Goal: Task Accomplishment & Management: Use online tool/utility

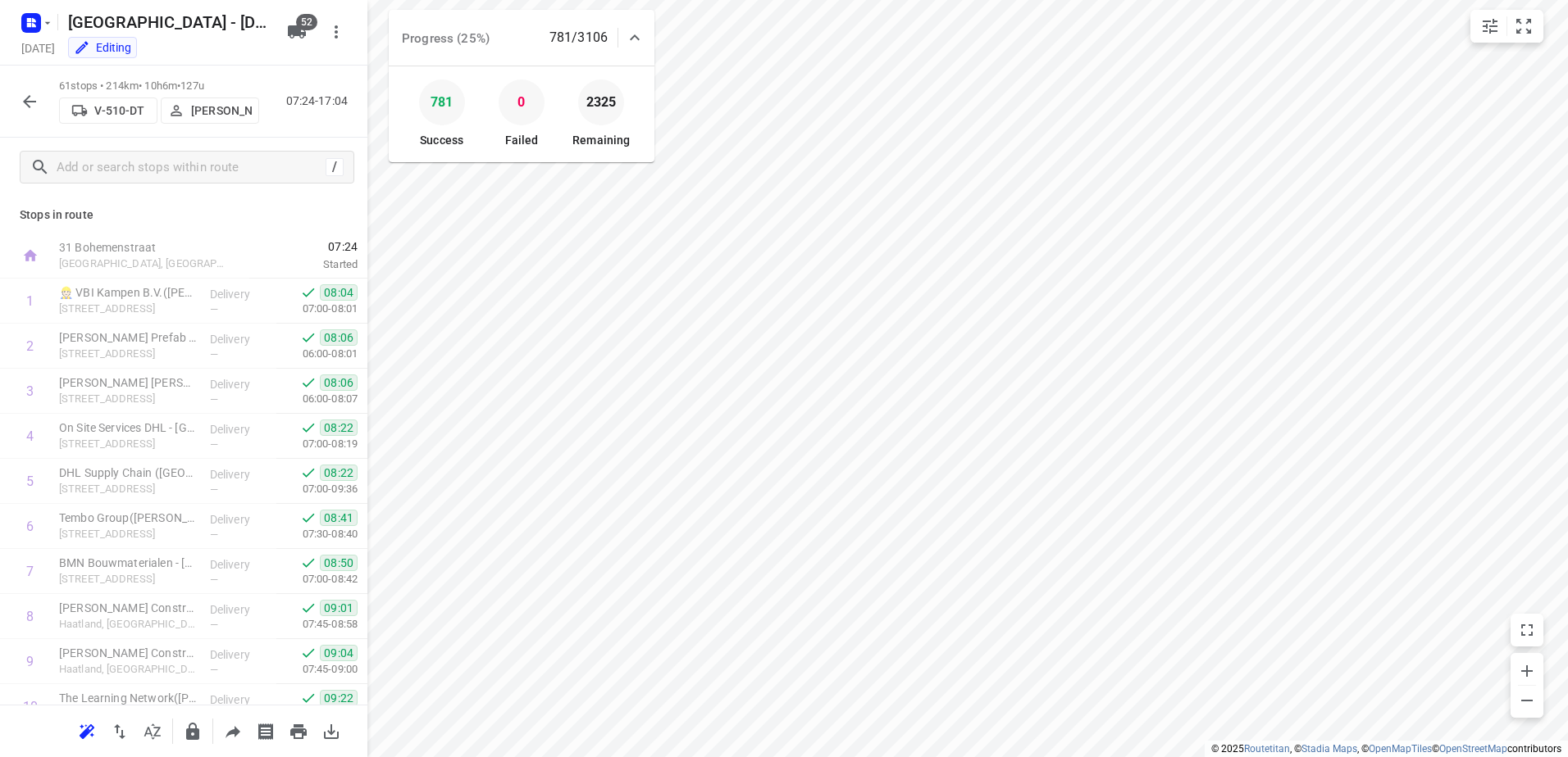
click at [639, 42] on icon at bounding box center [634, 38] width 20 height 20
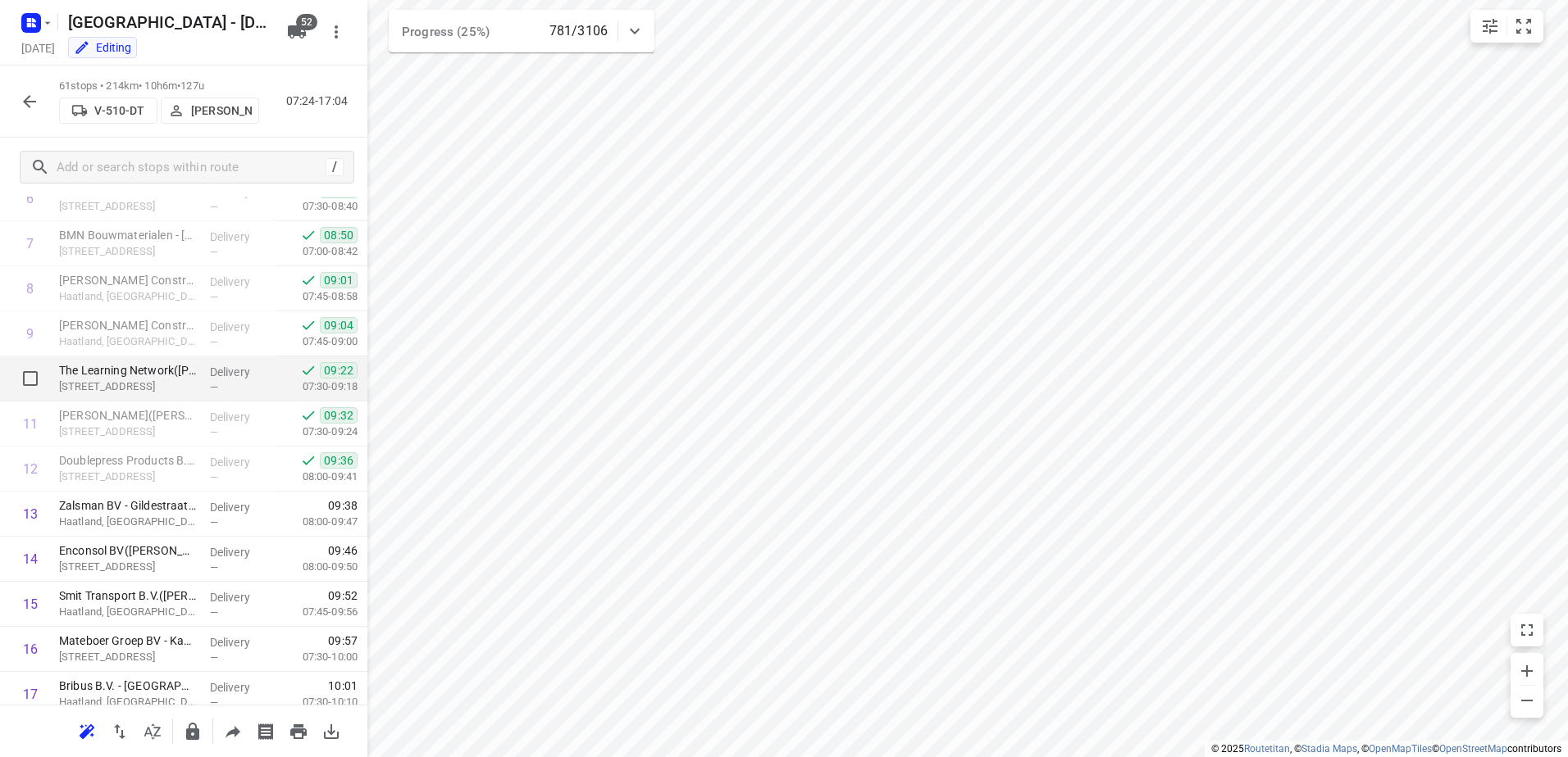
scroll to position [82, 0]
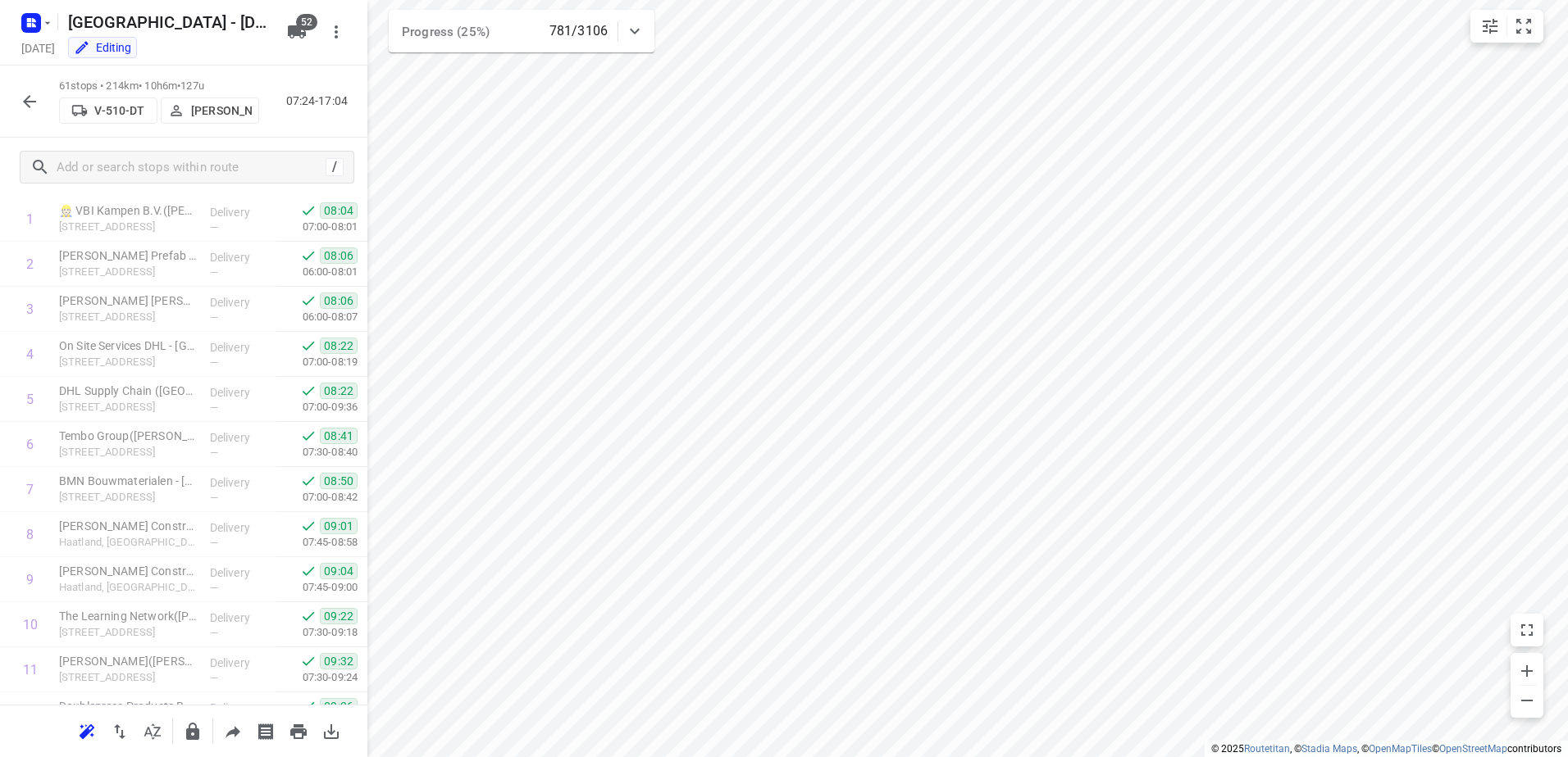
click at [24, 102] on icon "button" at bounding box center [29, 101] width 13 height 13
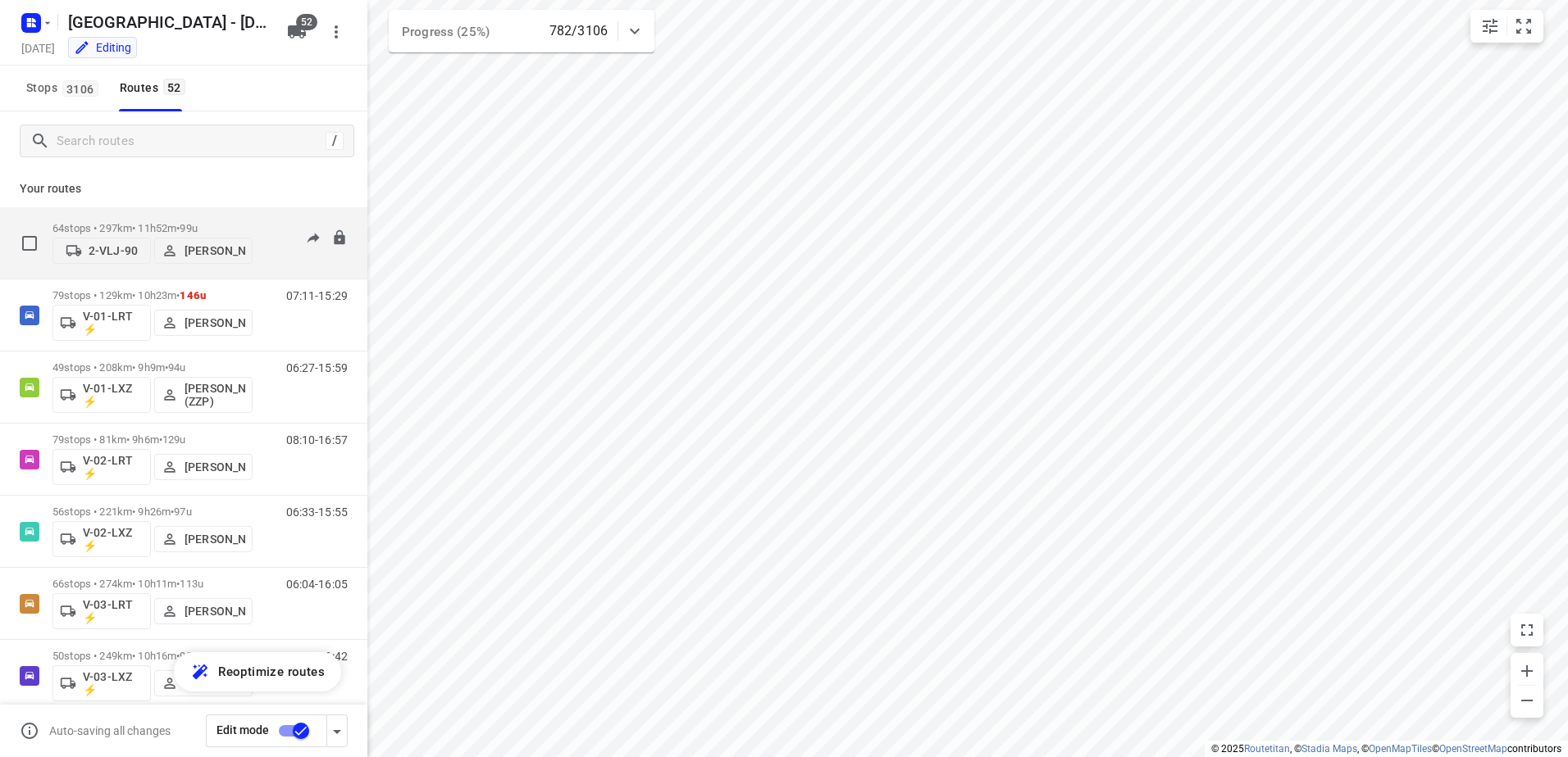
click at [182, 220] on div "64 stops • 297km • 11h52m • 99u 2-VLJ-90 Fikri Mizaz" at bounding box center [152, 243] width 200 height 58
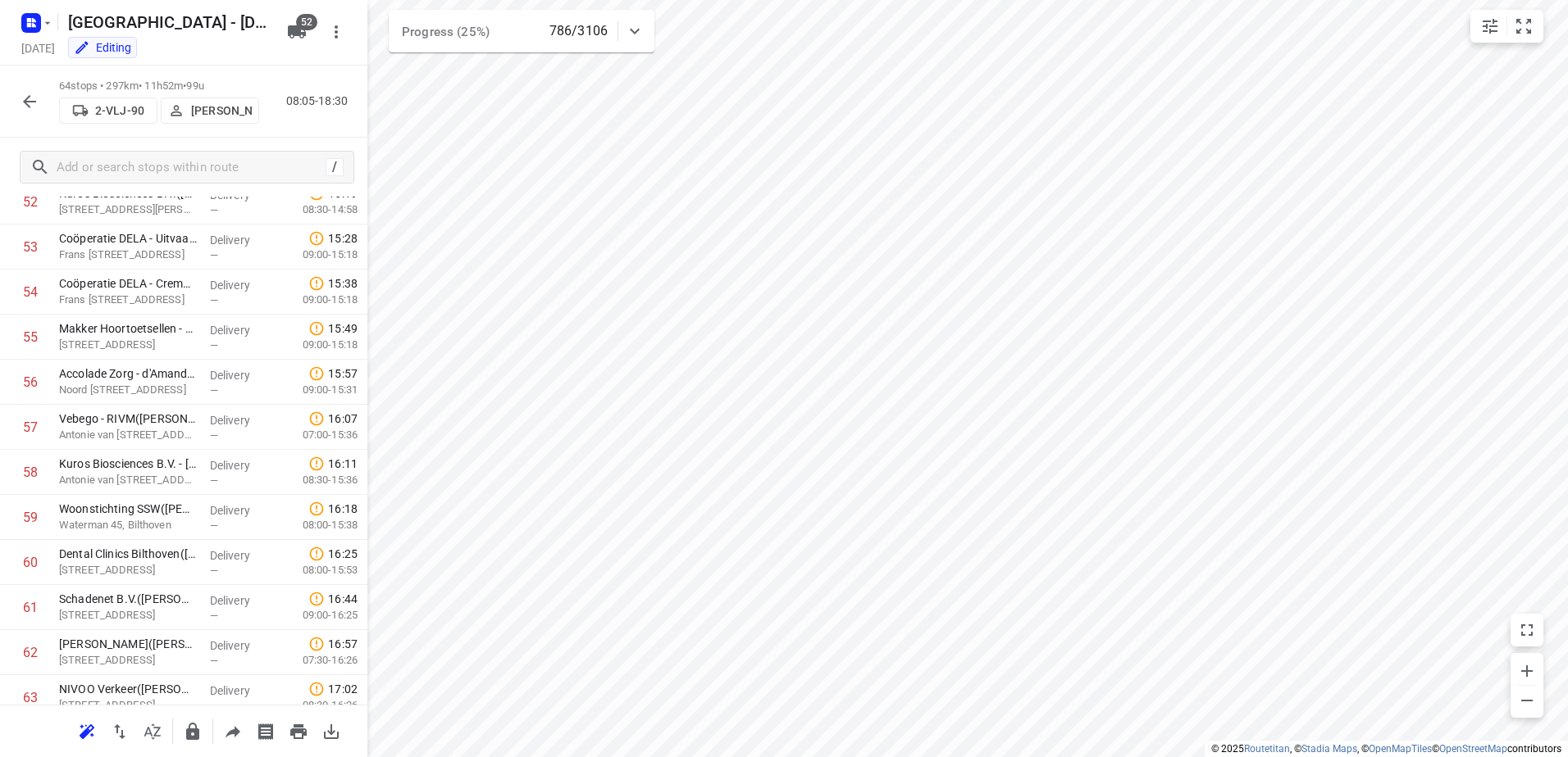
scroll to position [2504, 0]
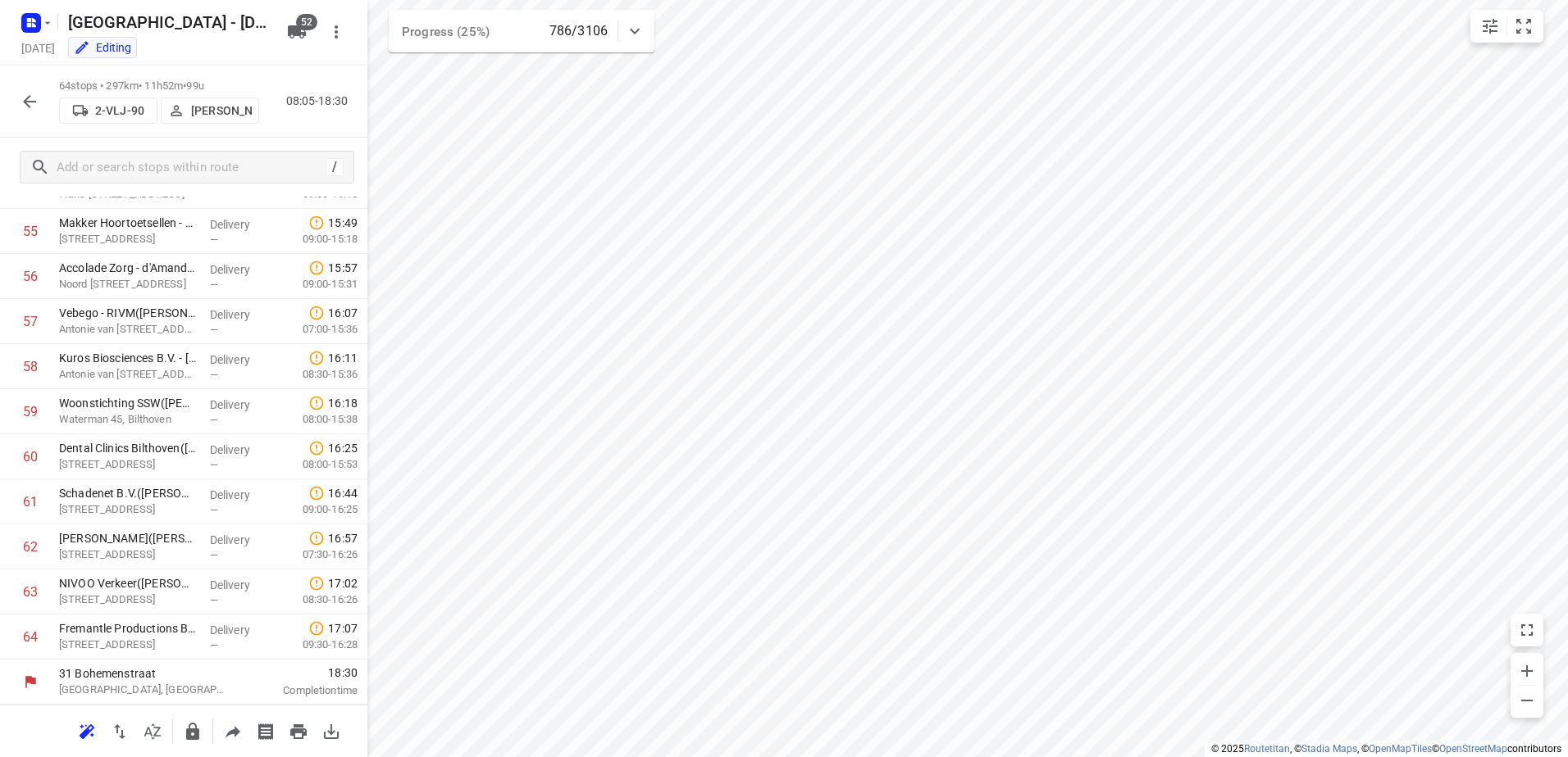
click at [41, 95] on button "button" at bounding box center [30, 102] width 33 height 33
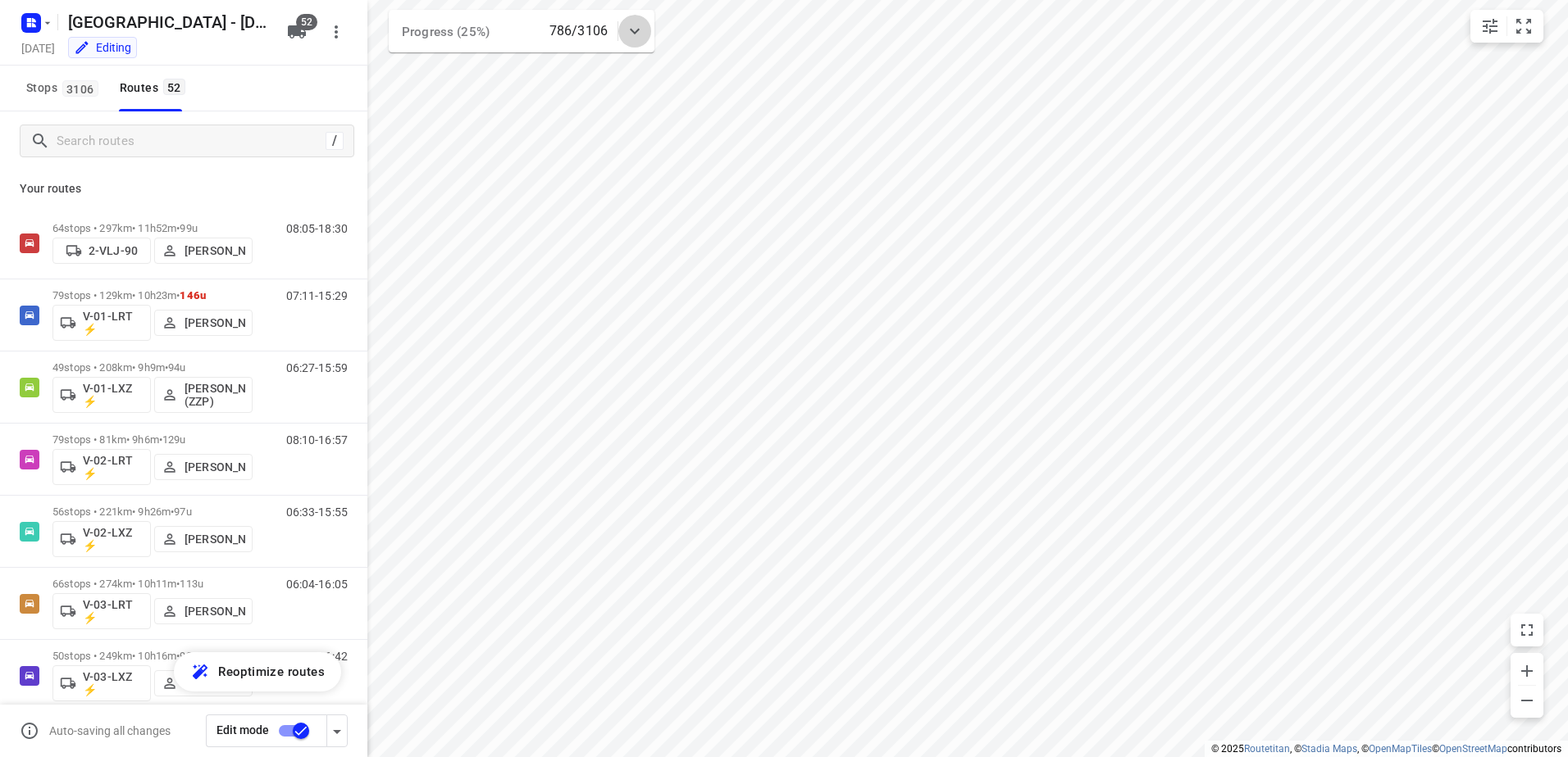
click at [646, 44] on div at bounding box center [635, 31] width 33 height 33
click at [635, 35] on icon at bounding box center [634, 37] width 10 height 6
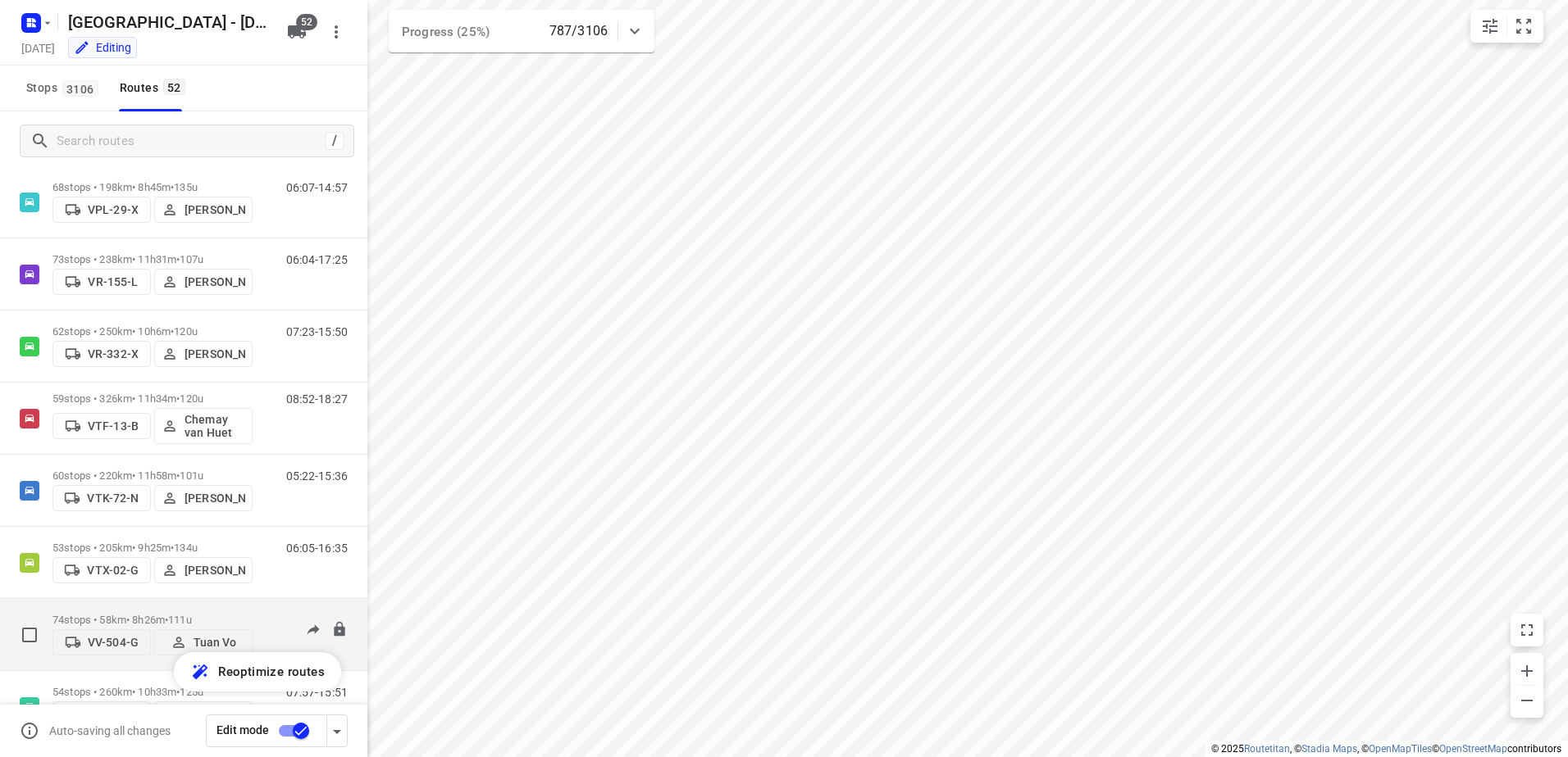
scroll to position [3269, 0]
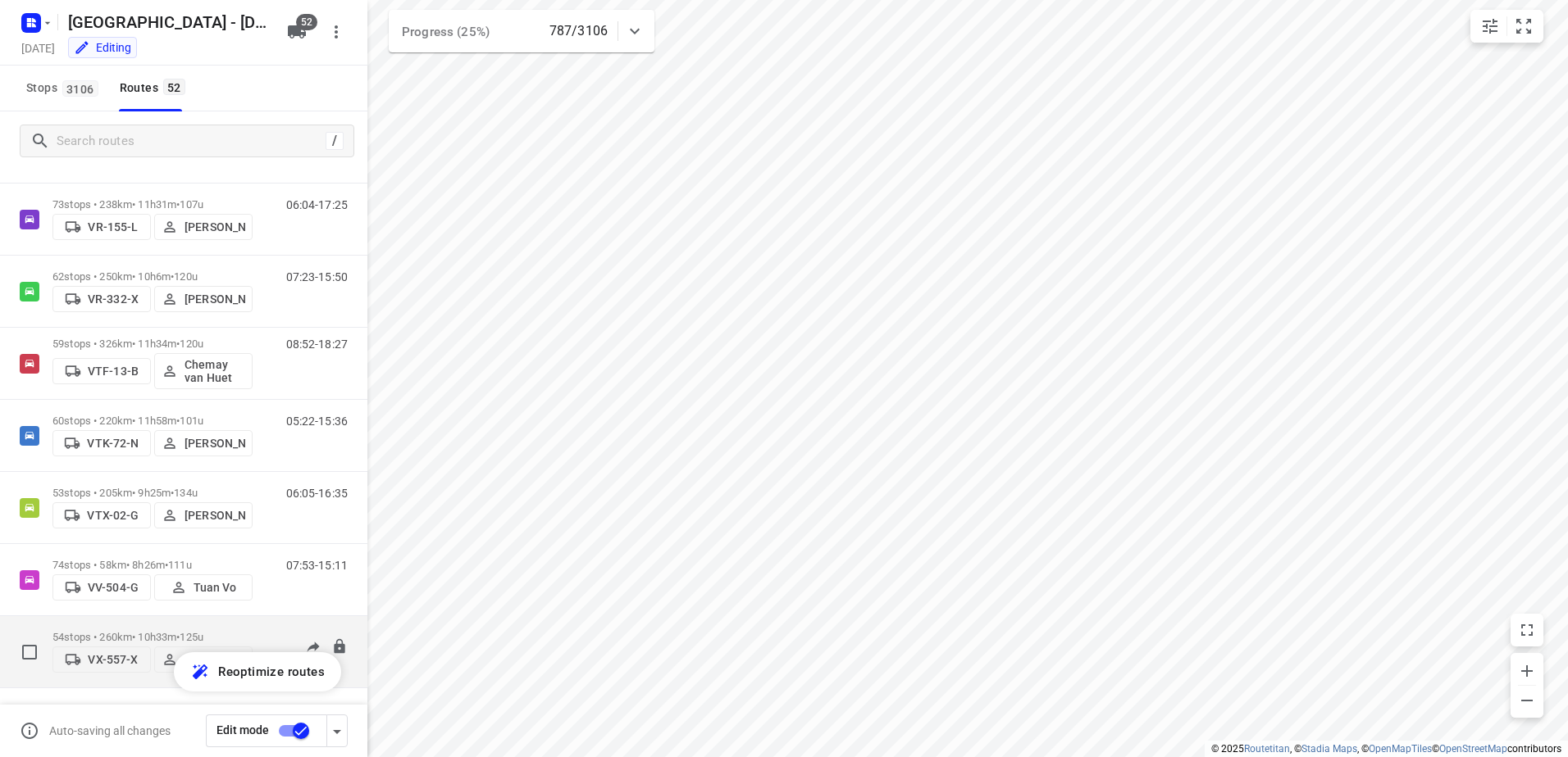
click at [137, 631] on p "54 stops • 260km • 10h33m • 125u" at bounding box center [152, 637] width 200 height 12
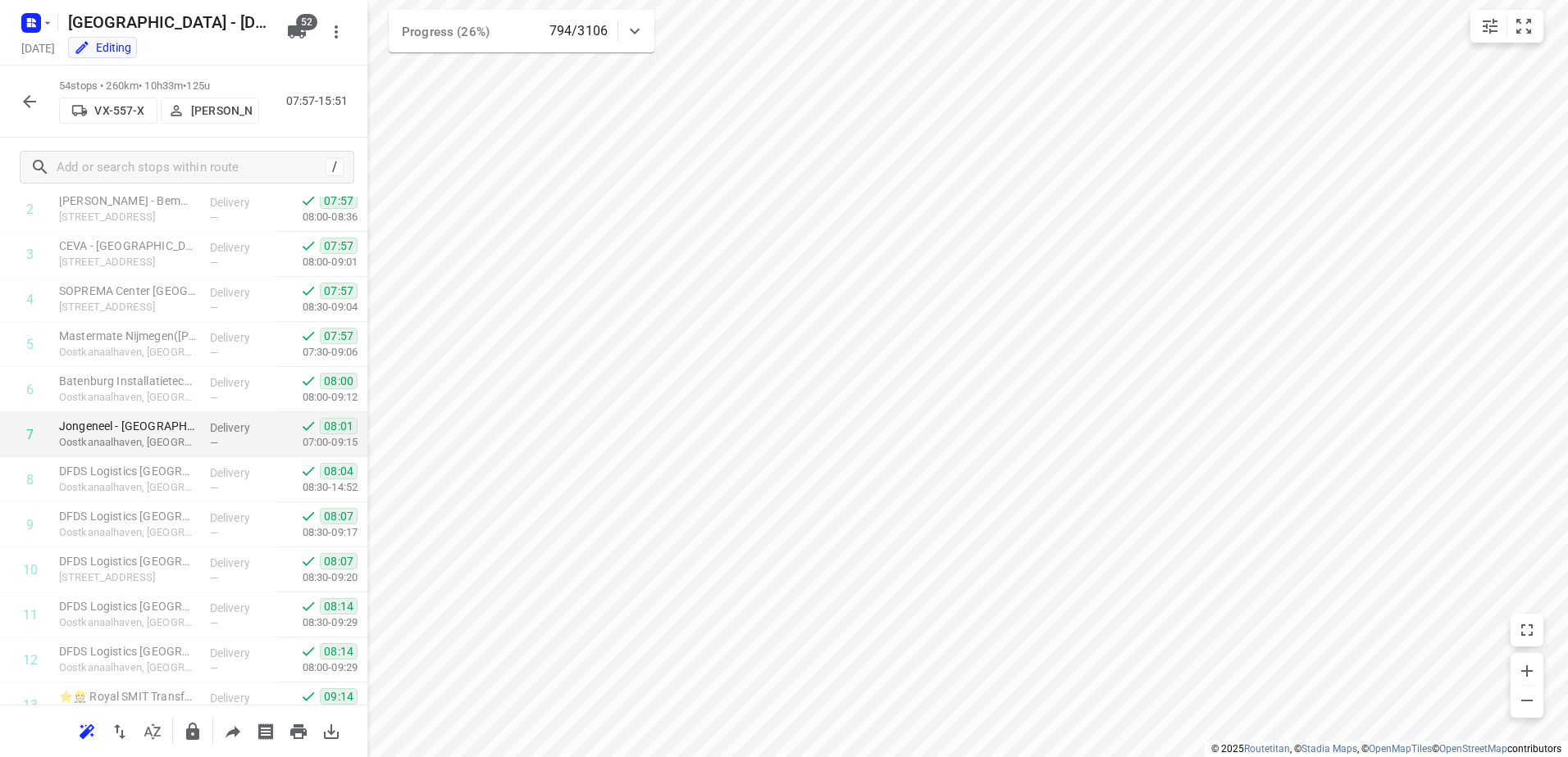
scroll to position [4, 0]
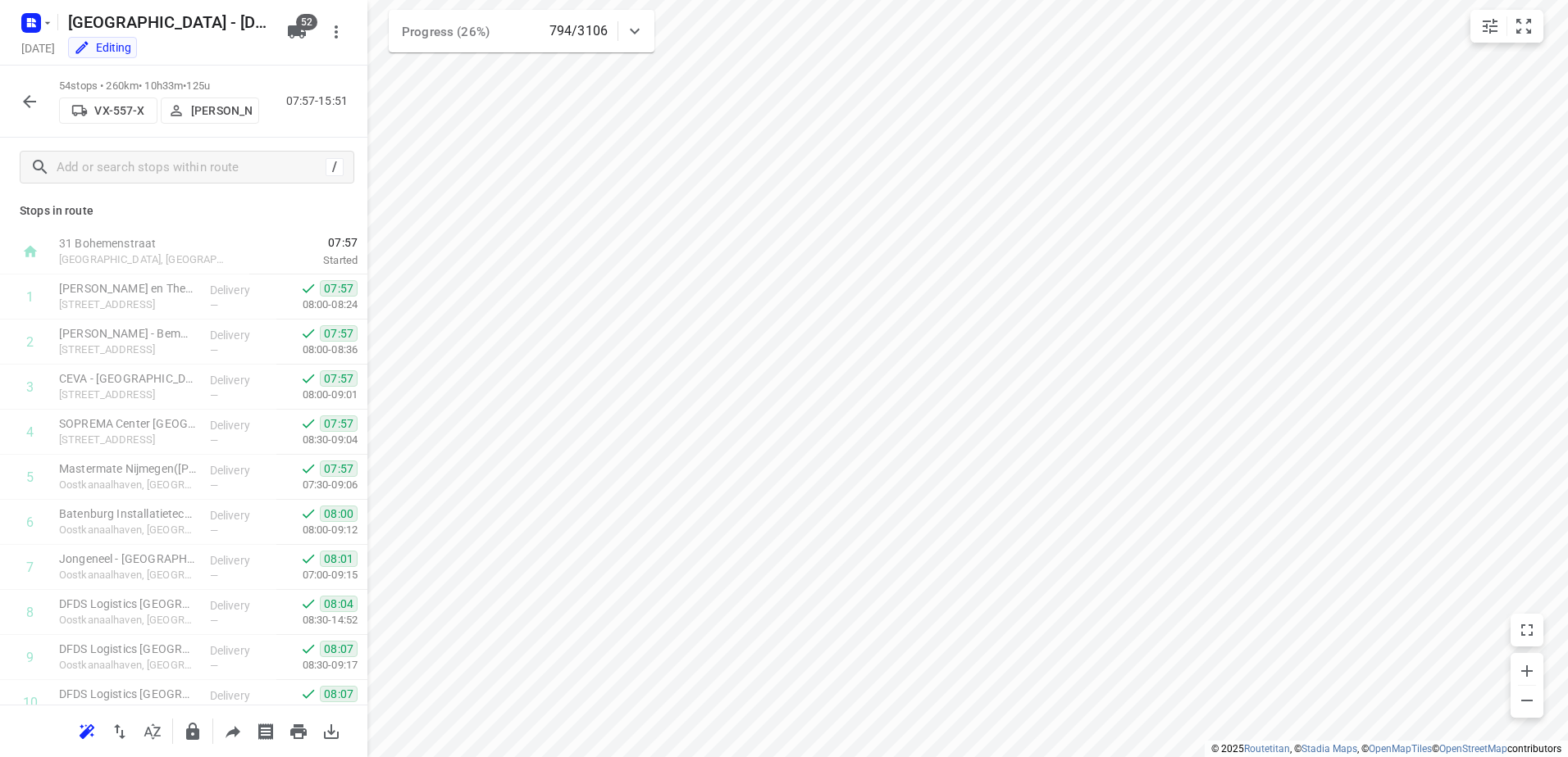
click at [20, 99] on icon "button" at bounding box center [30, 101] width 20 height 20
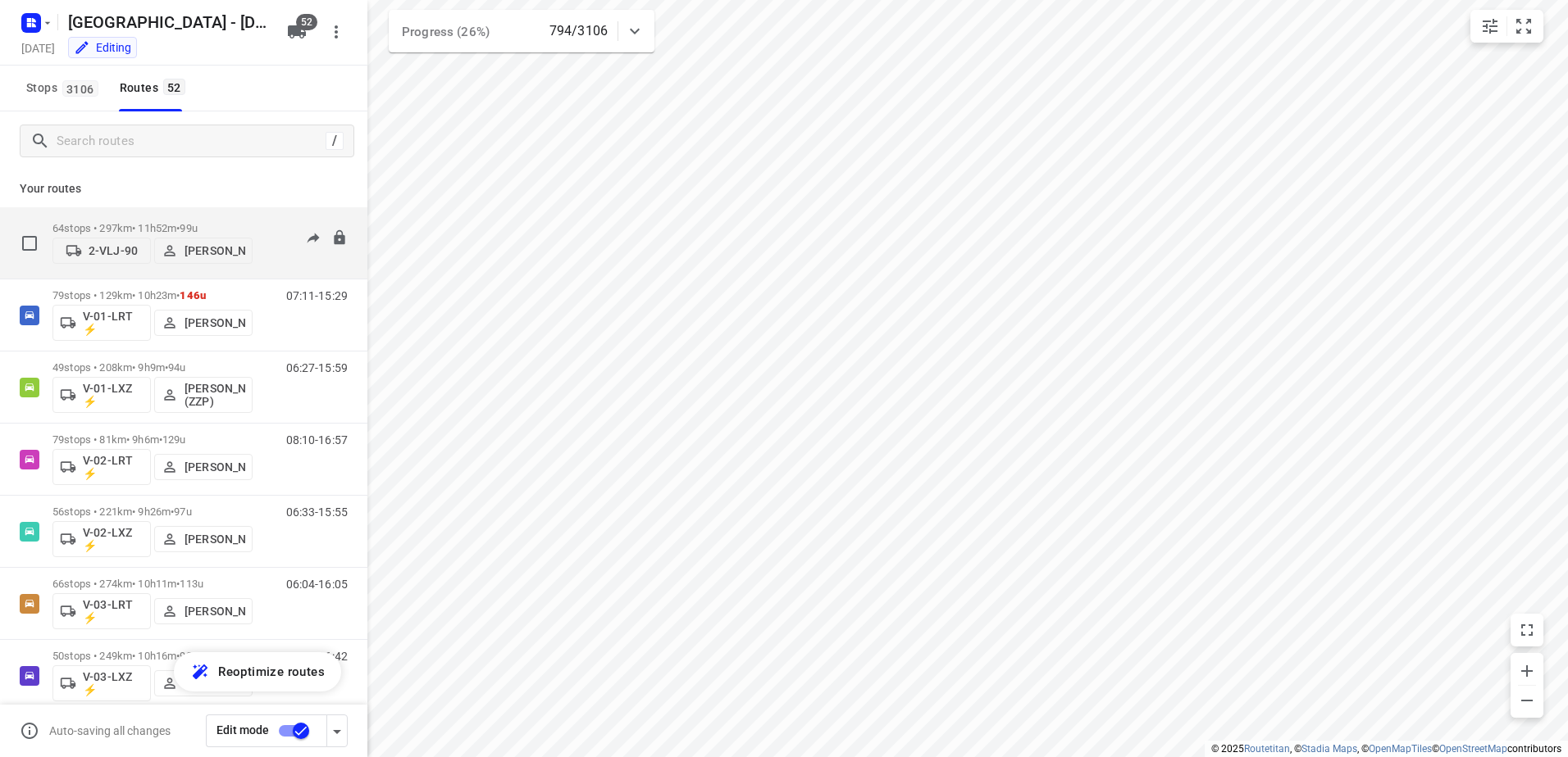
click at [185, 217] on div "64 stops • 297km • 11h52m • 99u 2-VLJ-90 Fikri Mizaz" at bounding box center [152, 243] width 200 height 58
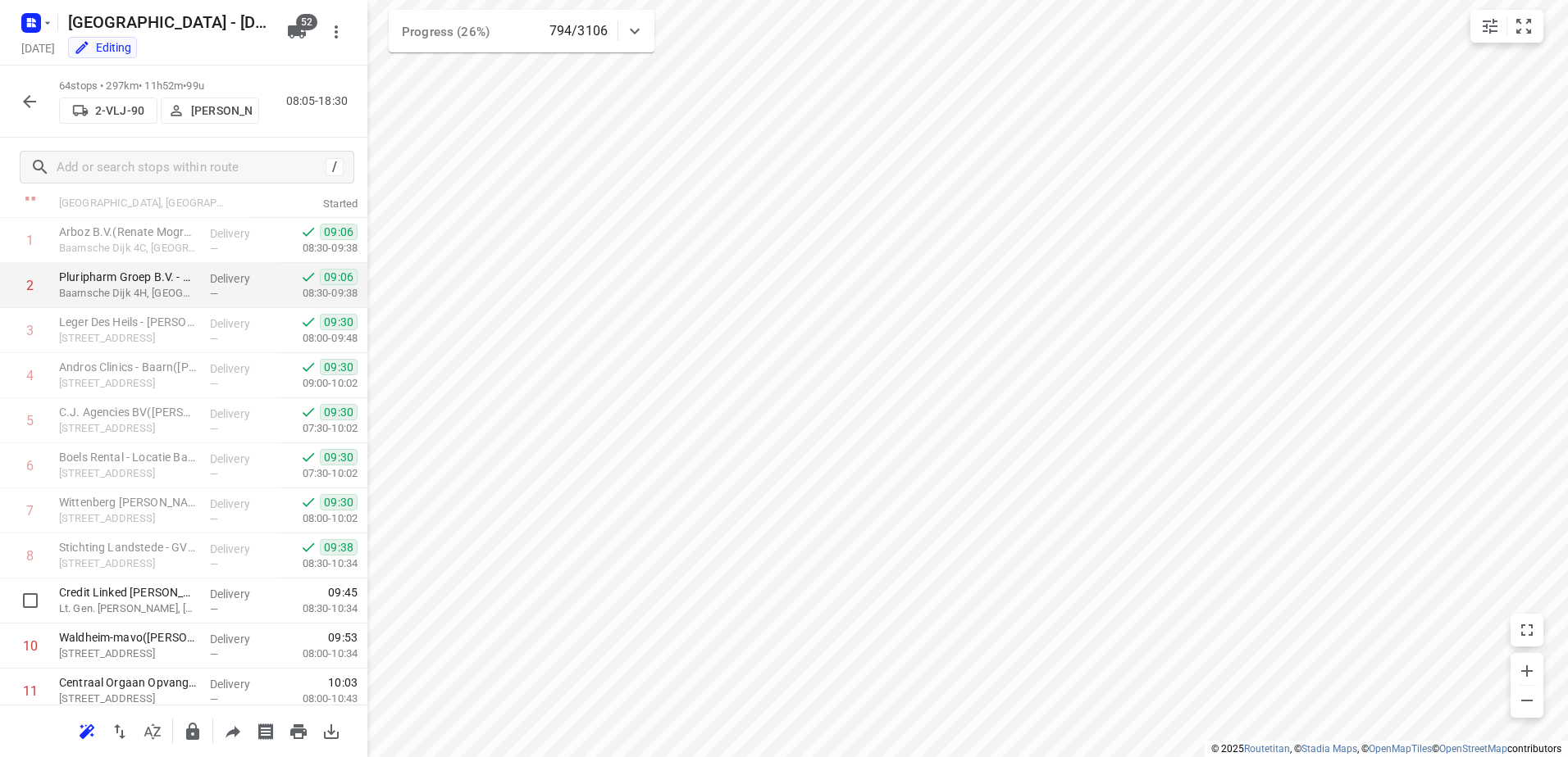
scroll to position [0, 0]
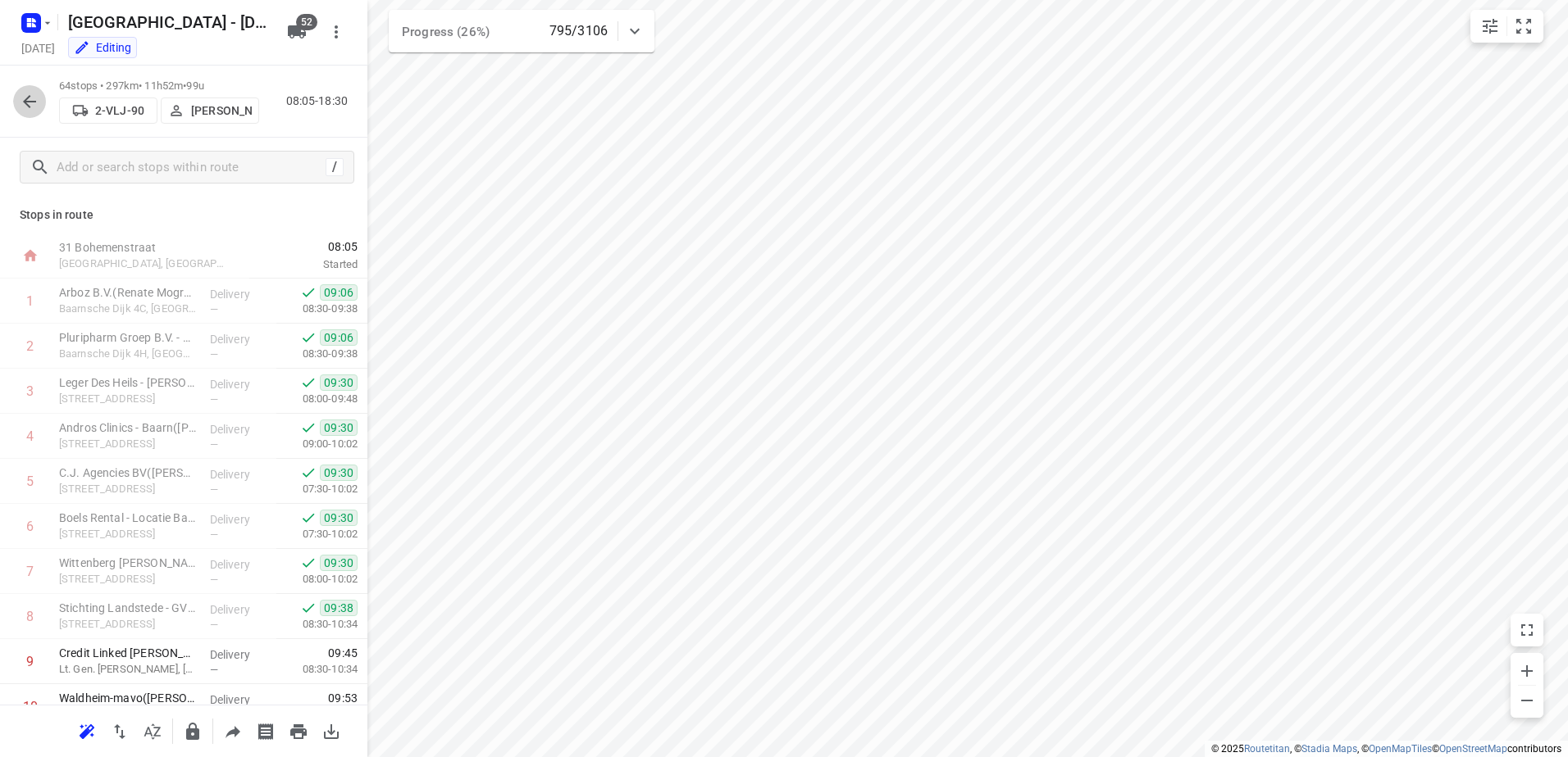
click at [20, 115] on button "button" at bounding box center [30, 102] width 33 height 33
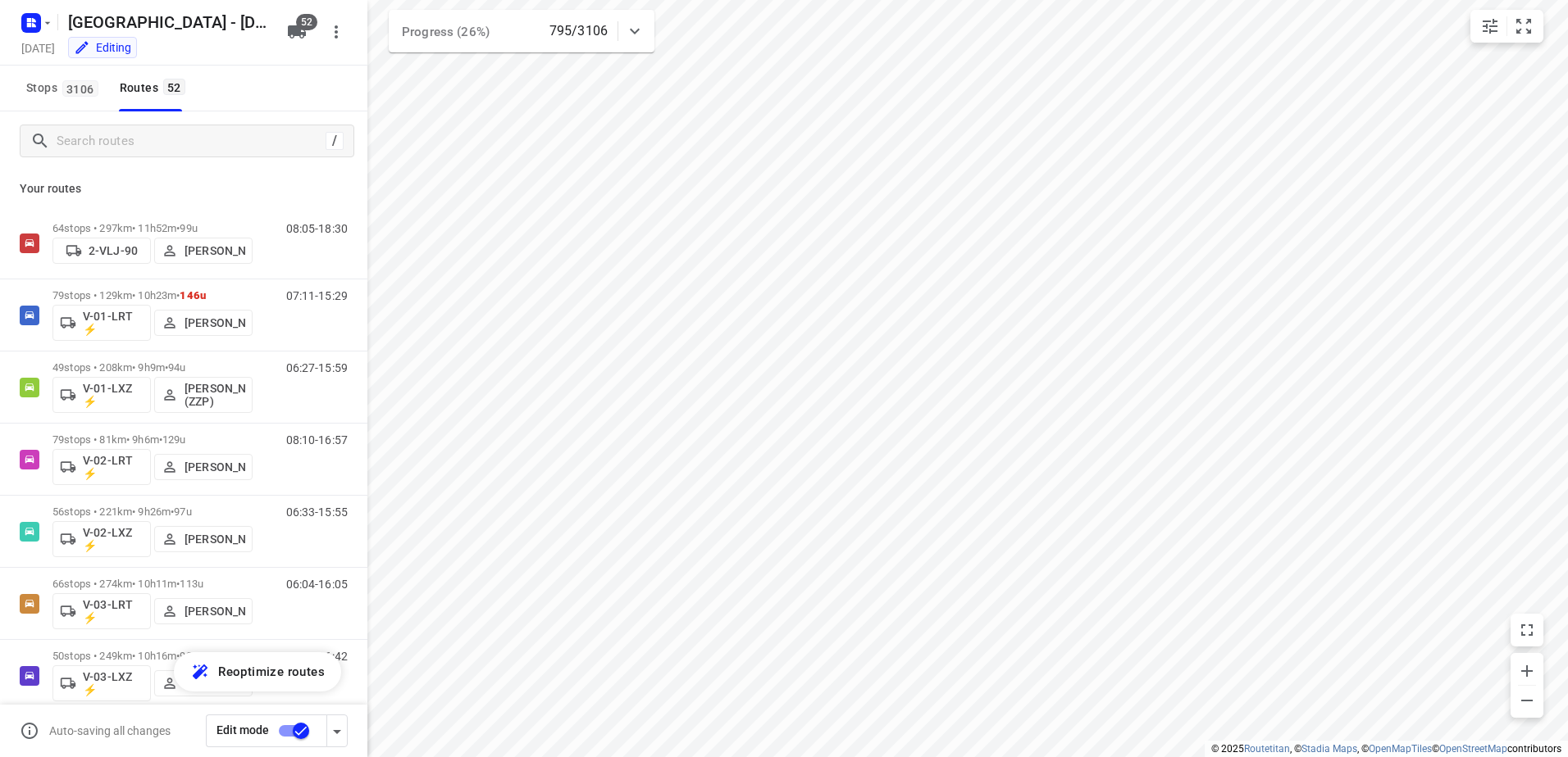
click at [638, 21] on icon at bounding box center [634, 31] width 20 height 20
click at [639, 21] on div at bounding box center [635, 38] width 33 height 33
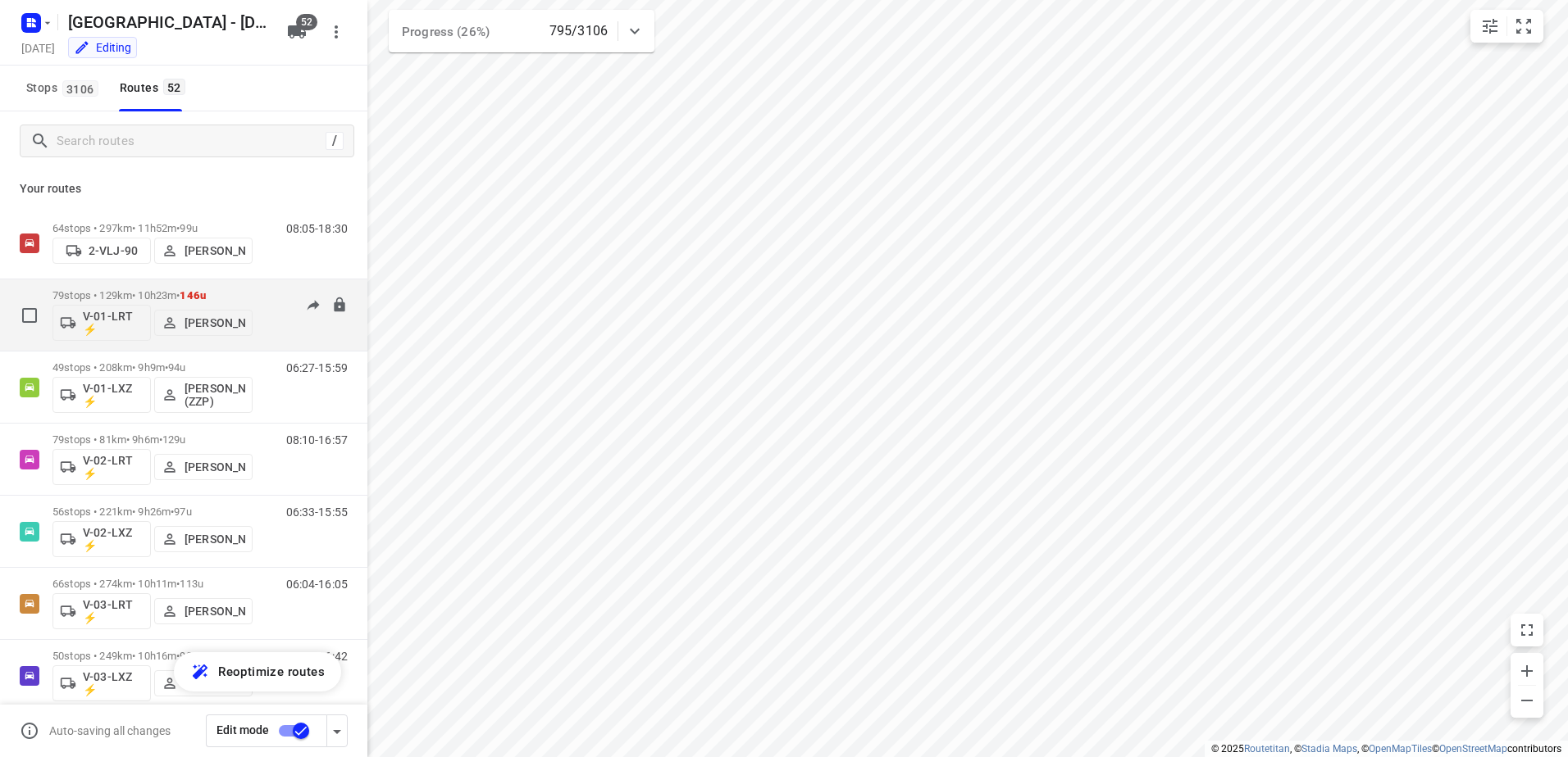
click at [142, 289] on p "79 stops • 129km • 10h23m • 146u" at bounding box center [152, 295] width 200 height 12
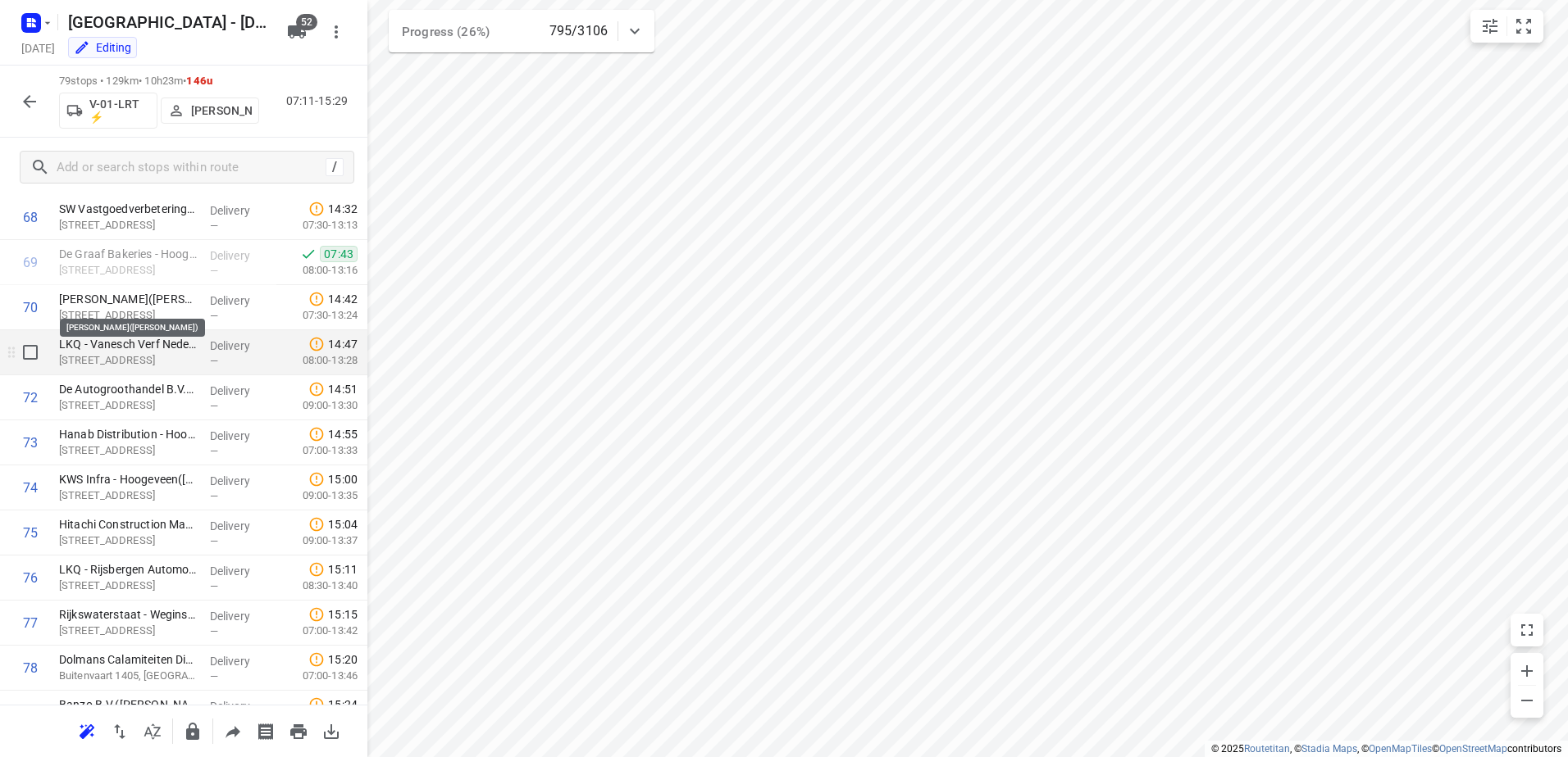
scroll to position [3180, 0]
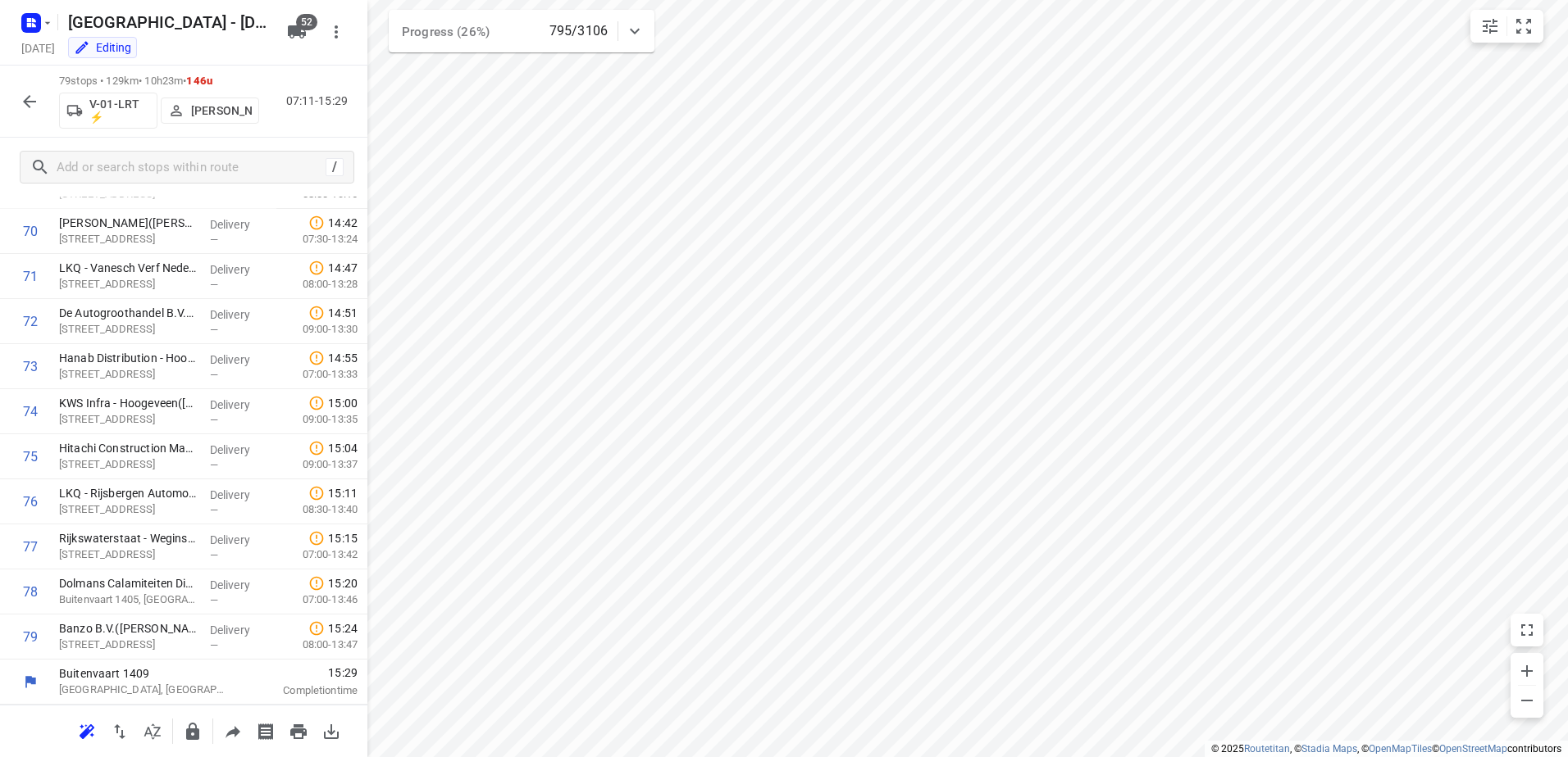
click at [31, 107] on icon "button" at bounding box center [29, 101] width 13 height 13
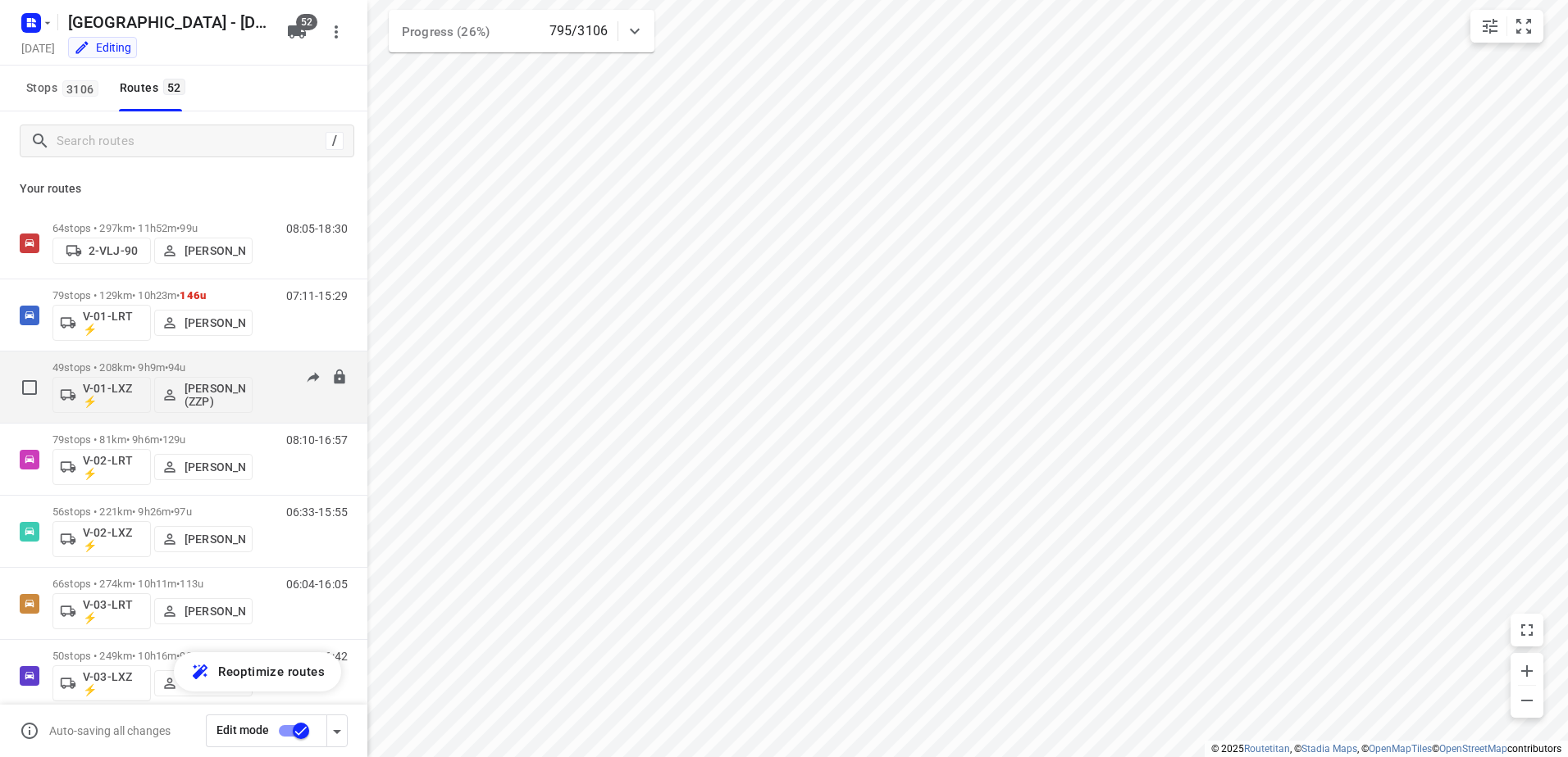
click at [156, 357] on div "49 stops • 208km • 9h9m • 94u V-01-LXZ ⚡ Robert Flierman (ZZP)" at bounding box center [152, 388] width 200 height 68
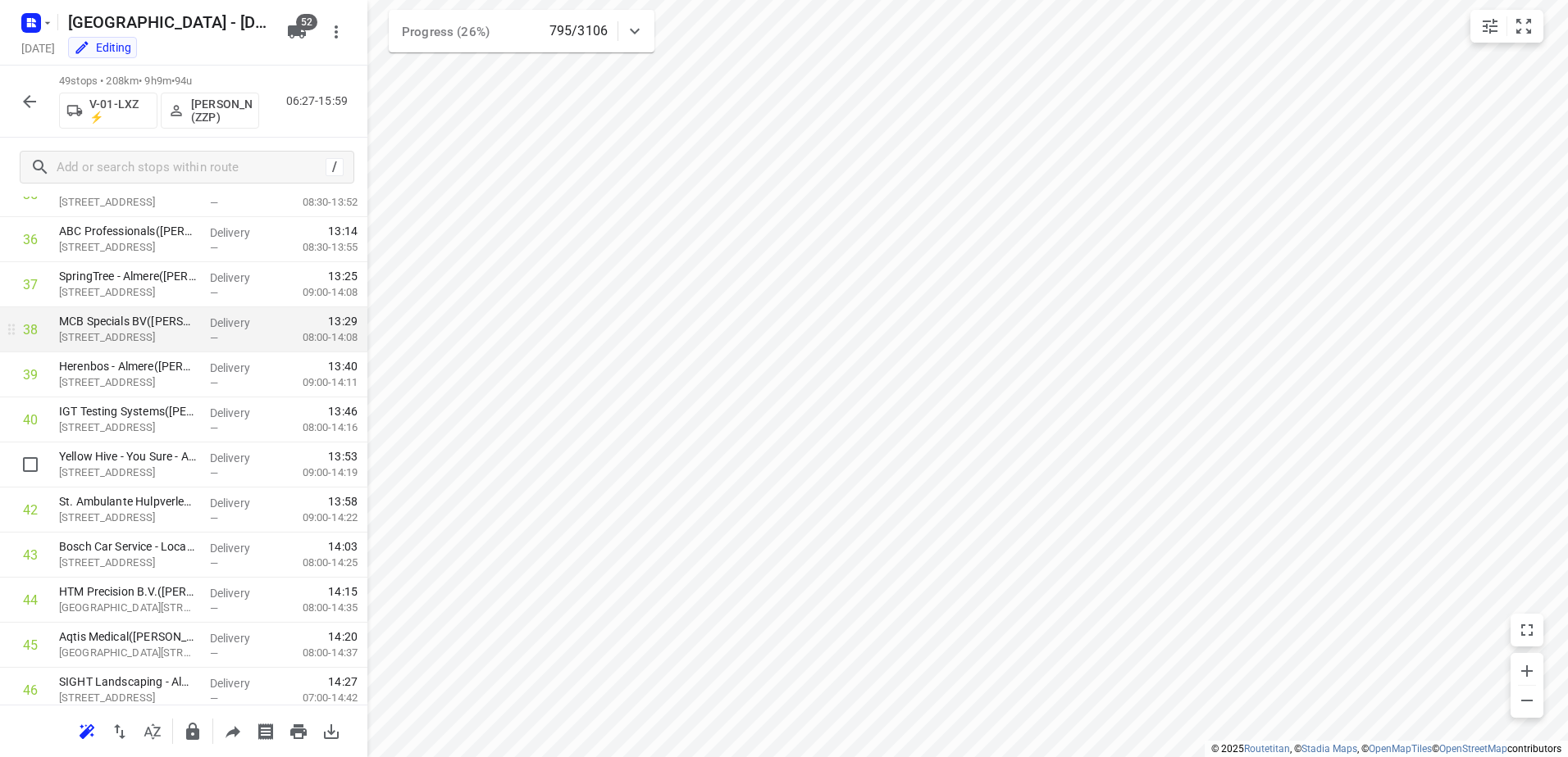
scroll to position [1827, 0]
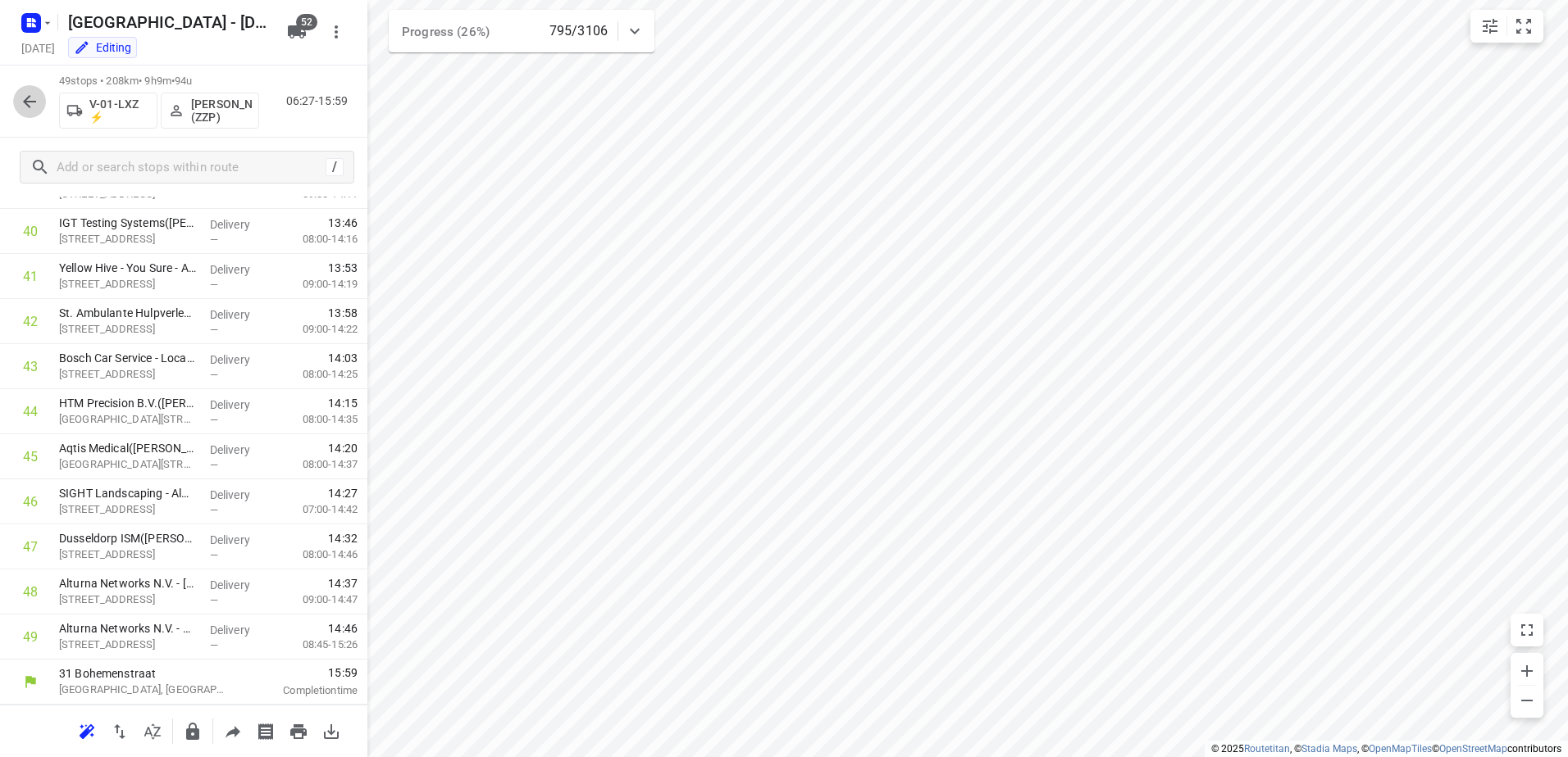
click at [24, 95] on icon "button" at bounding box center [30, 101] width 20 height 20
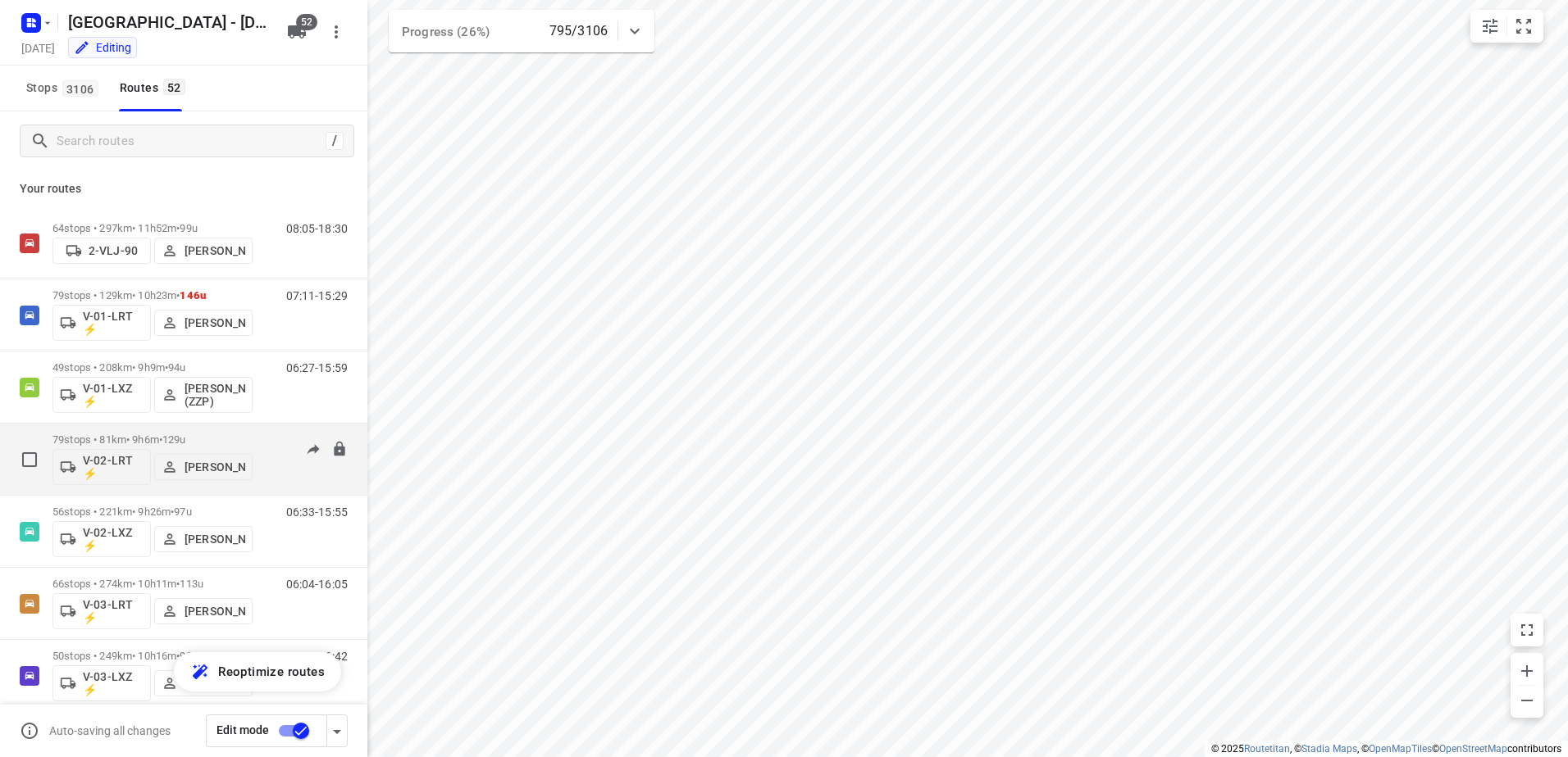
click at [142, 437] on p "79 stops • 81km • 9h6m • 129u" at bounding box center [152, 440] width 200 height 12
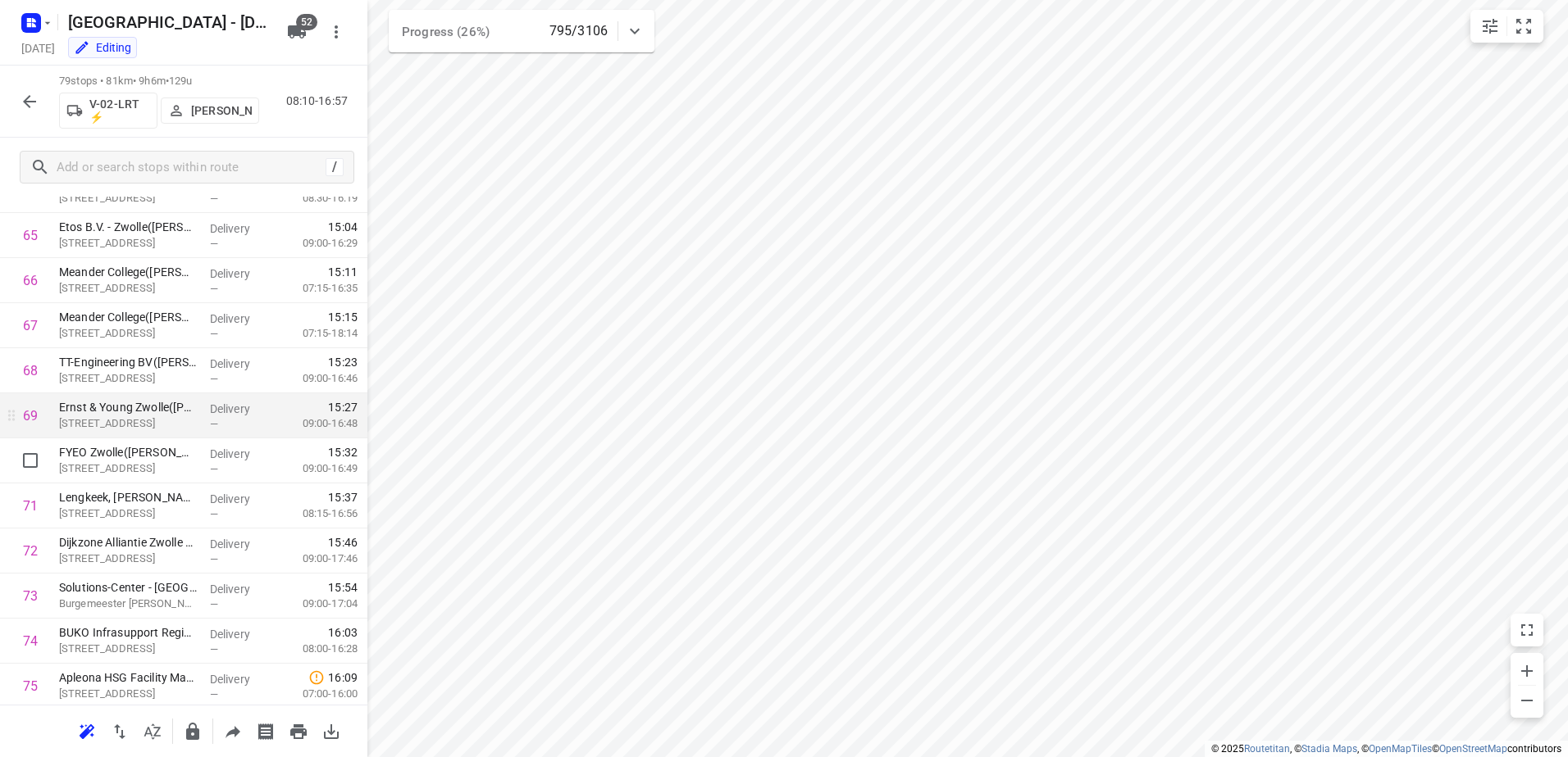
scroll to position [3180, 0]
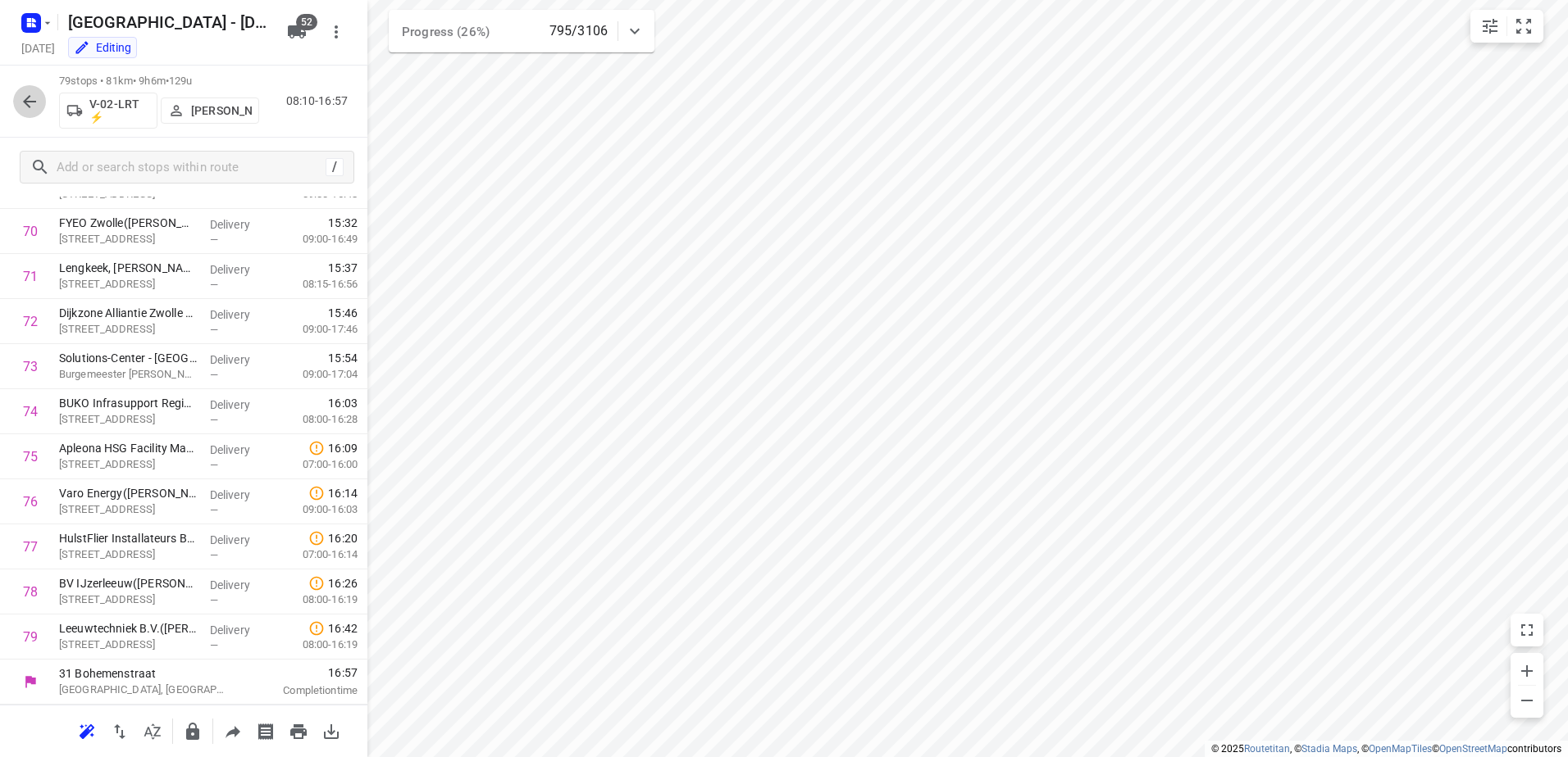
click at [29, 106] on icon "button" at bounding box center [29, 101] width 13 height 13
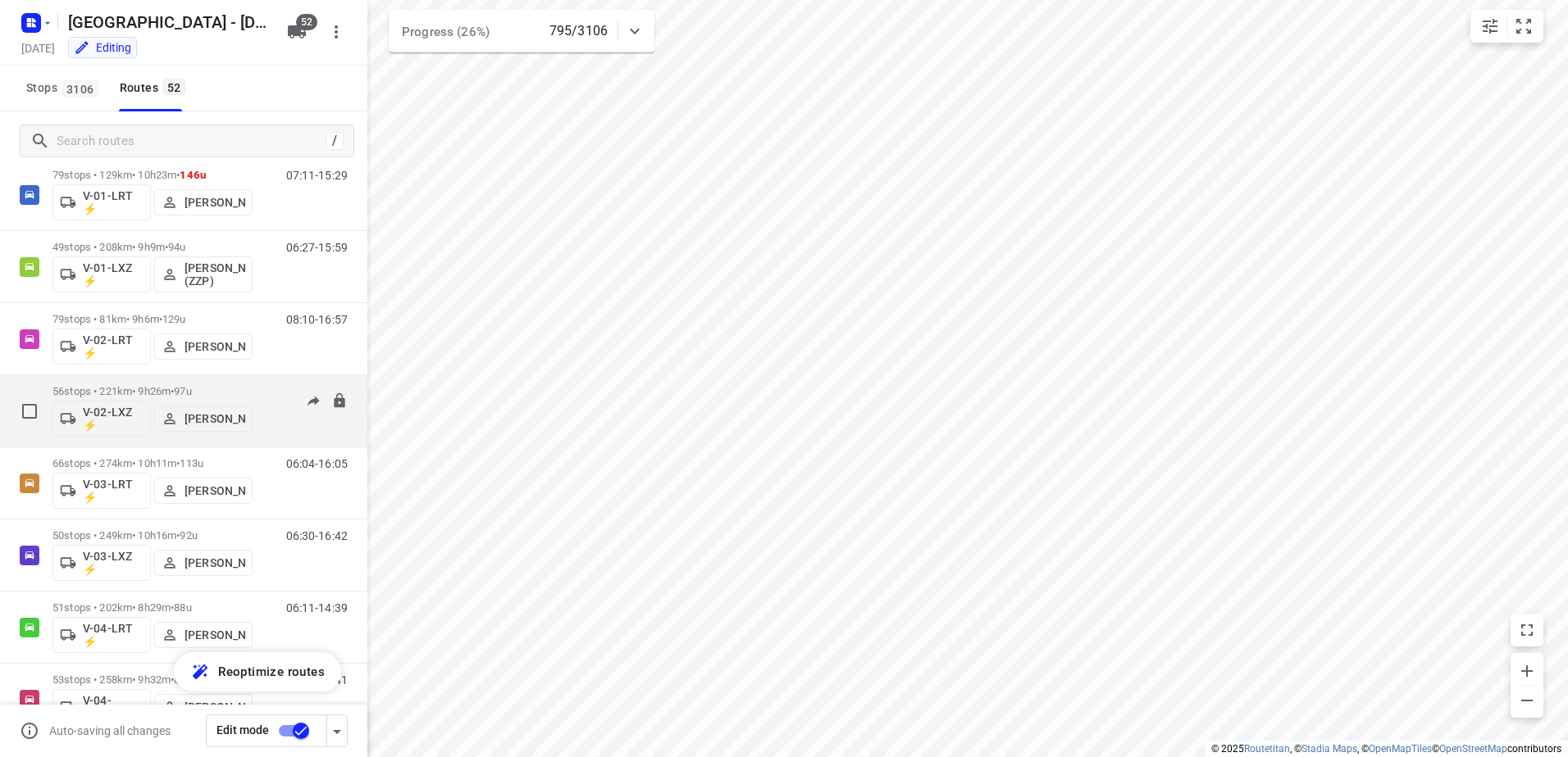
scroll to position [164, 0]
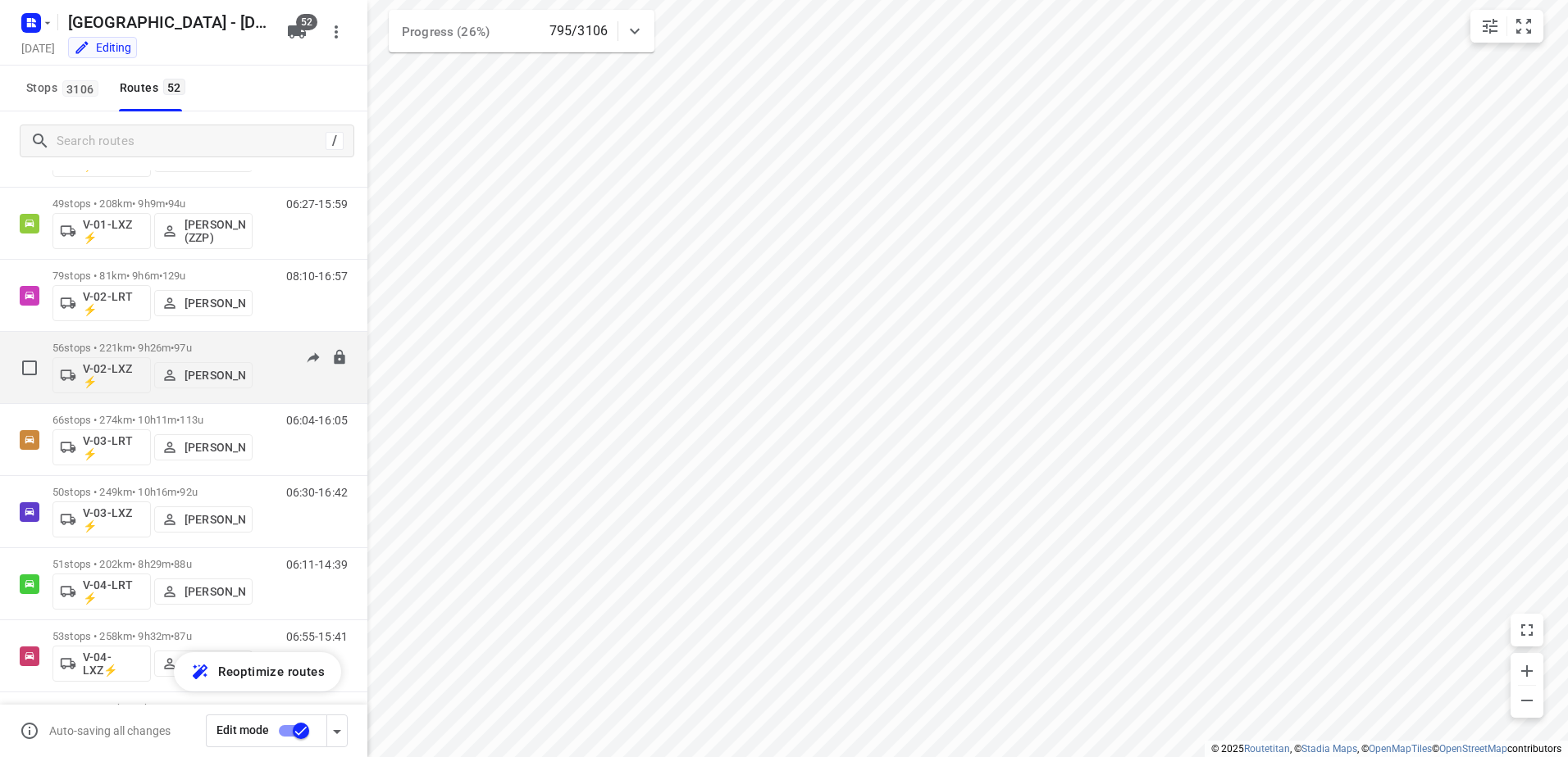
click at [142, 354] on p "56 stops • 221km • 9h26m • 97u" at bounding box center [152, 348] width 200 height 12
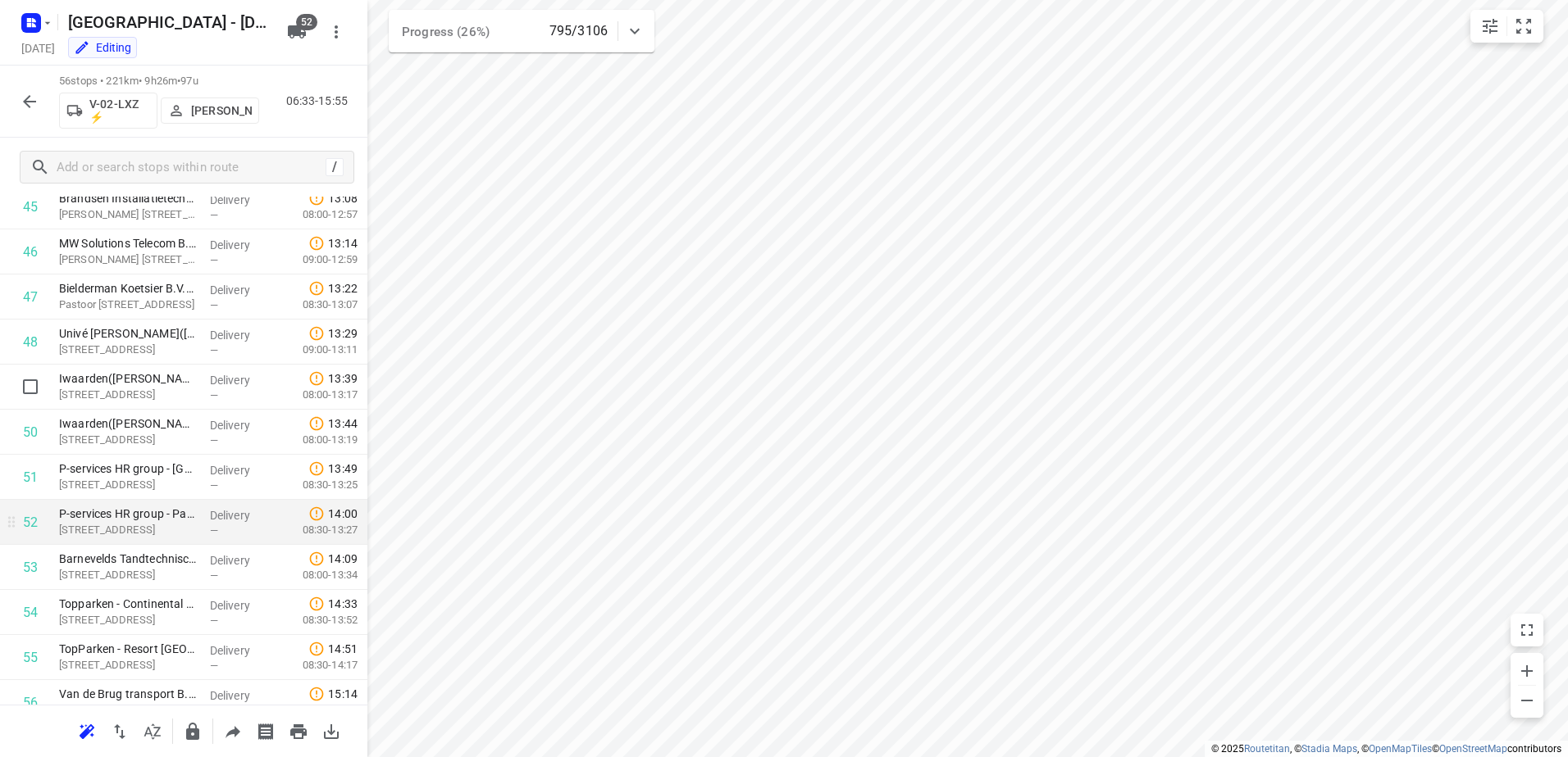
scroll to position [2144, 0]
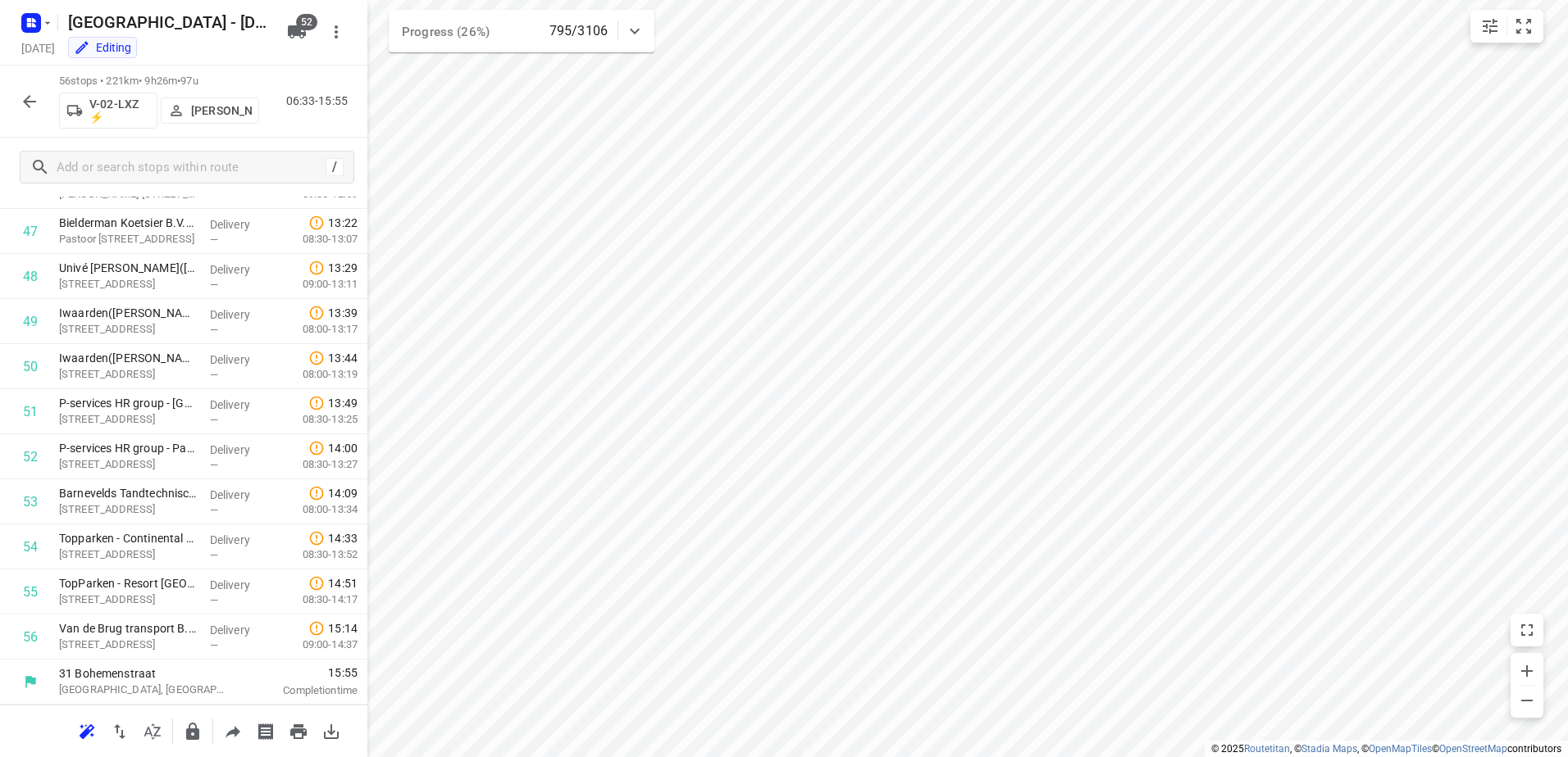
click at [38, 94] on icon "button" at bounding box center [30, 101] width 20 height 20
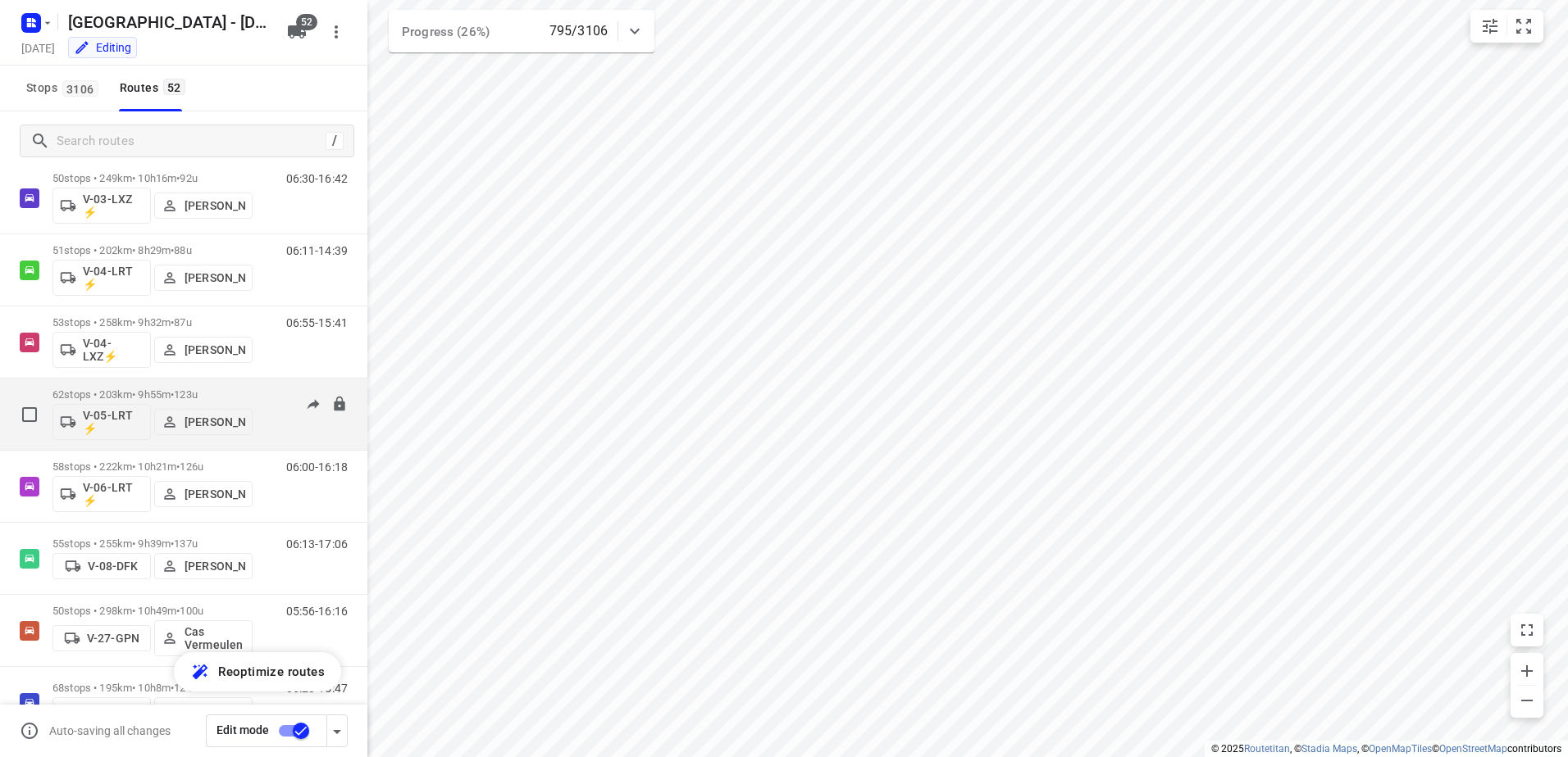
scroll to position [492, 0]
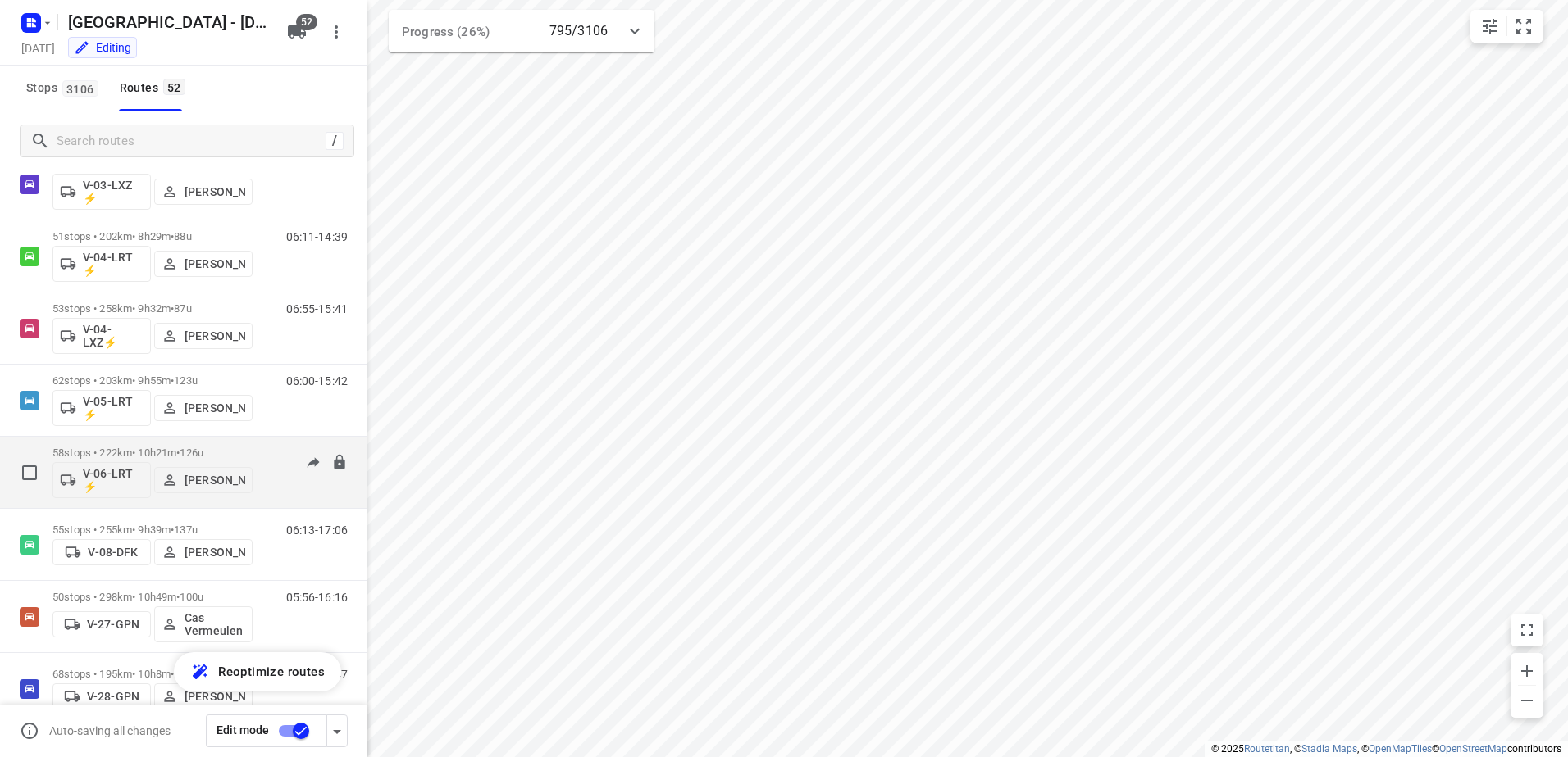
click at [184, 448] on p "58 stops • 222km • 10h21m • 126u" at bounding box center [152, 453] width 200 height 12
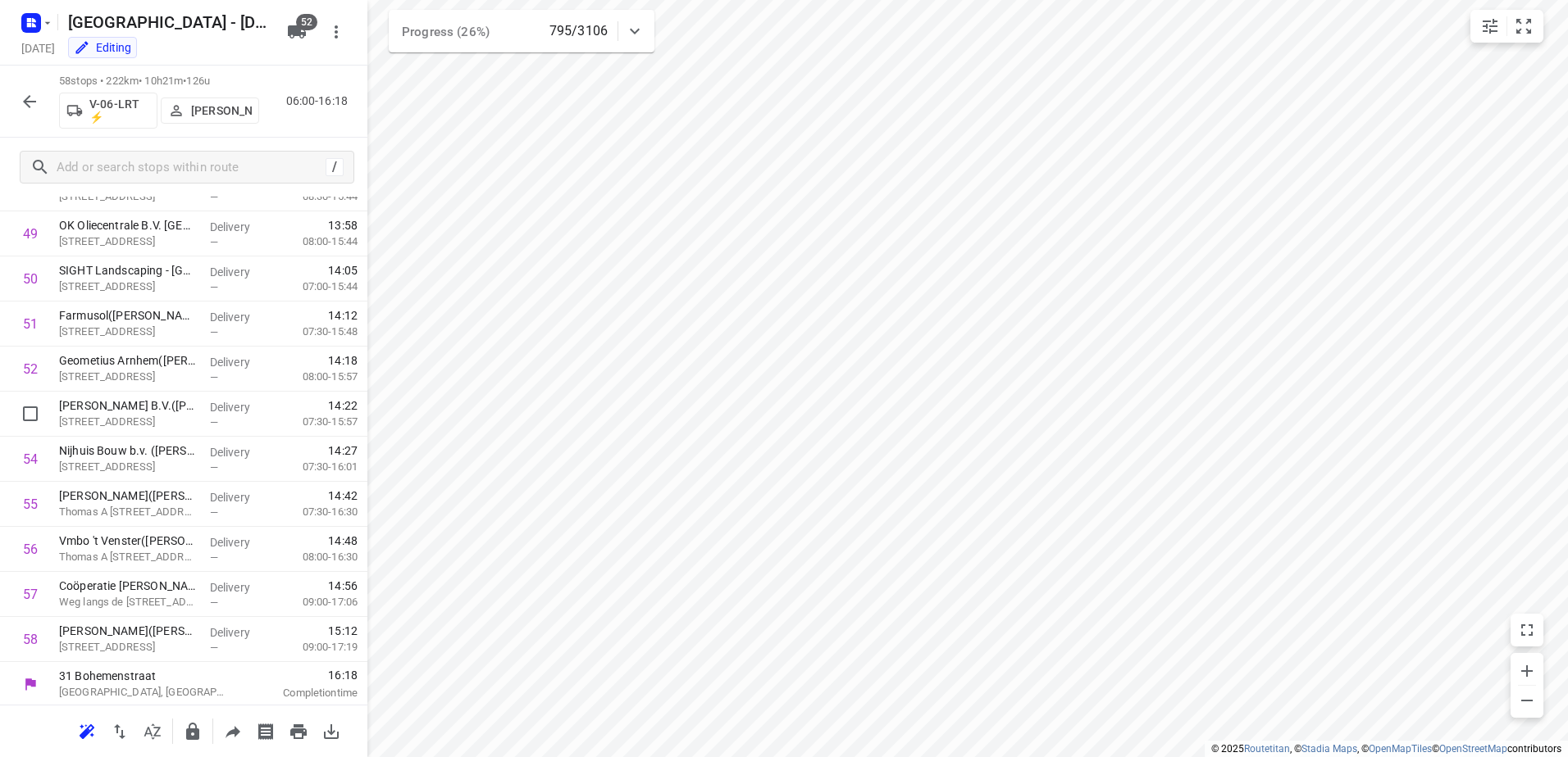
scroll to position [2233, 0]
click at [36, 97] on icon "button" at bounding box center [30, 101] width 20 height 20
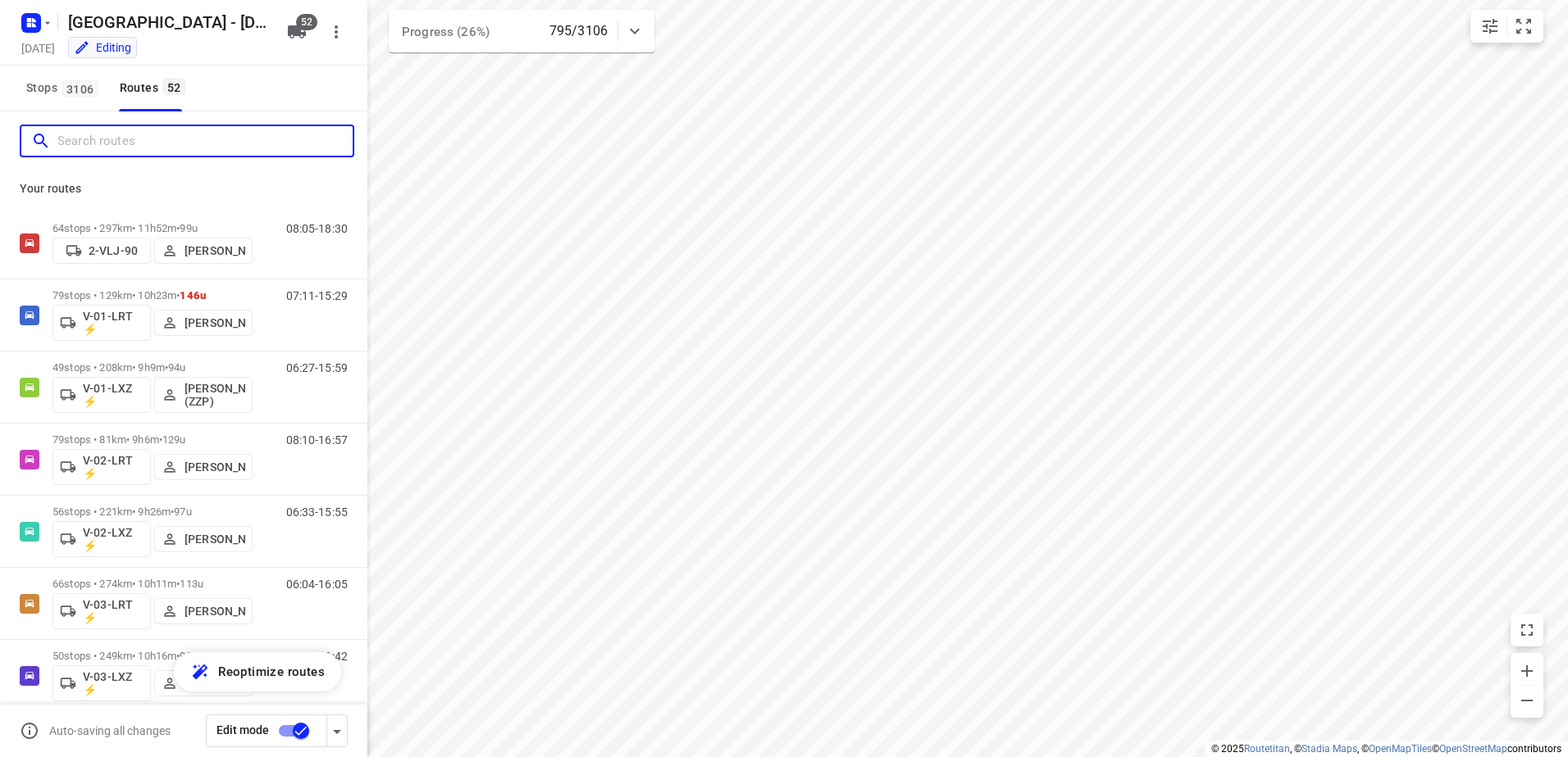
click at [178, 147] on input "Search routes" at bounding box center [205, 141] width 295 height 25
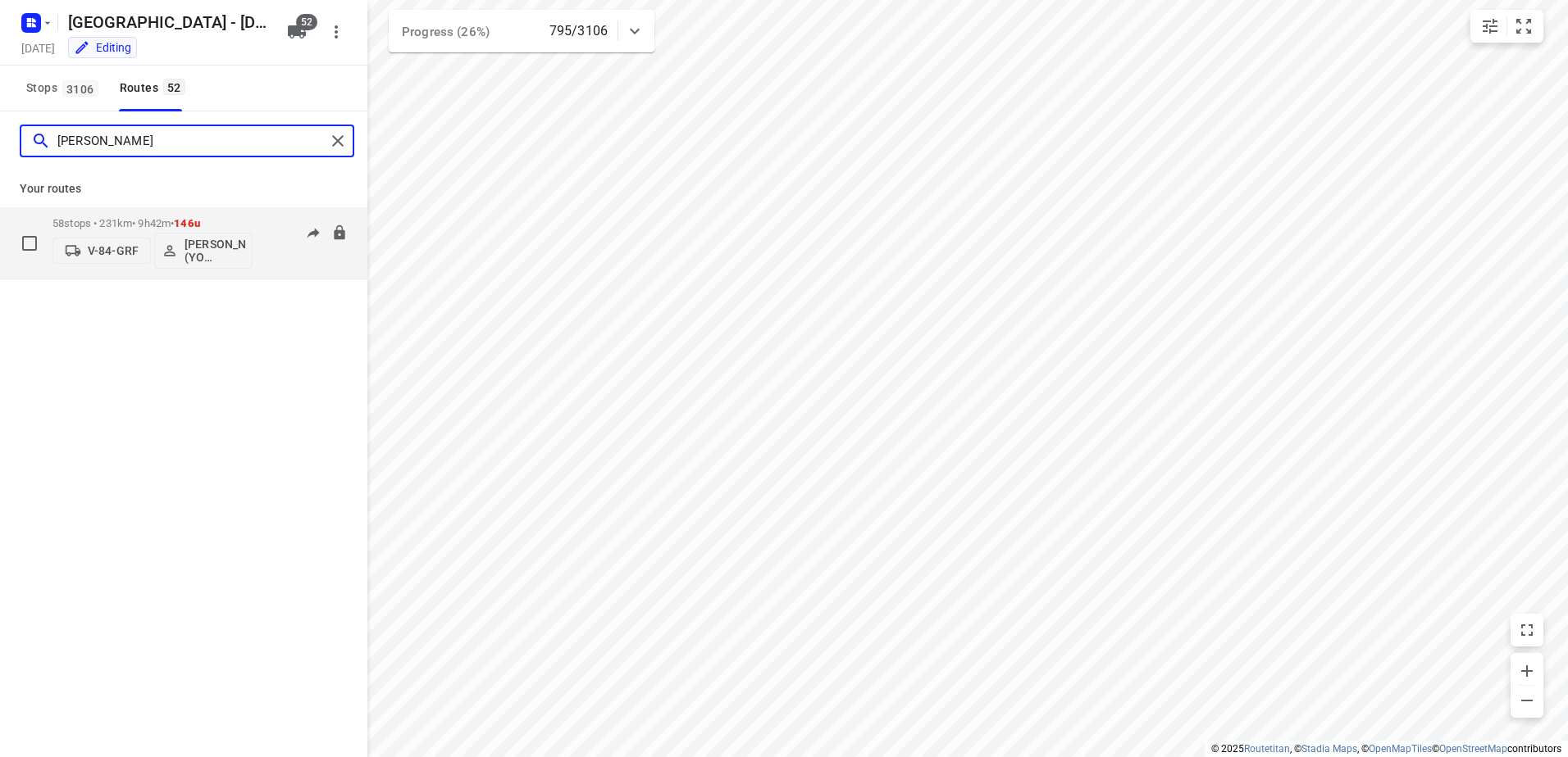
type input "[PERSON_NAME]"
click at [146, 222] on p "58 stops • 231km • 9h42m • 146u" at bounding box center [152, 224] width 200 height 12
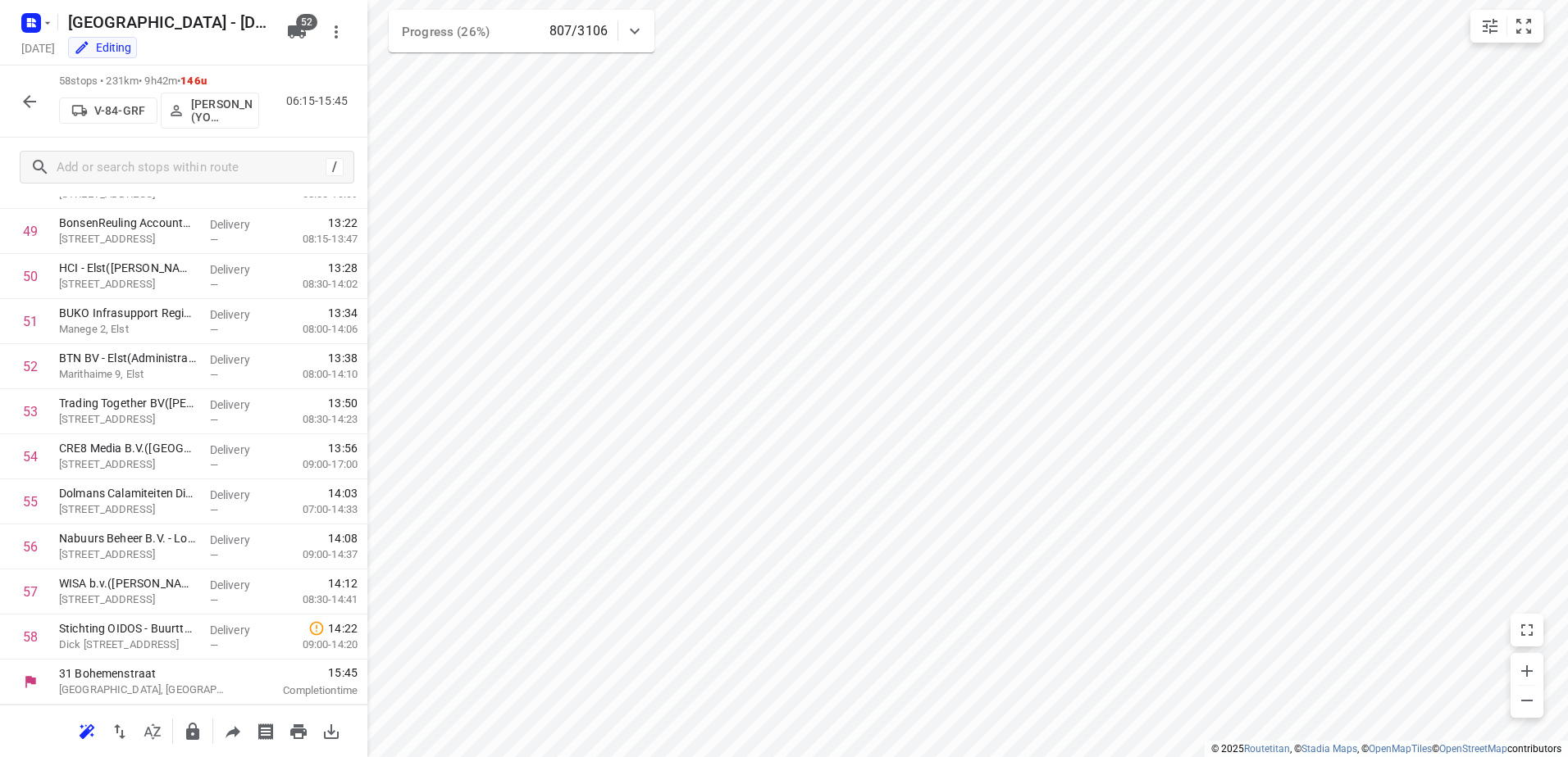
click at [34, 97] on icon "button" at bounding box center [30, 101] width 20 height 20
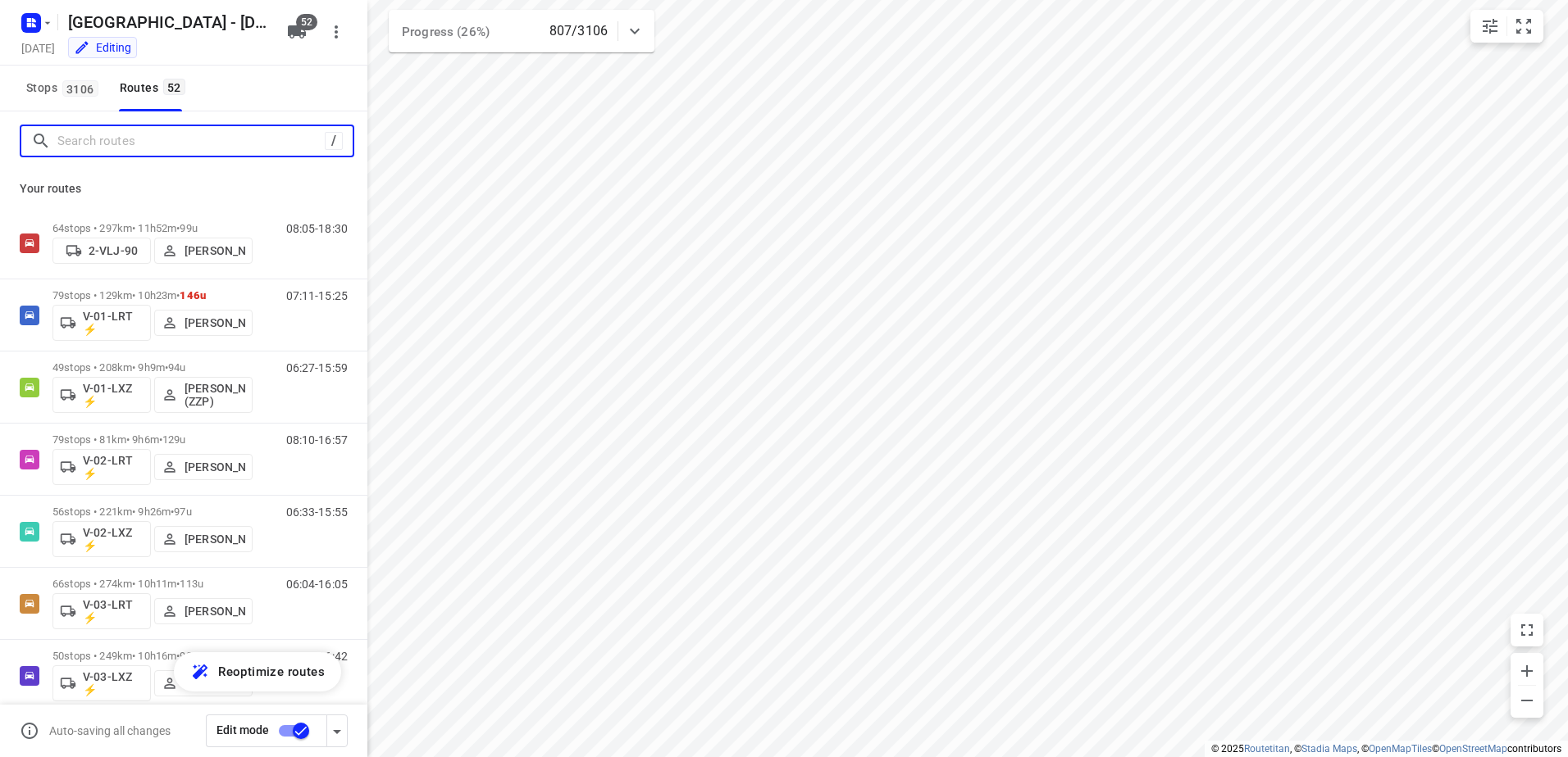
click at [102, 146] on input "Search routes" at bounding box center [191, 141] width 267 height 25
type input "F"
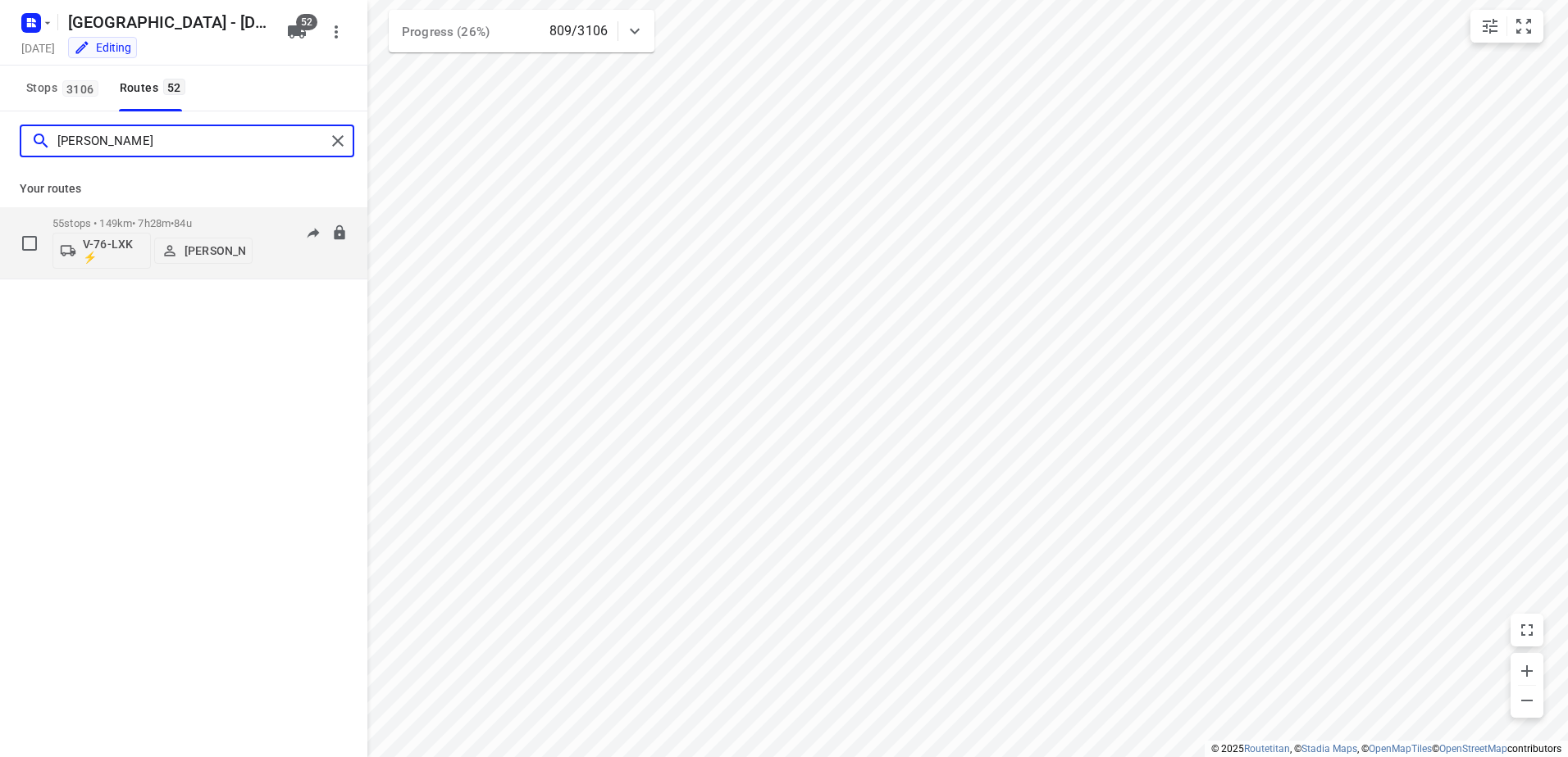
type input "Thomas"
click at [130, 215] on div "55 stops • 149km • 7h28m • 84u V-76-LXK ⚡ Thomas Bol" at bounding box center [152, 243] width 200 height 68
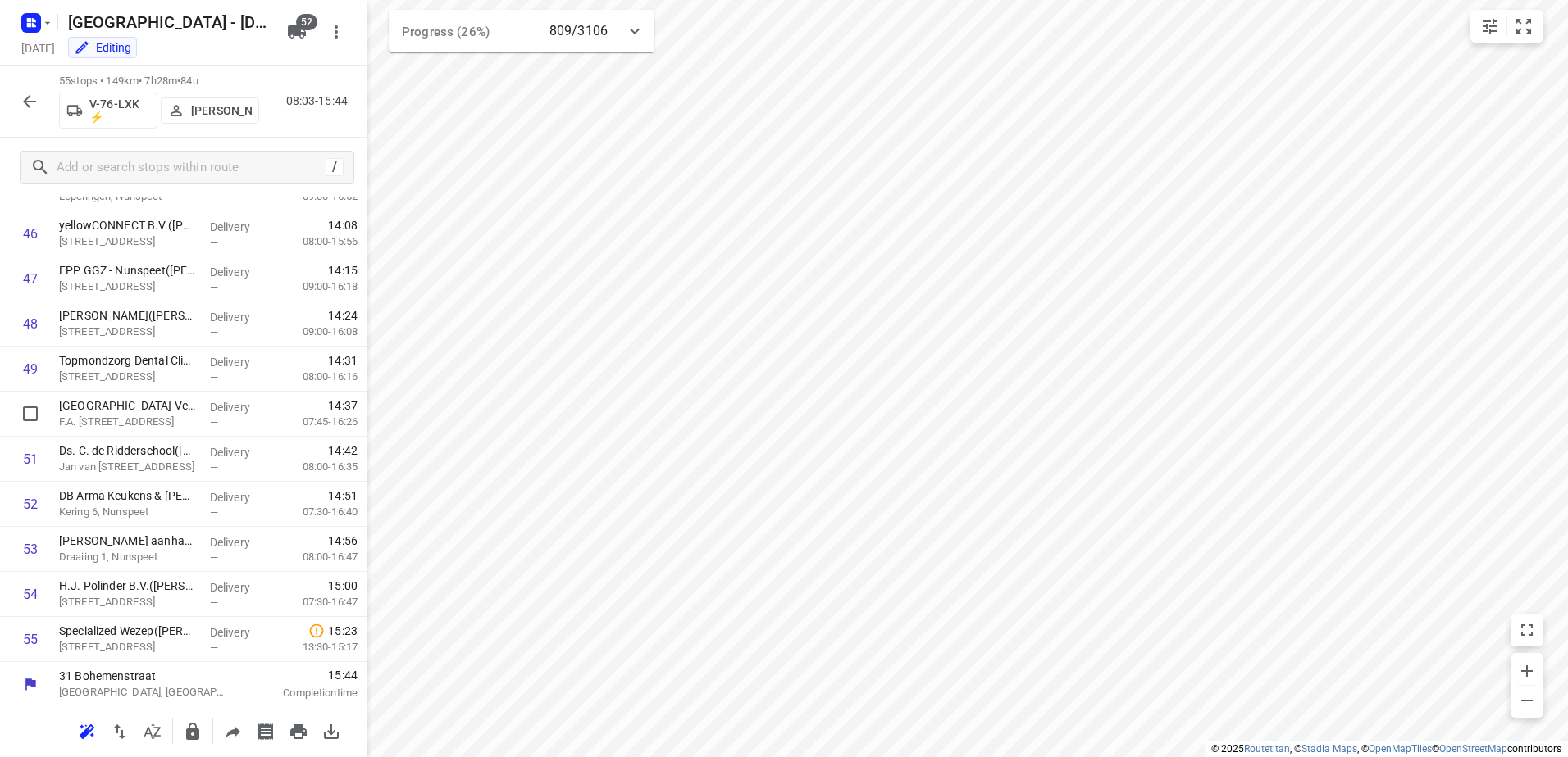
scroll to position [2098, 0]
click at [24, 93] on icon "button" at bounding box center [30, 101] width 20 height 20
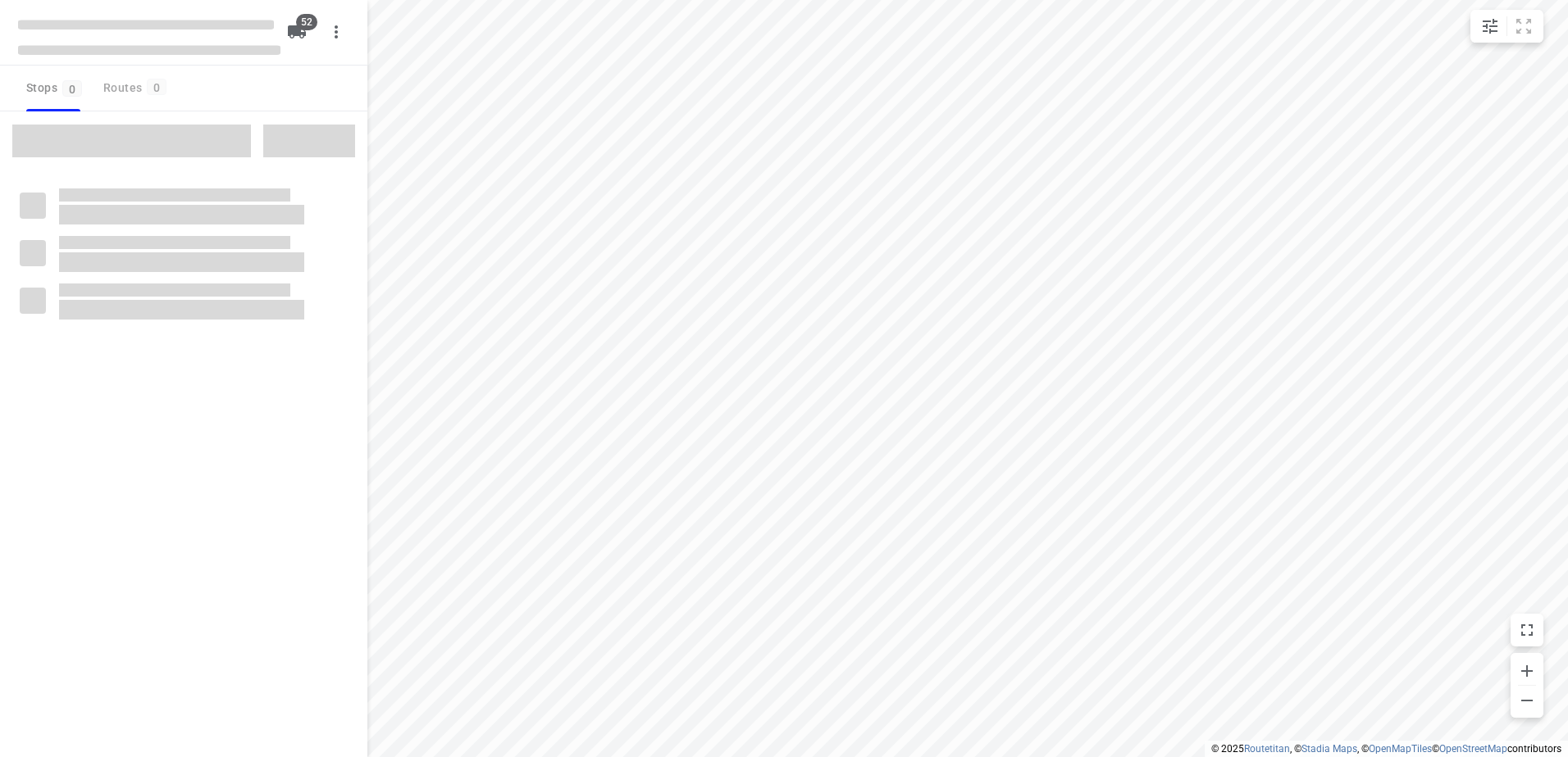
checkbox input "true"
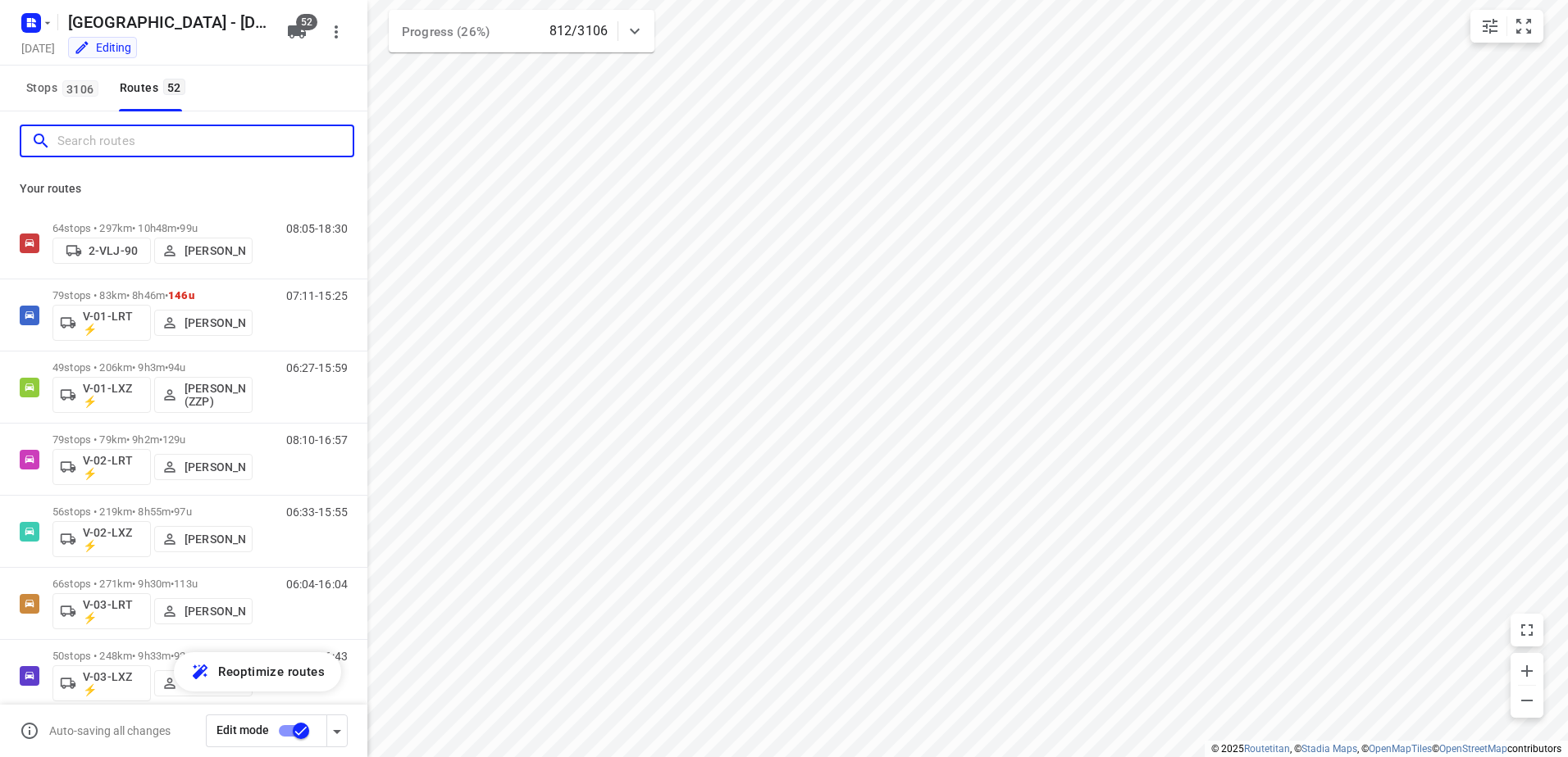
click at [166, 138] on input "Search routes" at bounding box center [205, 141] width 295 height 25
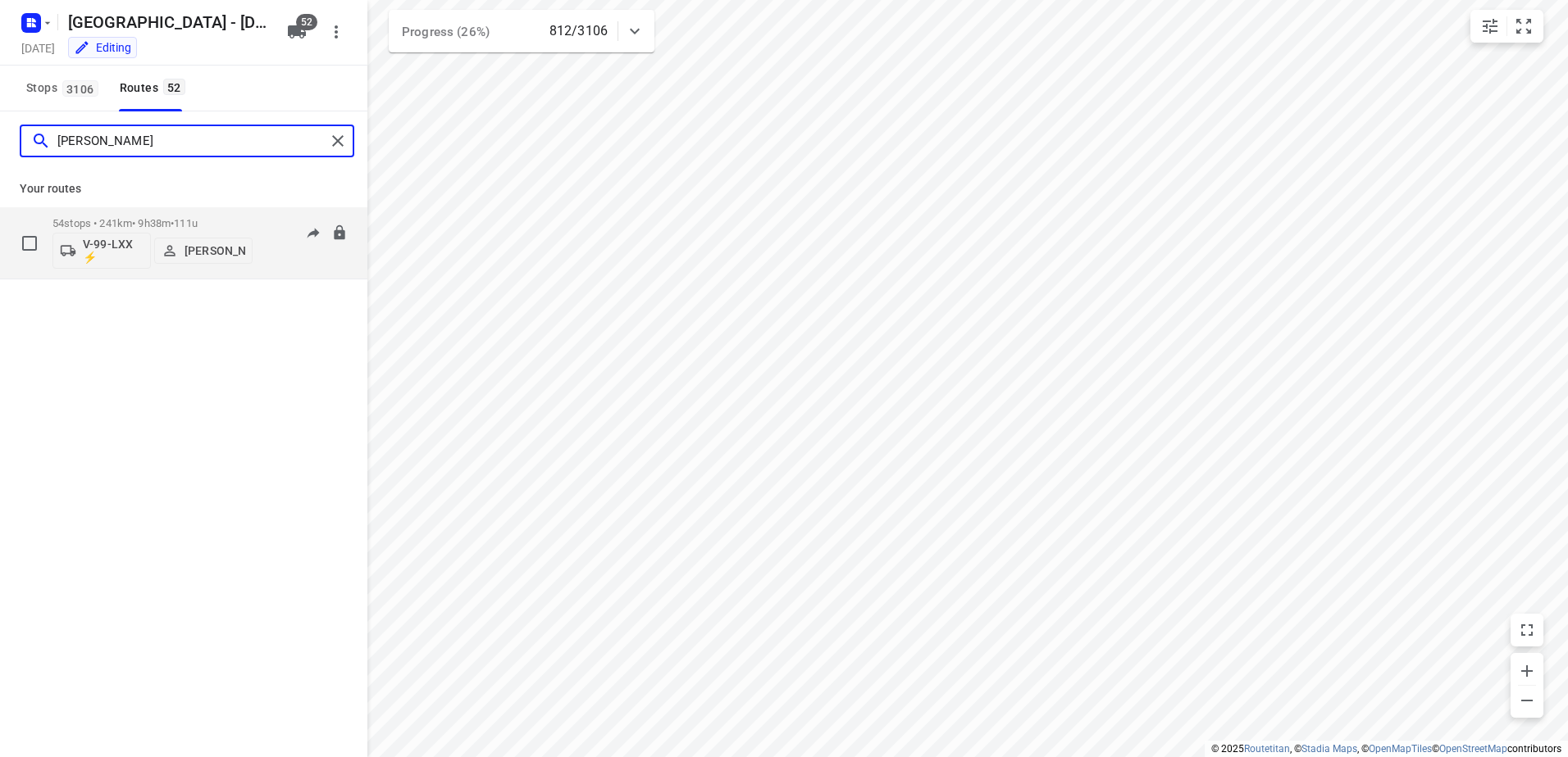
type input "[PERSON_NAME]"
click at [136, 213] on div "54 stops • 241km • 9h38m • 111u V-99-LXX ⚡ [PERSON_NAME]" at bounding box center [152, 243] width 200 height 68
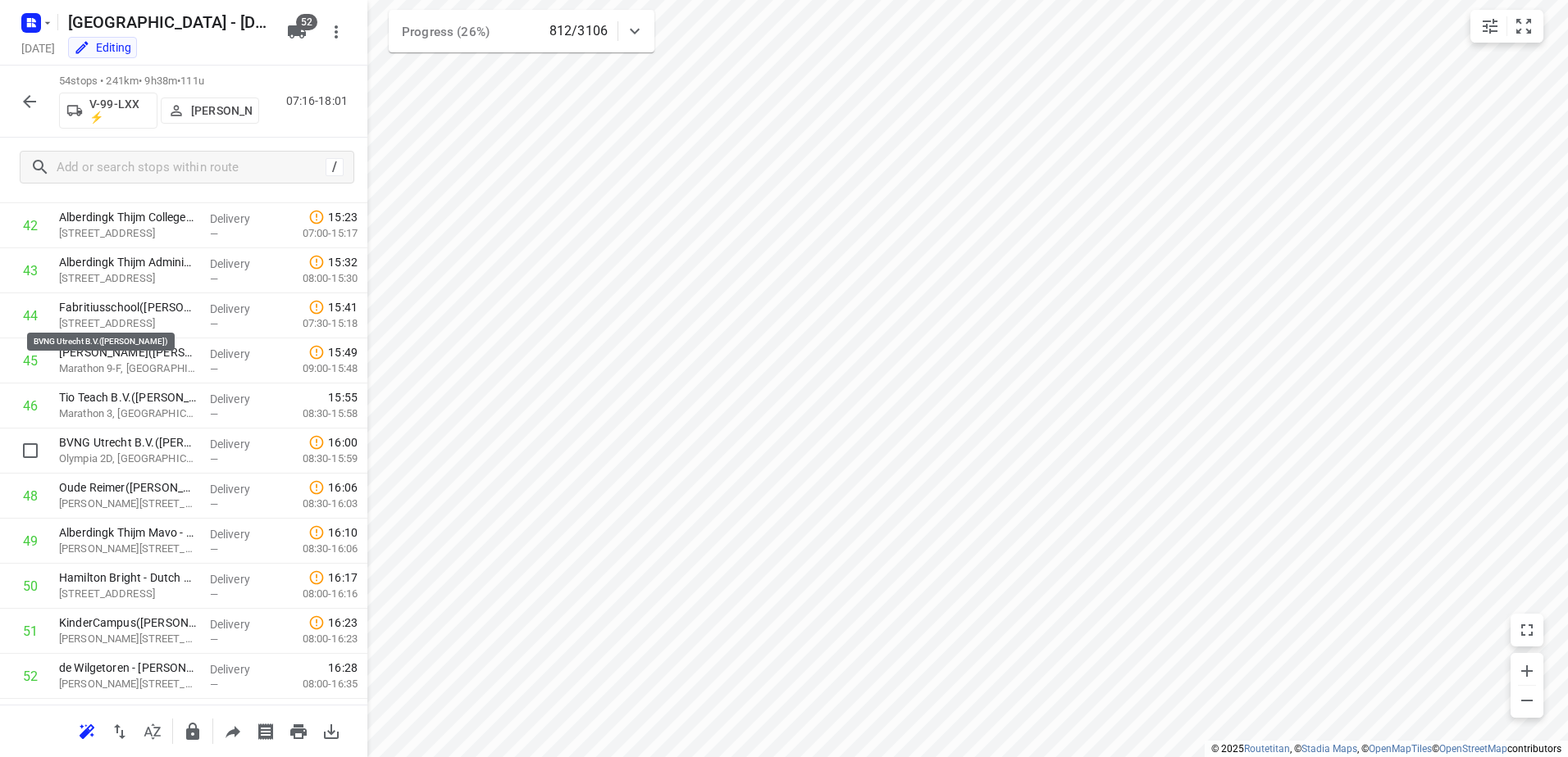
scroll to position [2053, 0]
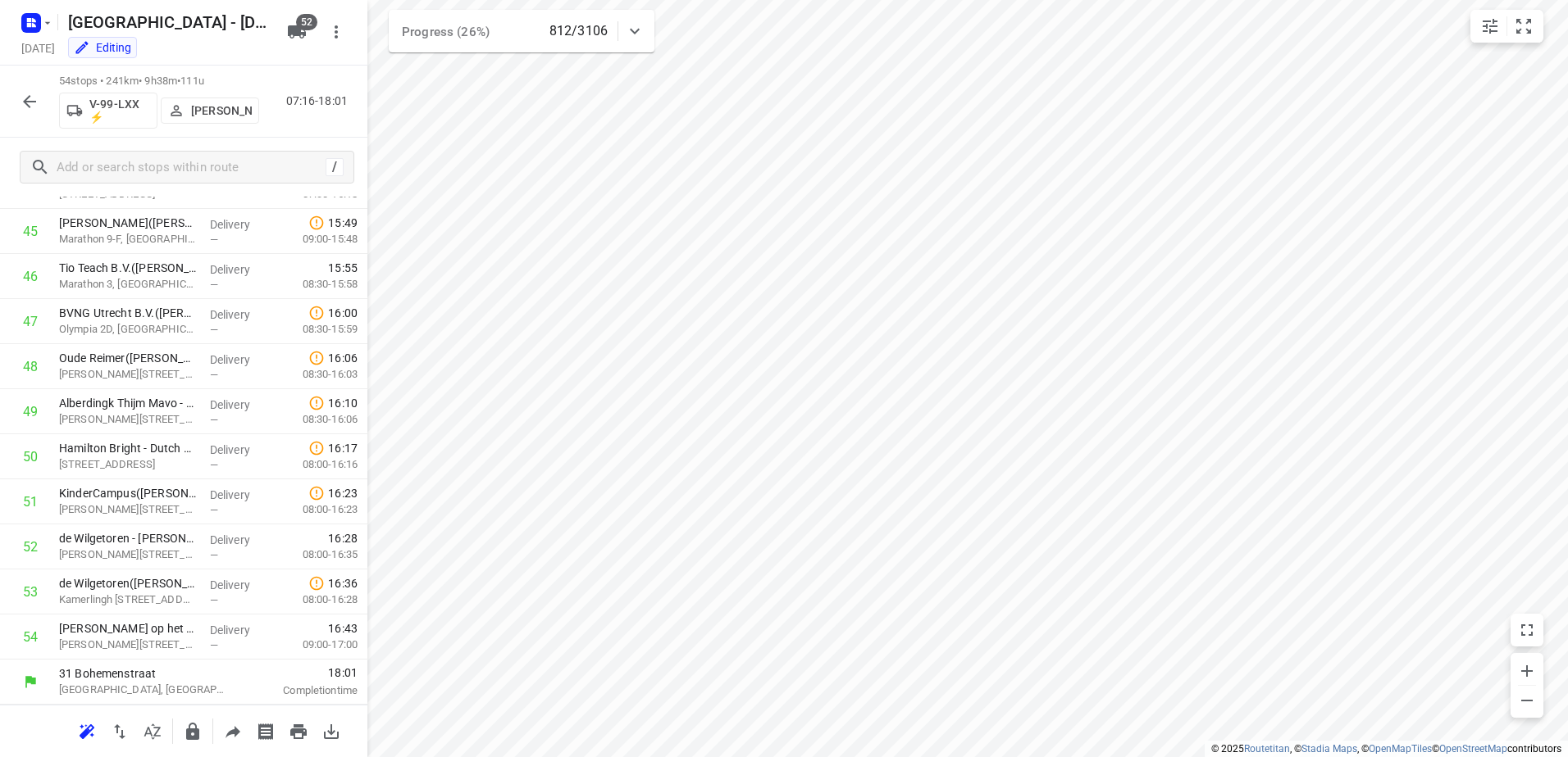
click at [15, 97] on button "button" at bounding box center [30, 102] width 33 height 33
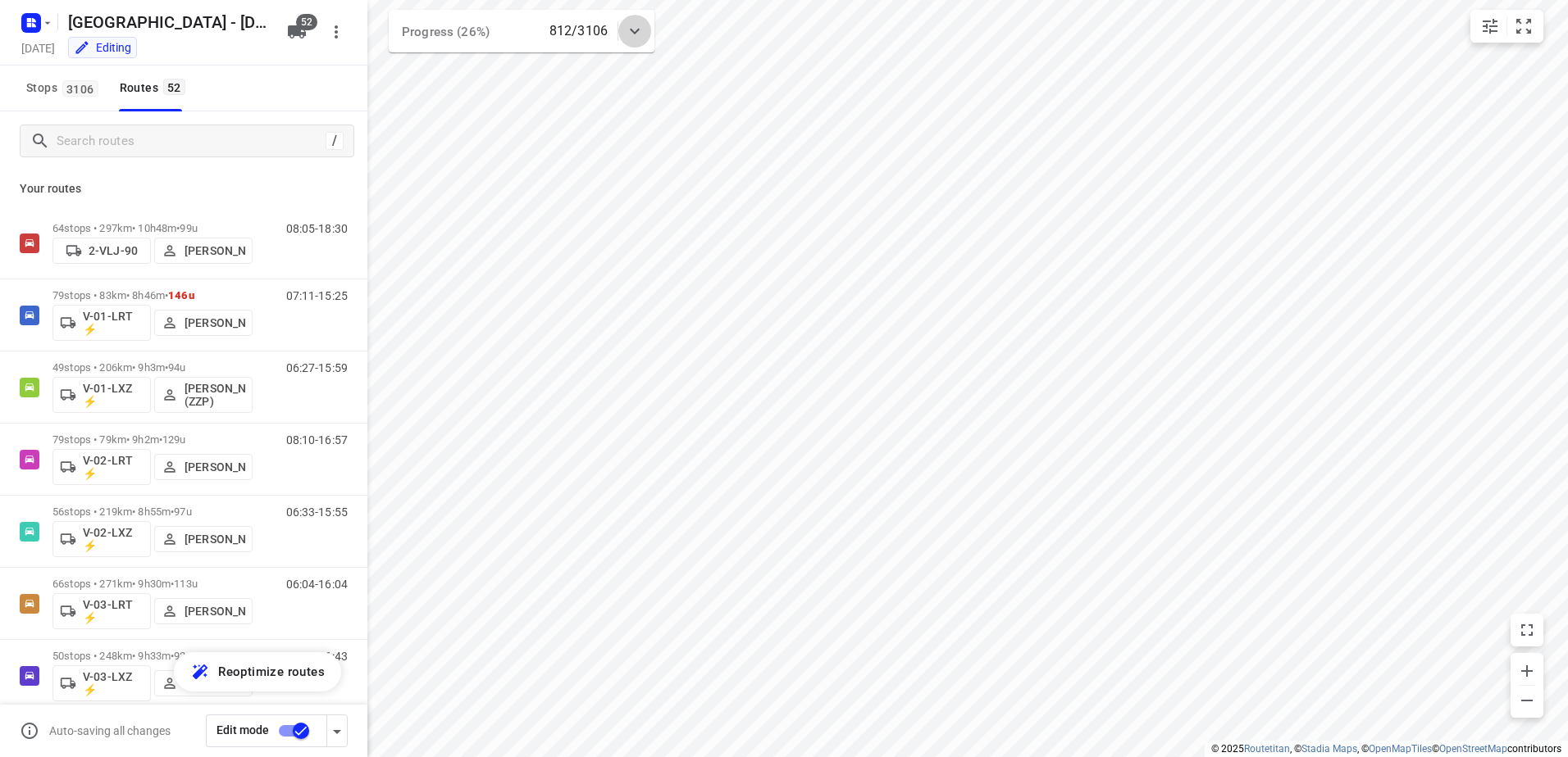
click at [646, 26] on div at bounding box center [635, 31] width 33 height 33
click at [646, 26] on div at bounding box center [635, 38] width 33 height 33
click at [641, 33] on icon at bounding box center [634, 31] width 20 height 20
click at [641, 34] on icon at bounding box center [634, 38] width 20 height 20
click at [114, 137] on input "Search routes" at bounding box center [205, 141] width 295 height 25
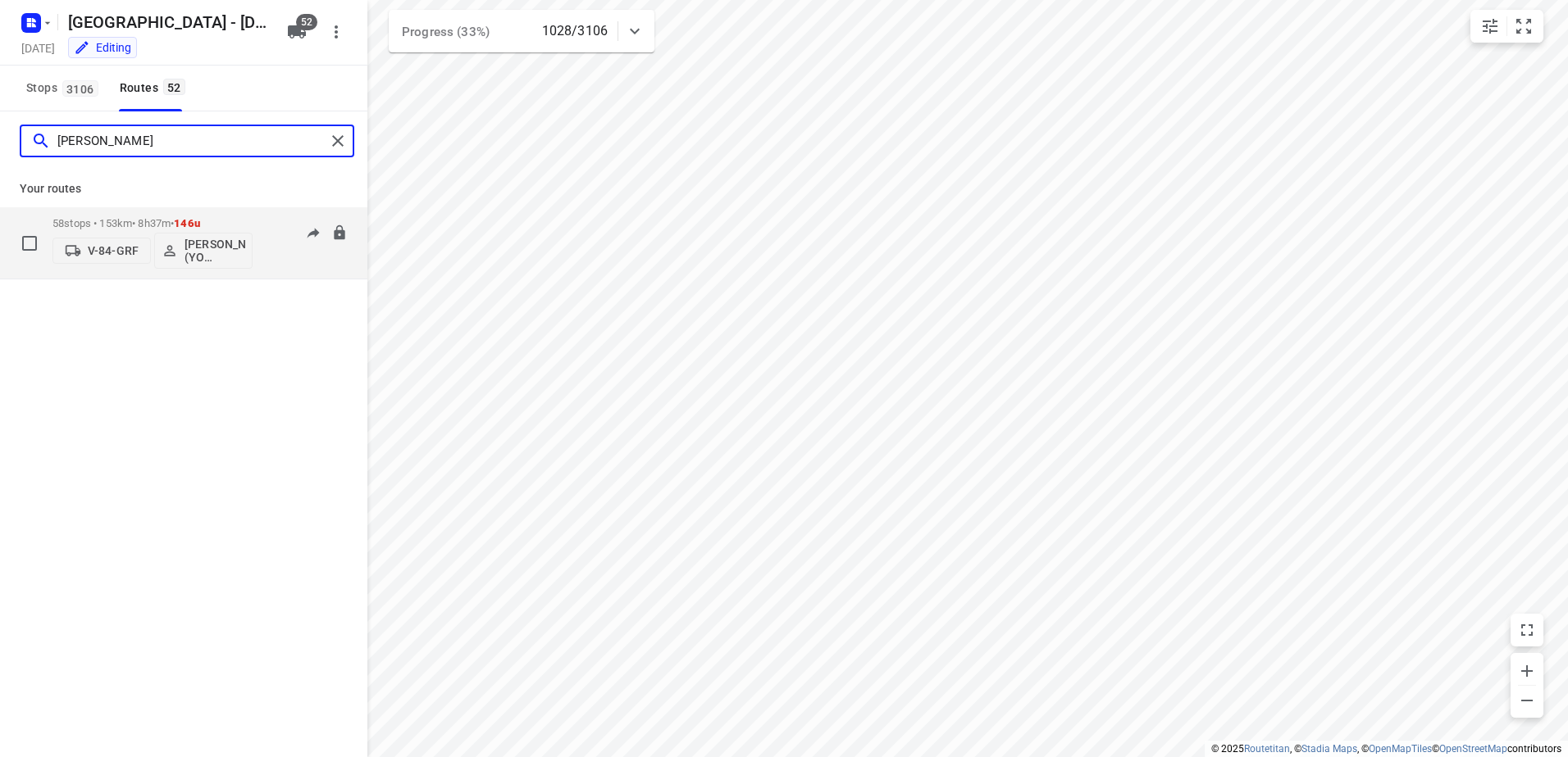
type input "[PERSON_NAME]"
click at [136, 217] on p "58 stops • 153km • 8h37m • 146u" at bounding box center [152, 224] width 200 height 12
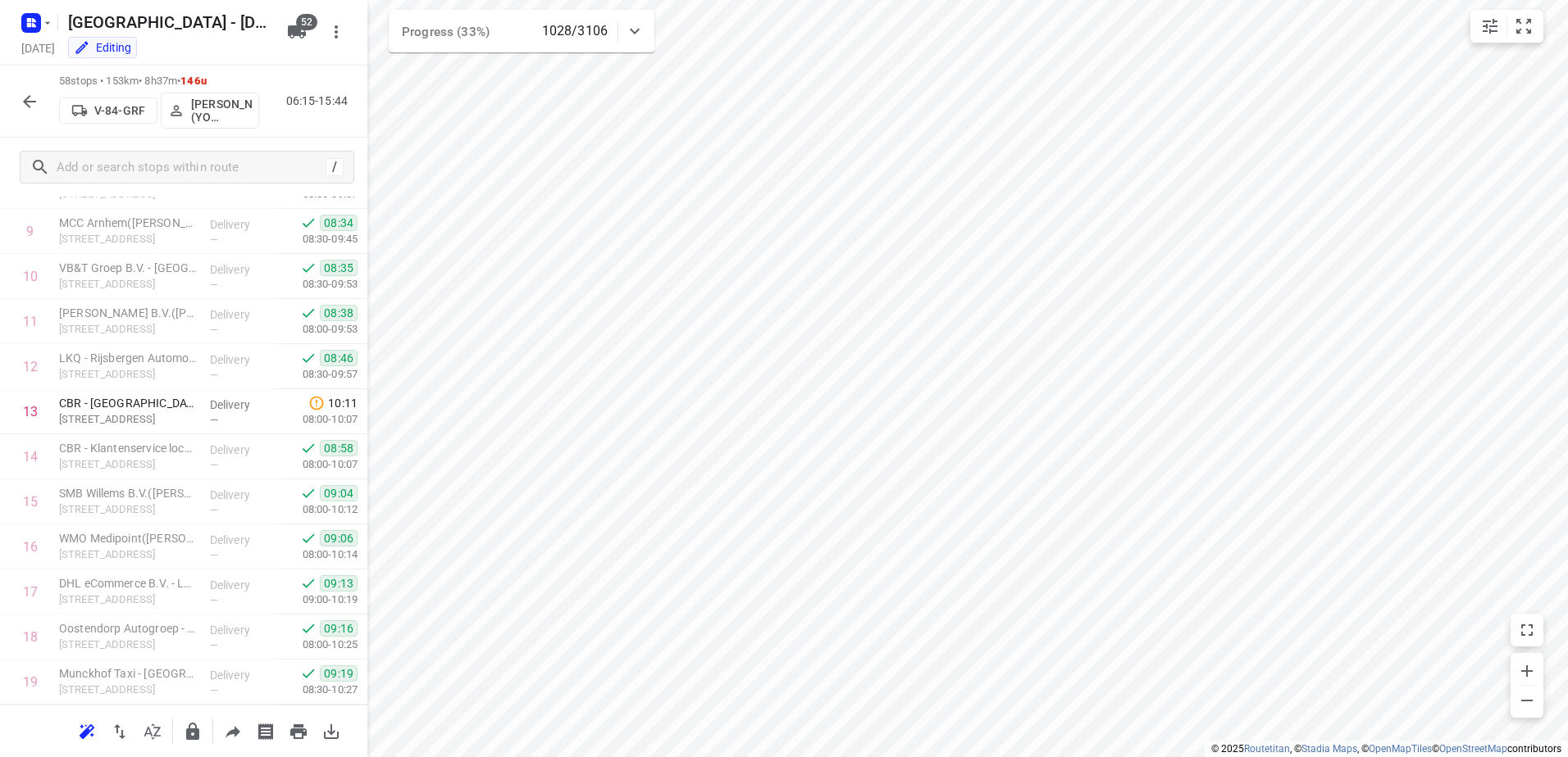
scroll to position [20, 0]
click at [27, 93] on icon "button" at bounding box center [30, 101] width 20 height 20
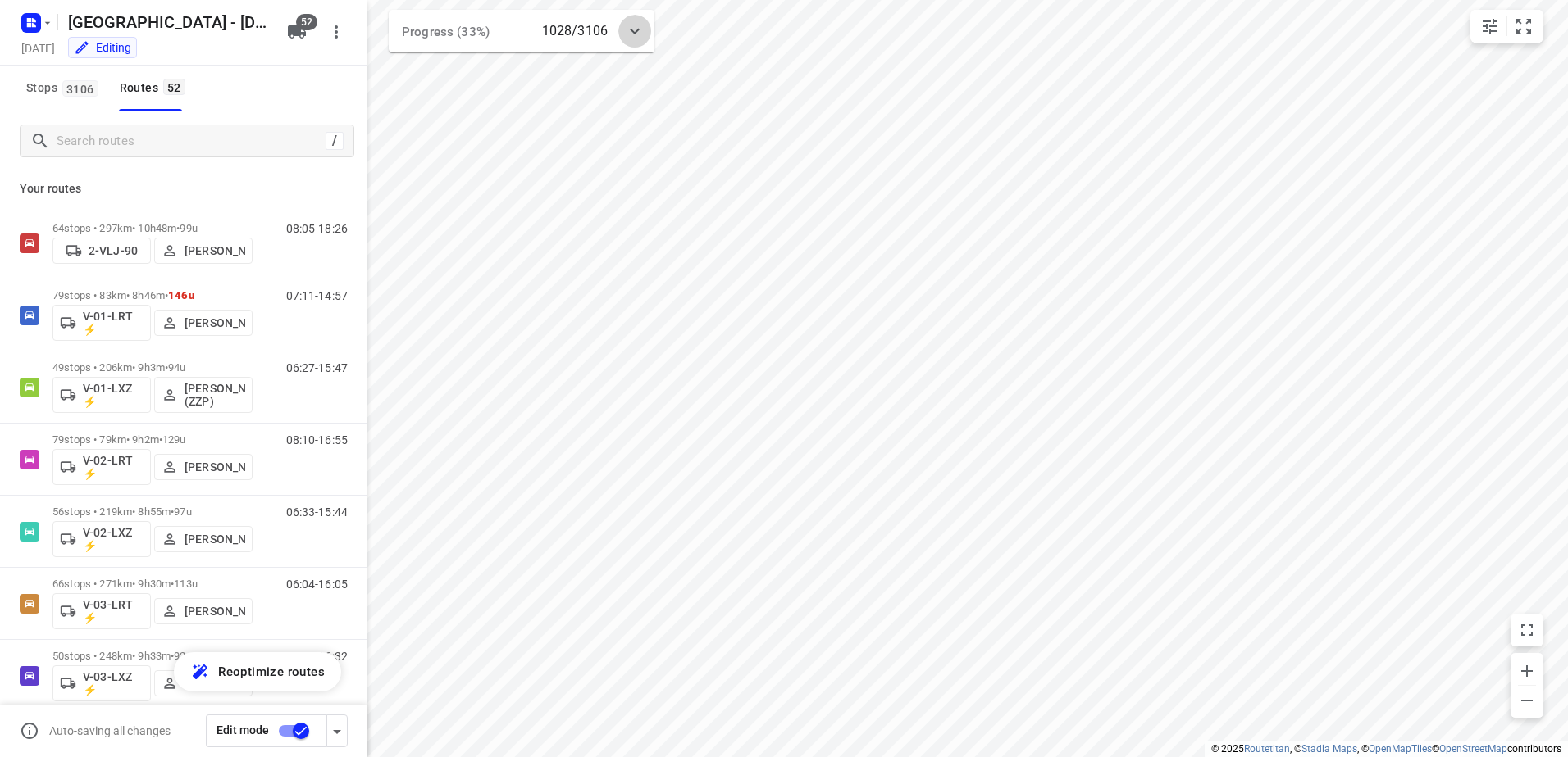
click at [634, 21] on div at bounding box center [635, 31] width 33 height 33
click at [634, 21] on div at bounding box center [635, 38] width 33 height 33
click at [634, 21] on icon at bounding box center [634, 31] width 20 height 20
click at [522, 81] on div "1" at bounding box center [522, 102] width 46 height 46
click at [521, 92] on button "button" at bounding box center [522, 103] width 33 height 33
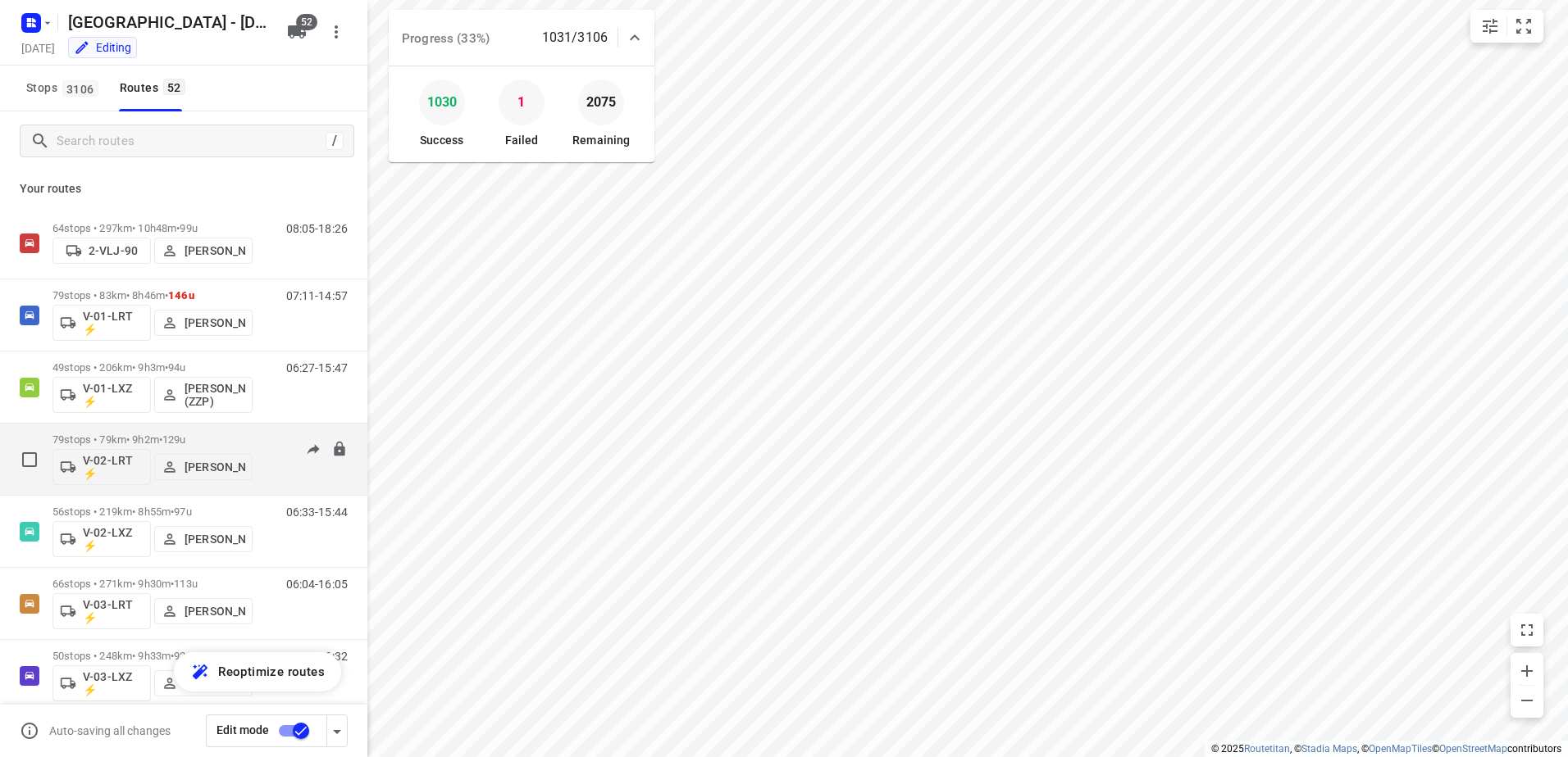
click at [114, 442] on p "79 stops • 79km • 9h2m • 129u" at bounding box center [152, 440] width 200 height 12
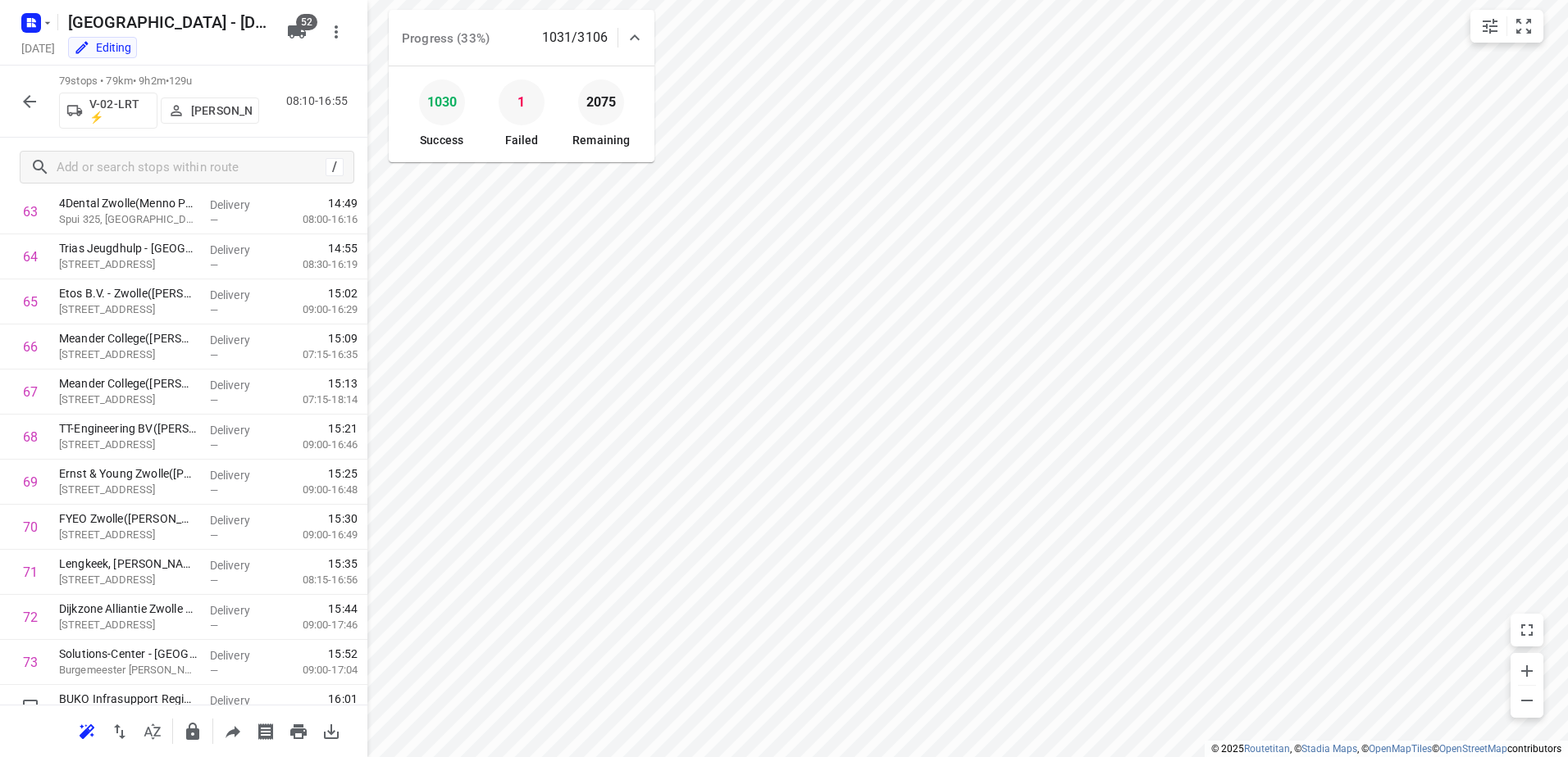
scroll to position [3180, 0]
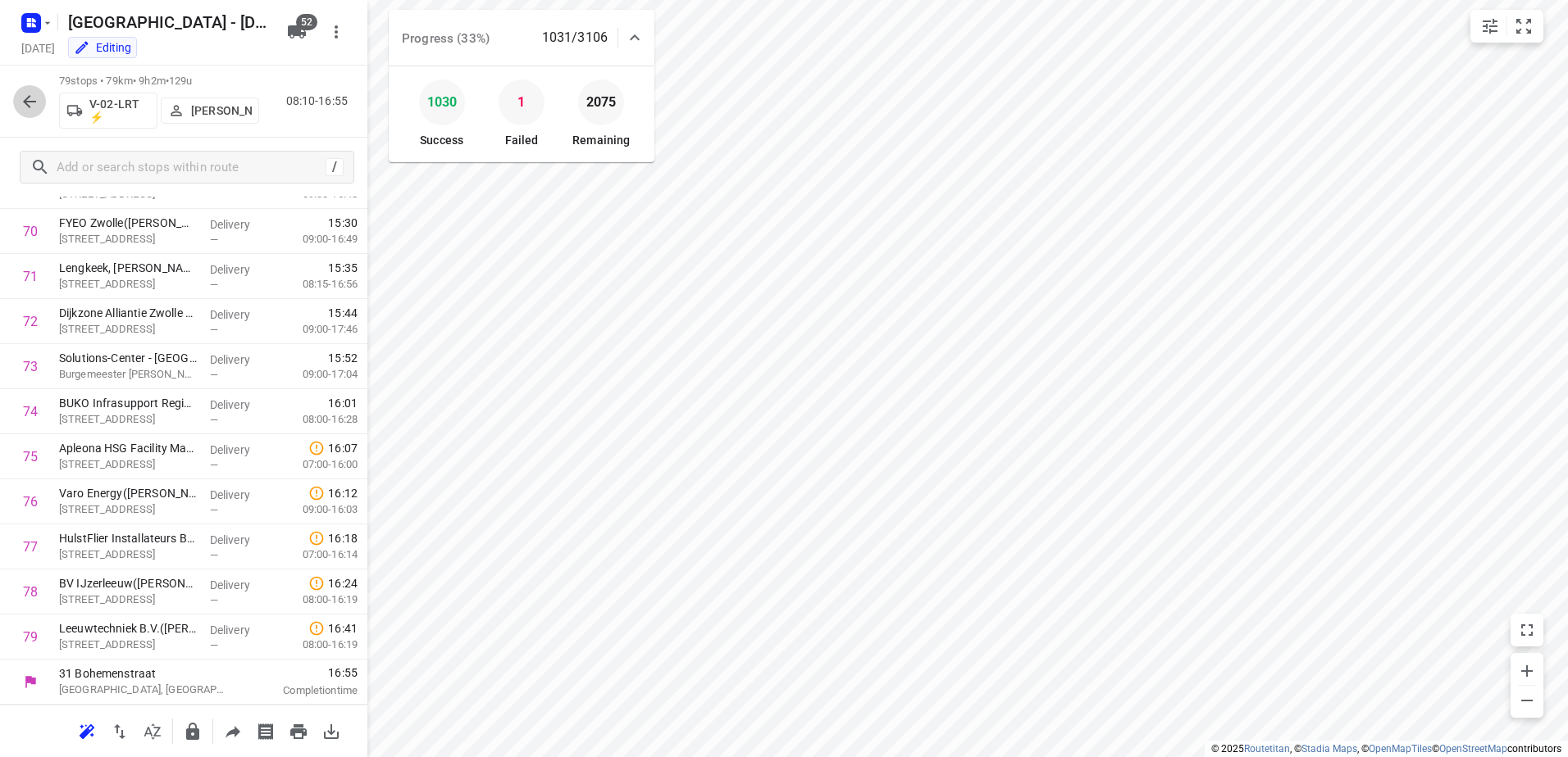
click at [33, 100] on icon "button" at bounding box center [29, 101] width 13 height 13
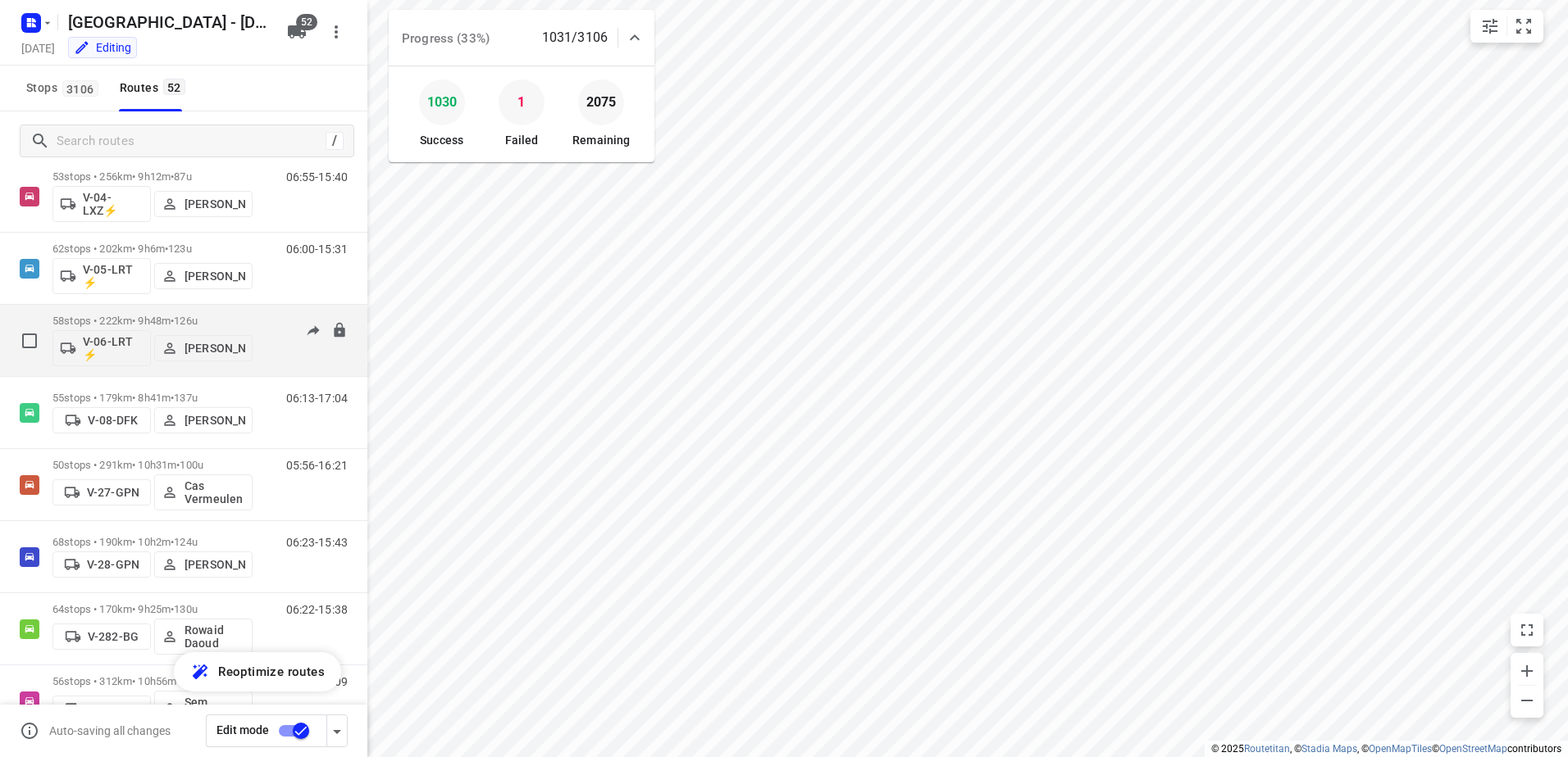
scroll to position [902, 0]
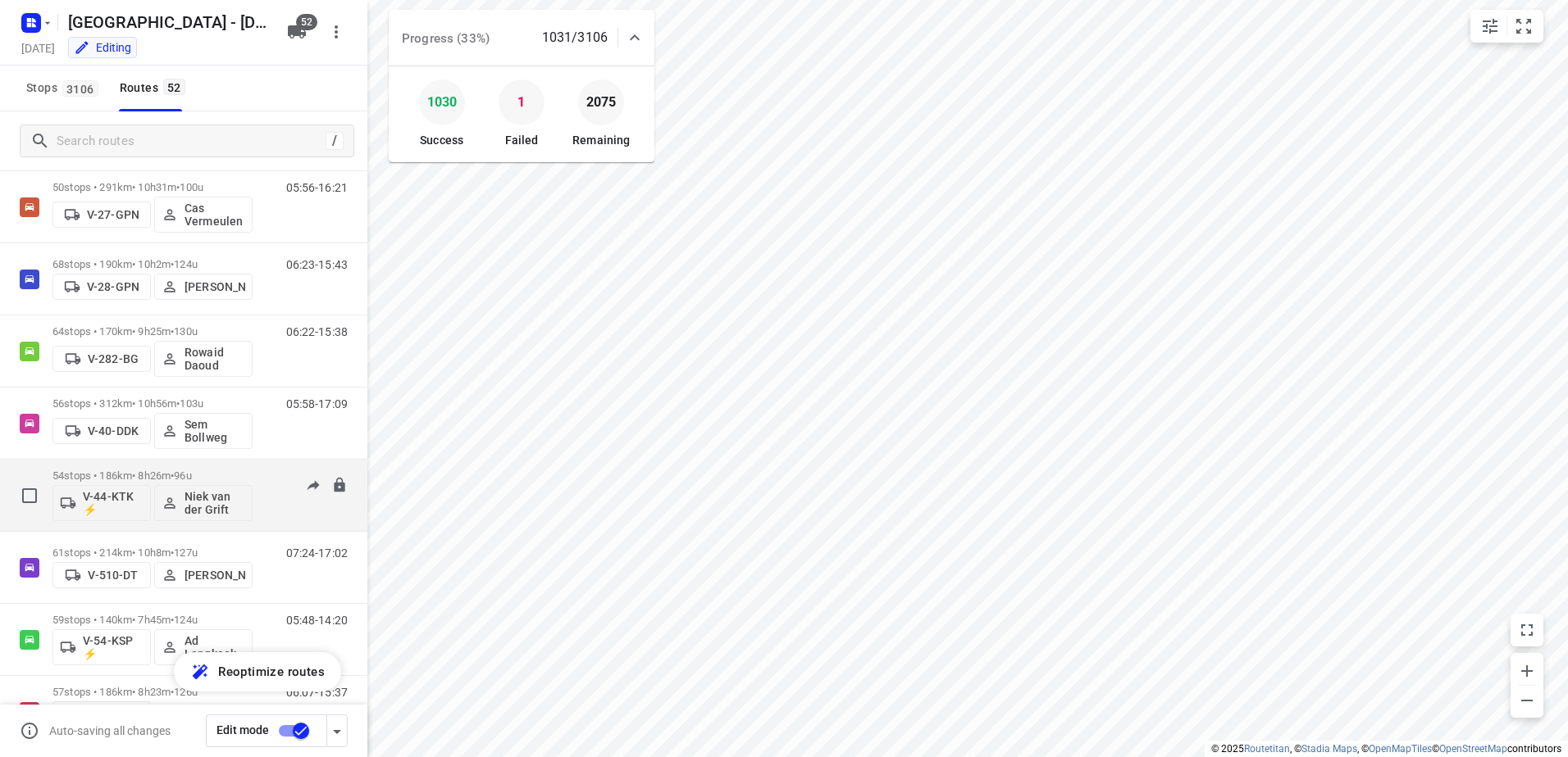
click at [159, 481] on p "54 stops • 186km • 8h26m • 96u" at bounding box center [152, 476] width 200 height 12
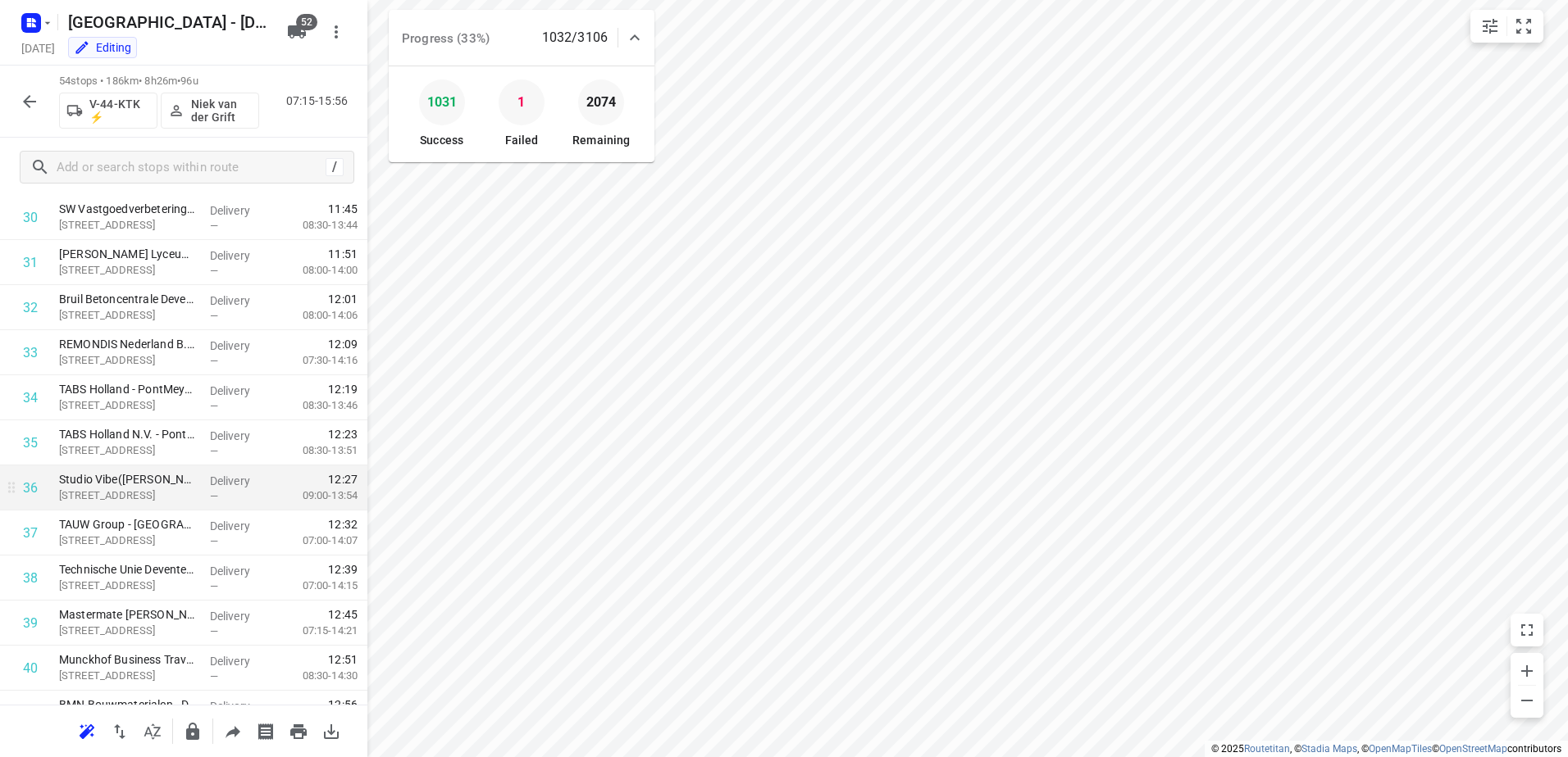
scroll to position [2053, 0]
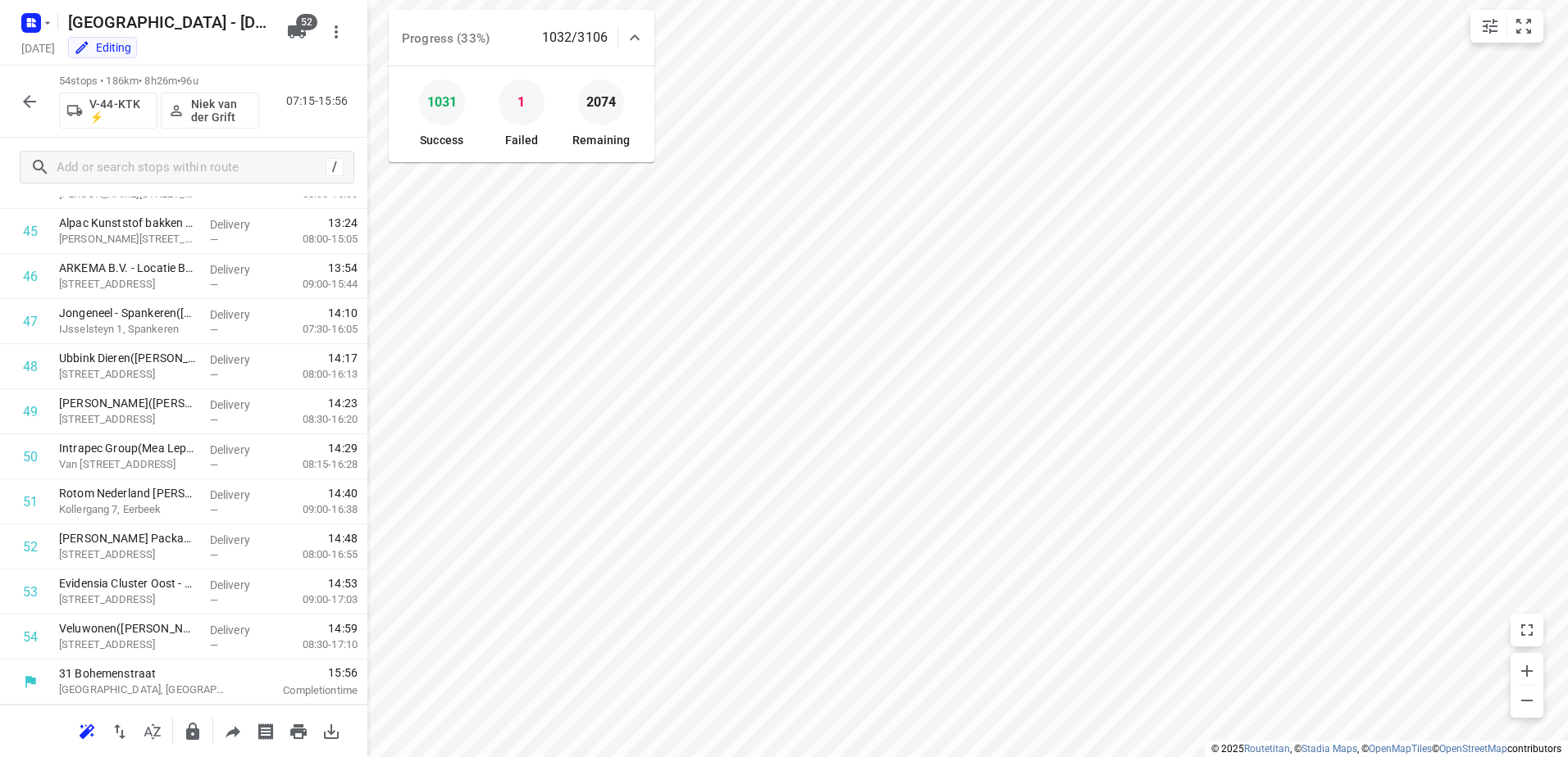
click at [34, 100] on icon "button" at bounding box center [30, 101] width 20 height 20
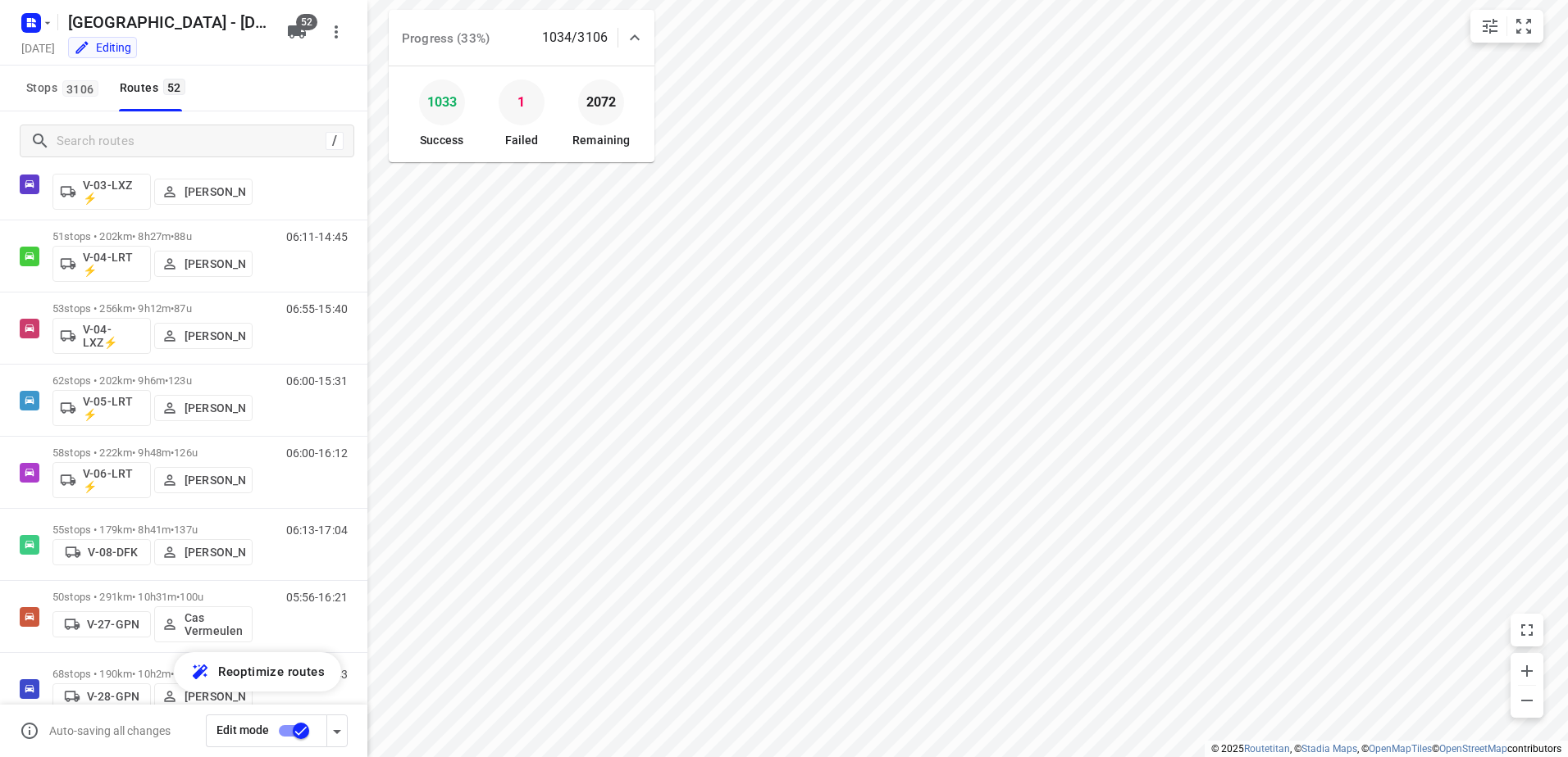
scroll to position [656, 0]
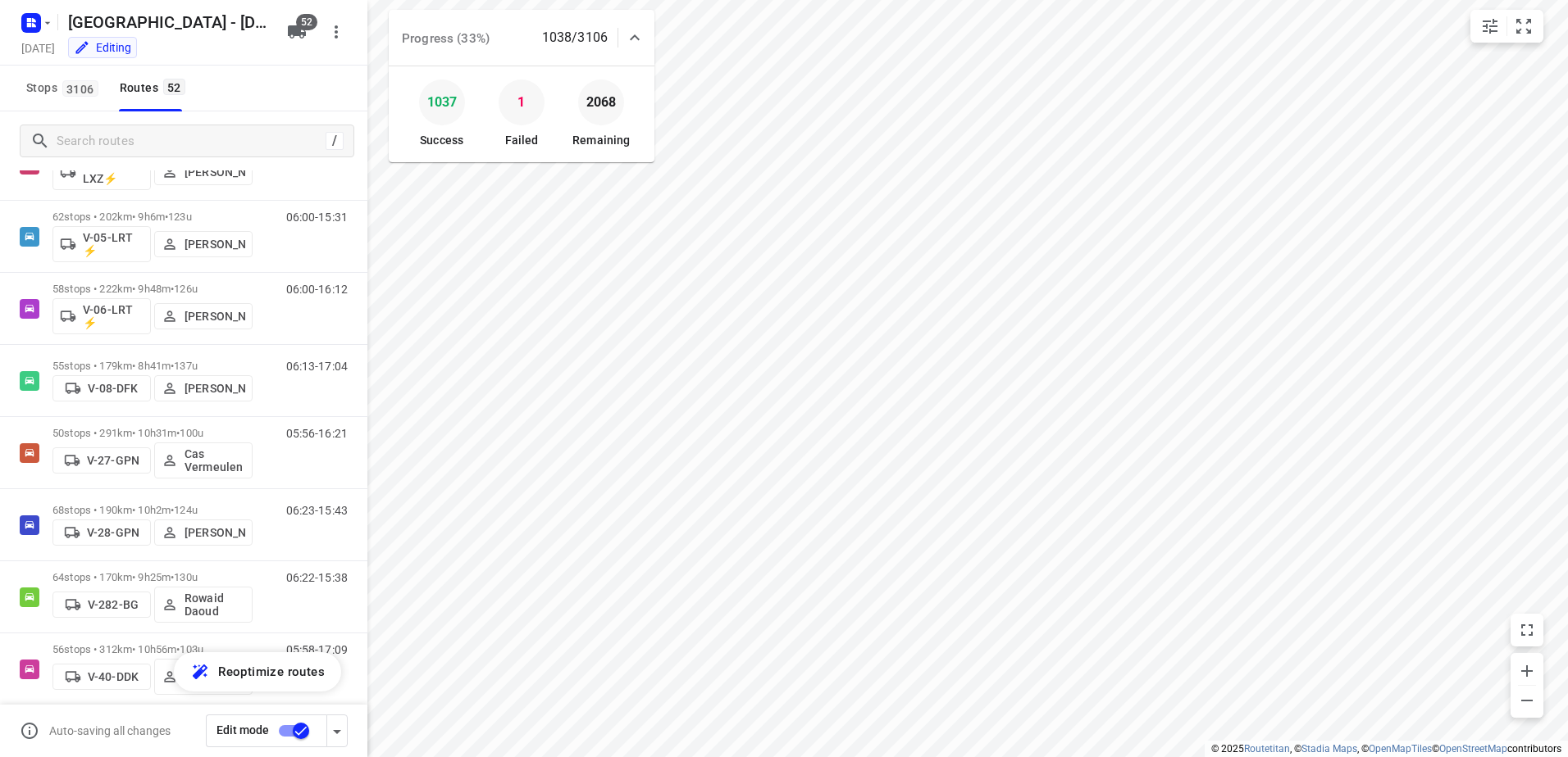
click at [645, 33] on div at bounding box center [635, 38] width 33 height 33
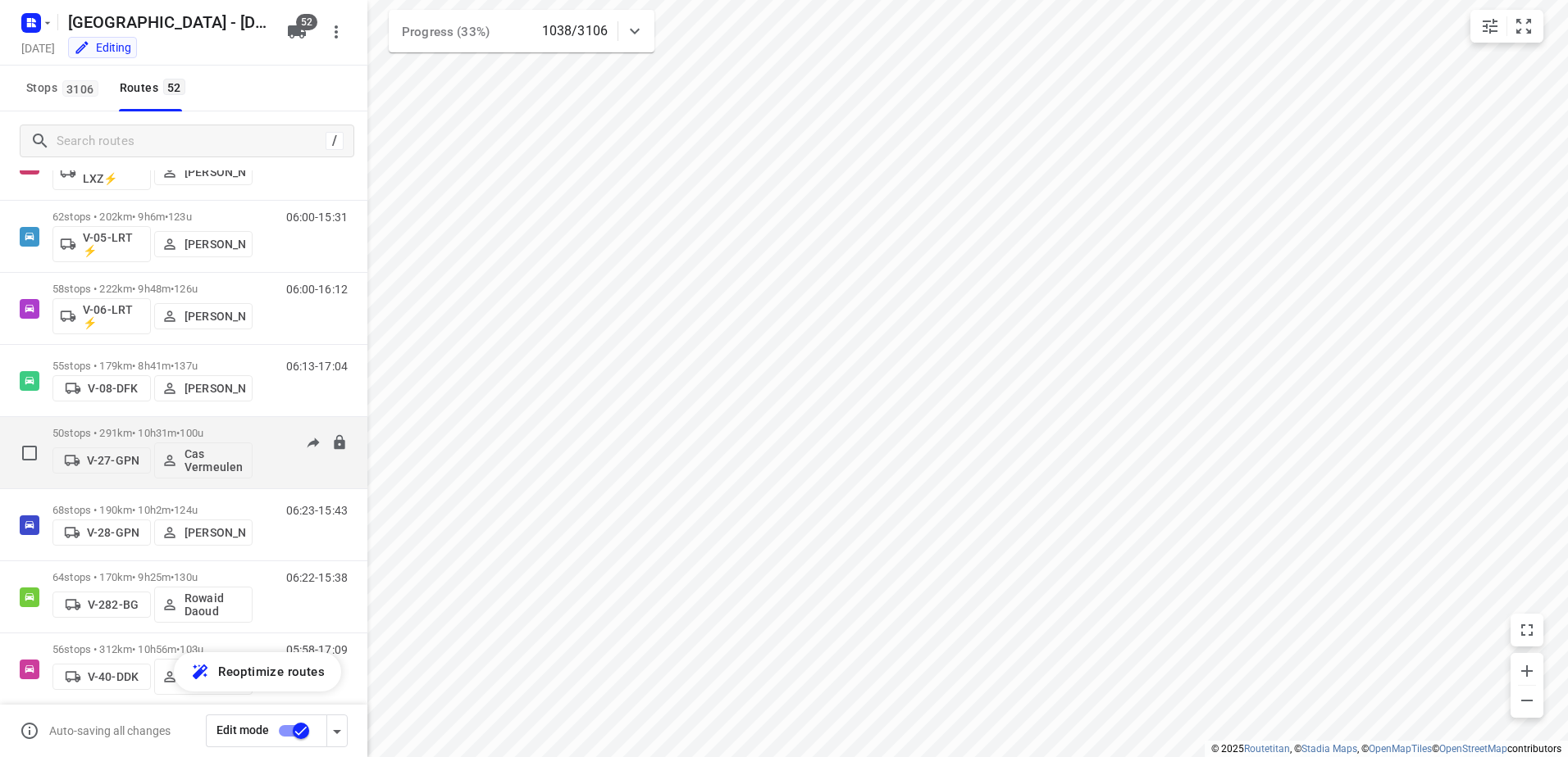
scroll to position [738, 0]
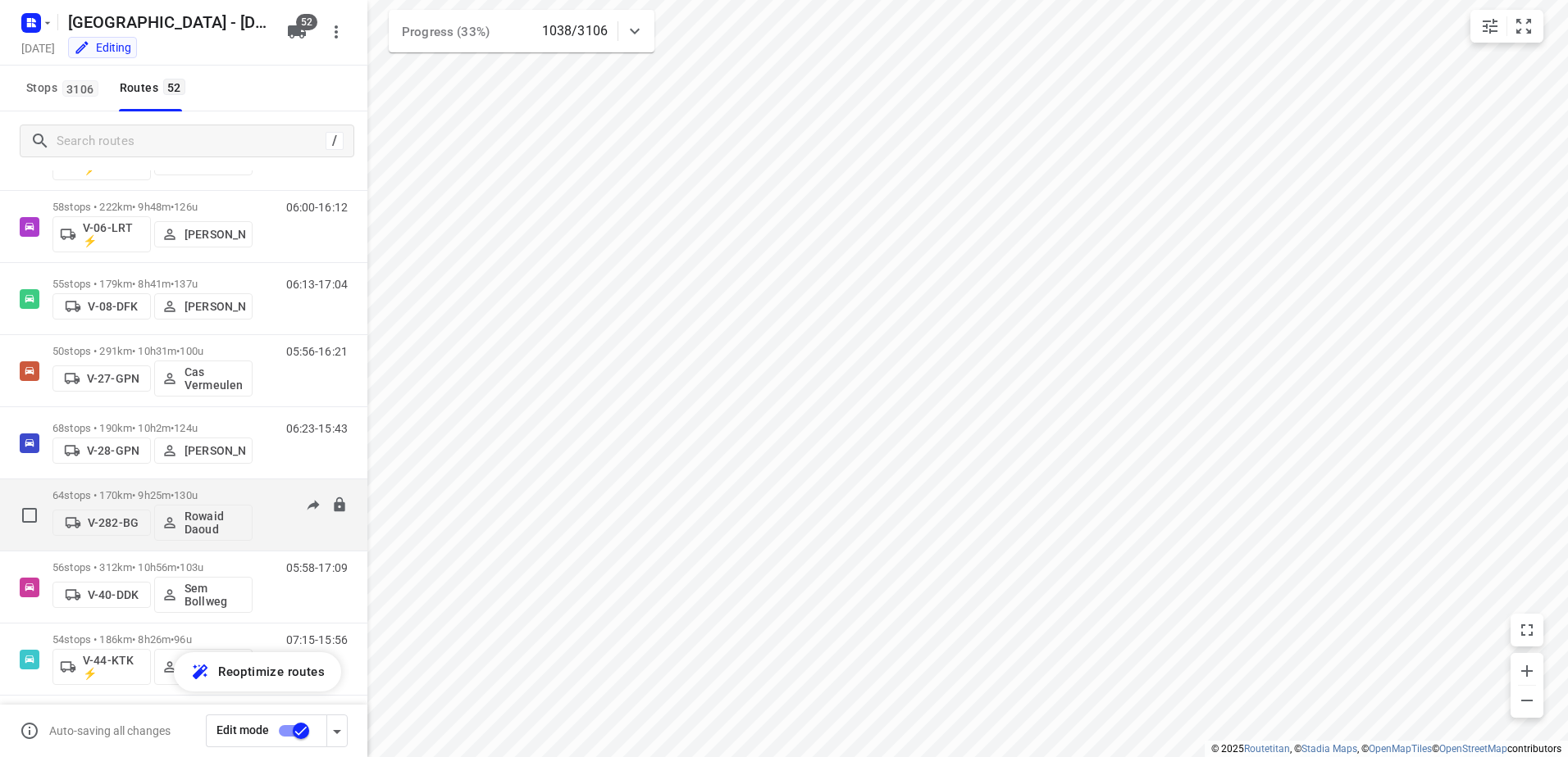
click at [146, 502] on div "V-282-BG Rowaid Daoud" at bounding box center [152, 520] width 200 height 39
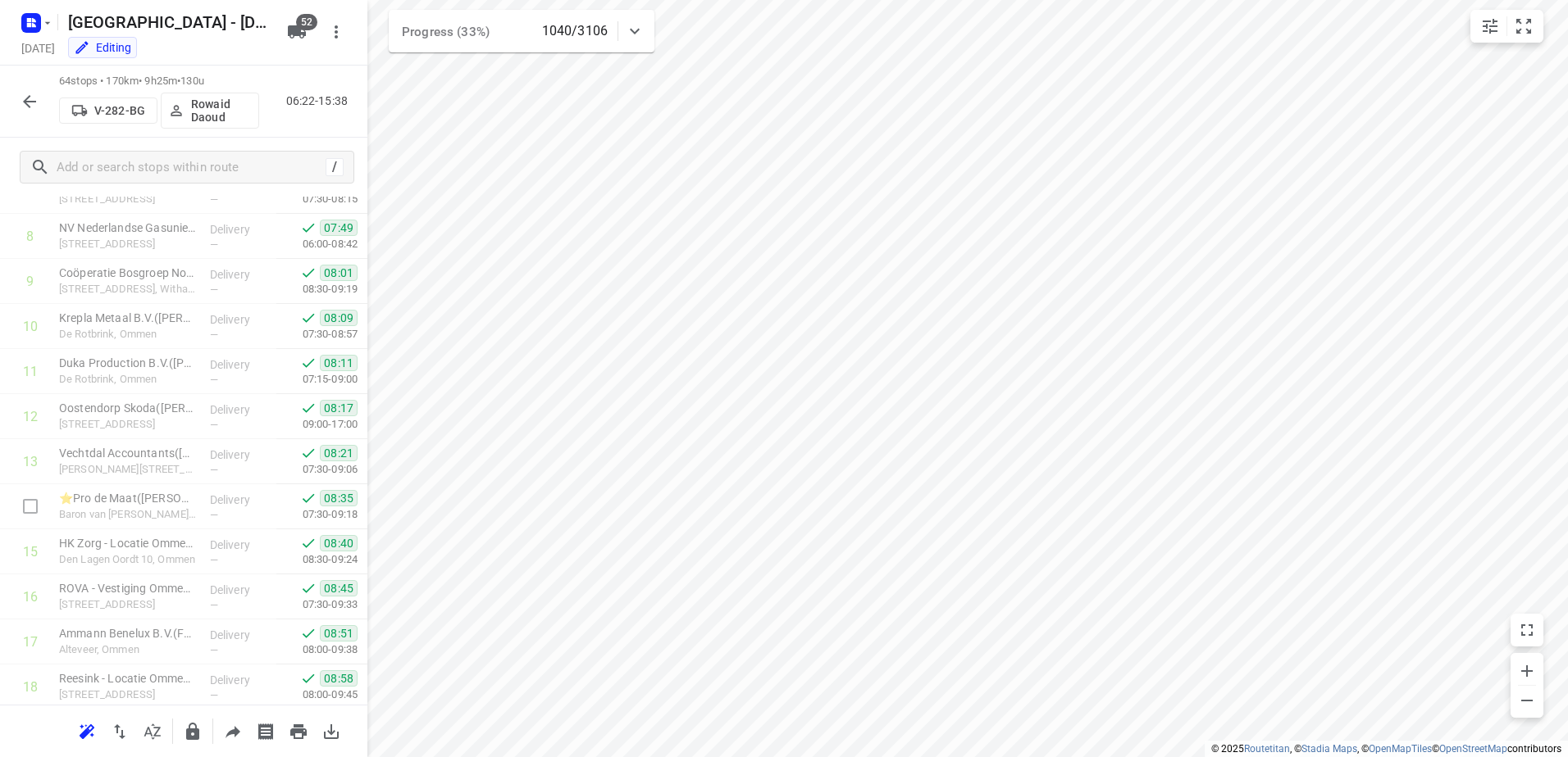
scroll to position [0, 0]
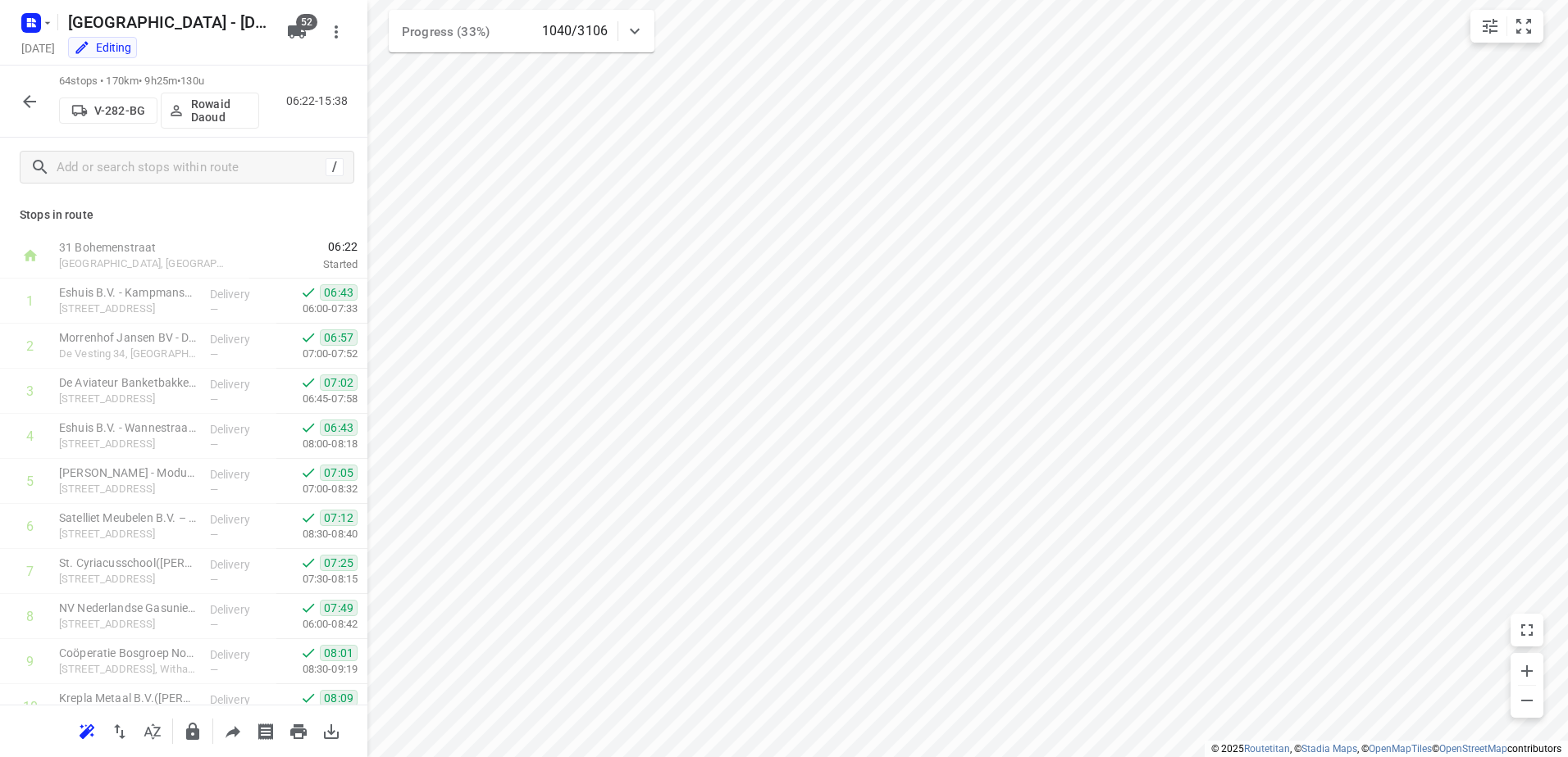
click at [24, 110] on icon "button" at bounding box center [30, 101] width 20 height 20
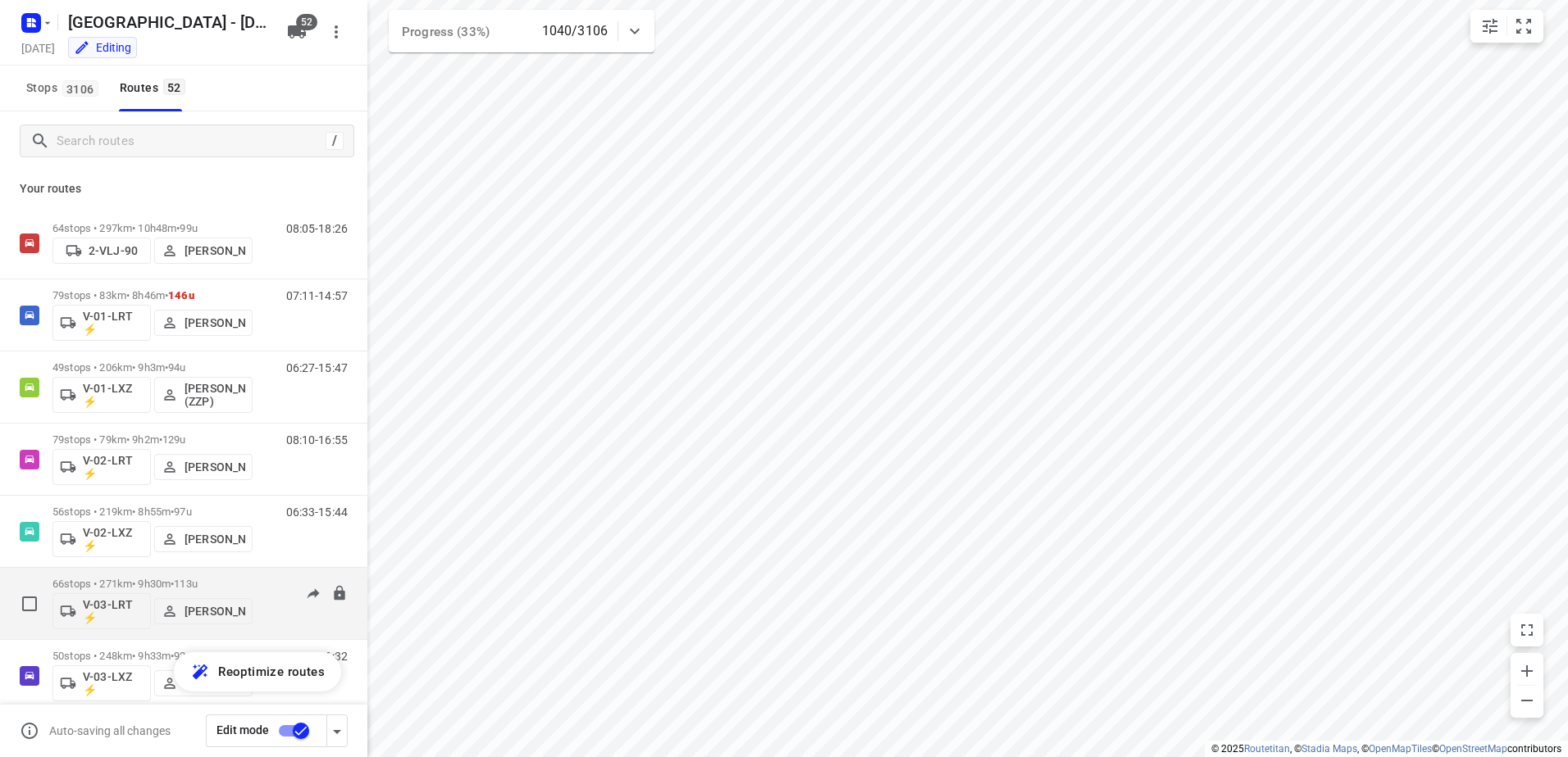
click at [142, 582] on p "66 stops • 271km • 9h30m • 113u" at bounding box center [152, 584] width 200 height 12
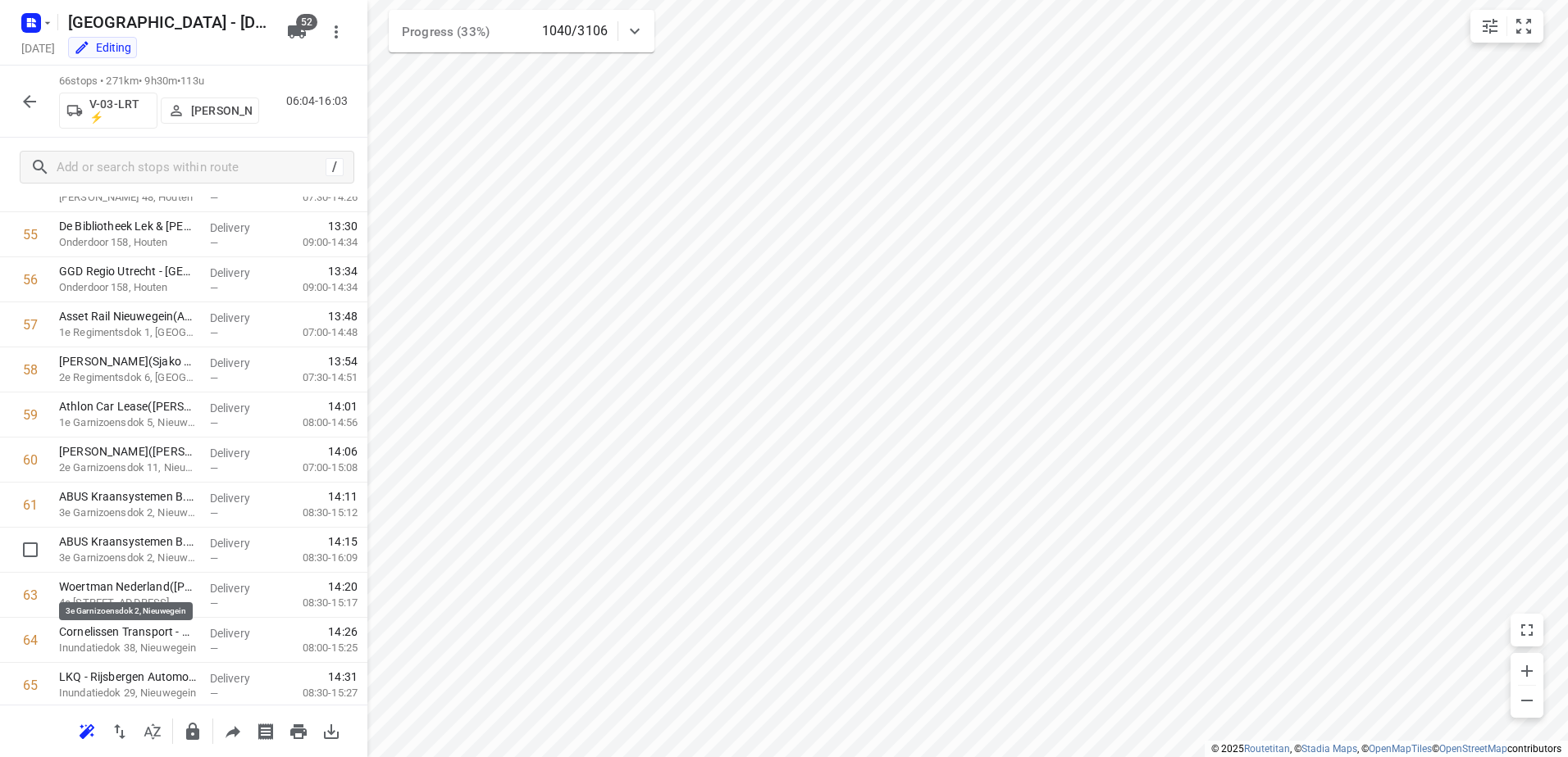
scroll to position [2594, 0]
click at [17, 99] on button "button" at bounding box center [30, 102] width 33 height 33
